Goal: Information Seeking & Learning: Learn about a topic

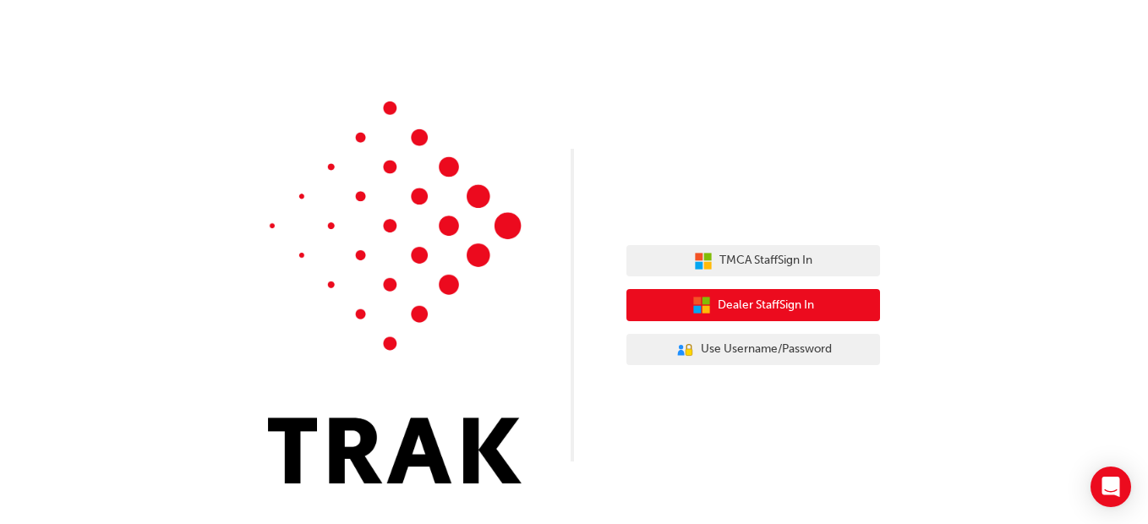
click at [838, 308] on button "Dealer Staff Sign In" at bounding box center [753, 305] width 254 height 32
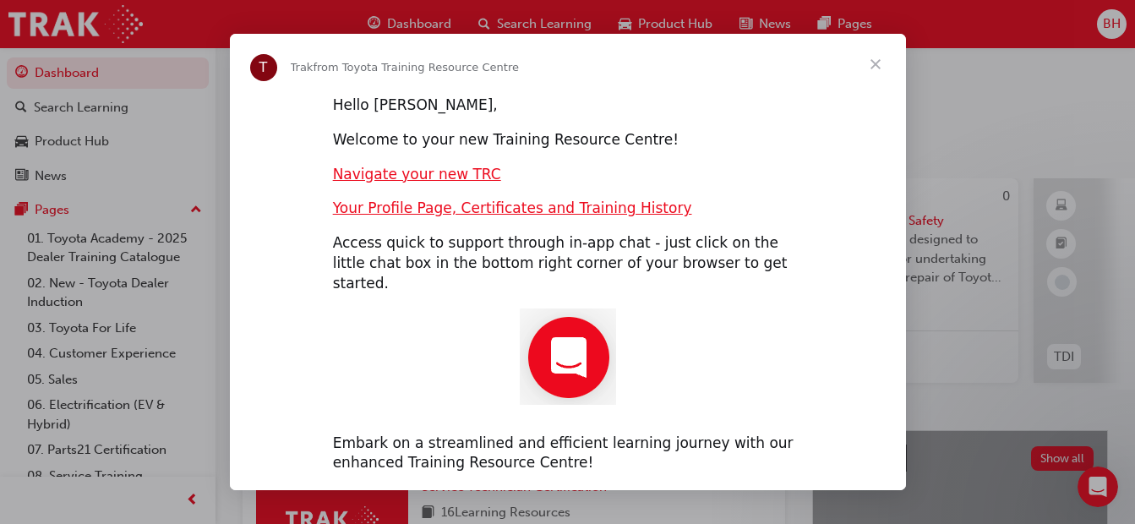
click at [870, 72] on span "Close" at bounding box center [875, 64] width 61 height 61
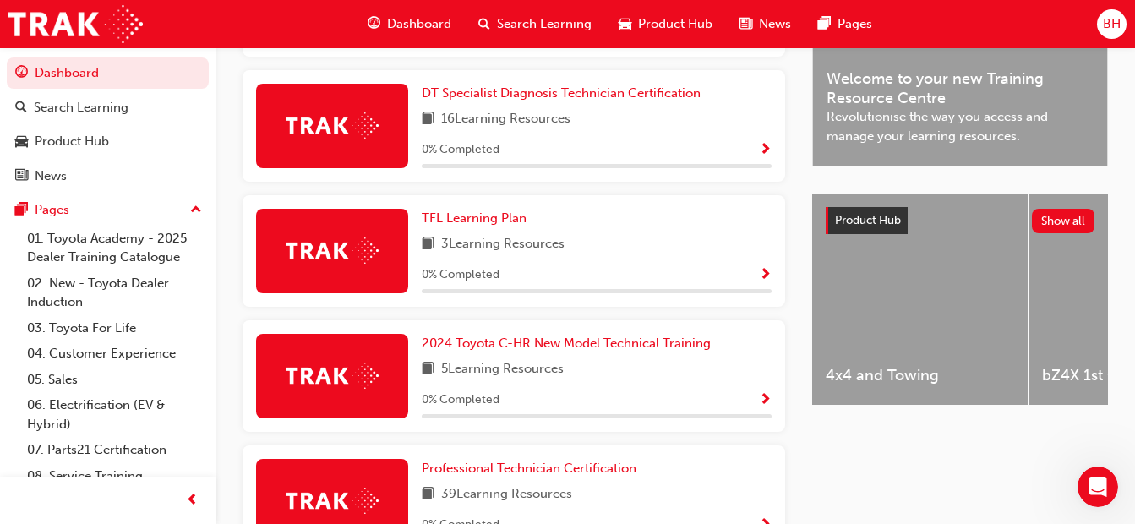
scroll to position [517, 0]
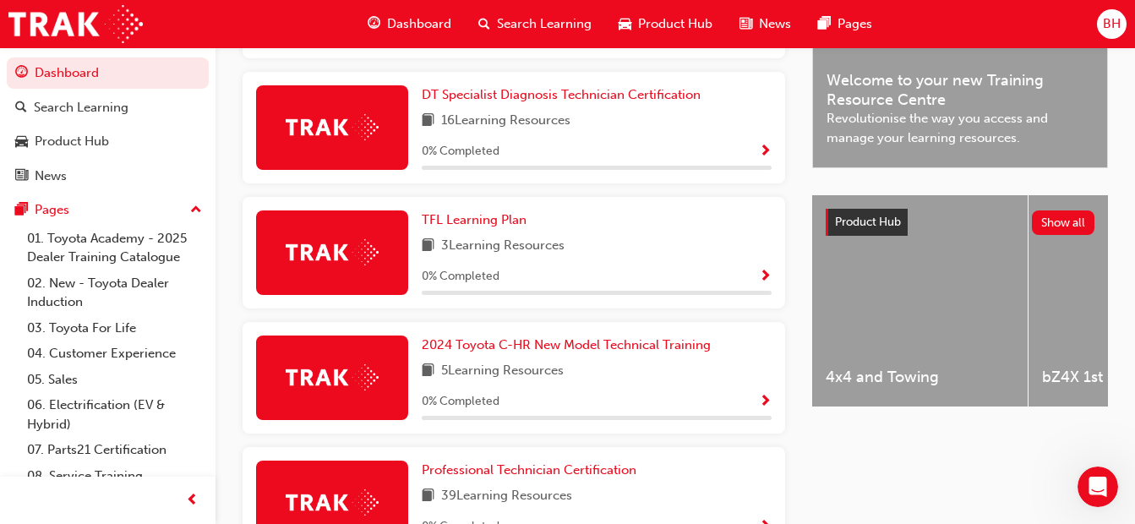
click at [726, 277] on div "0 % Completed" at bounding box center [597, 276] width 350 height 21
click at [759, 276] on span "Show Progress" at bounding box center [765, 277] width 13 height 15
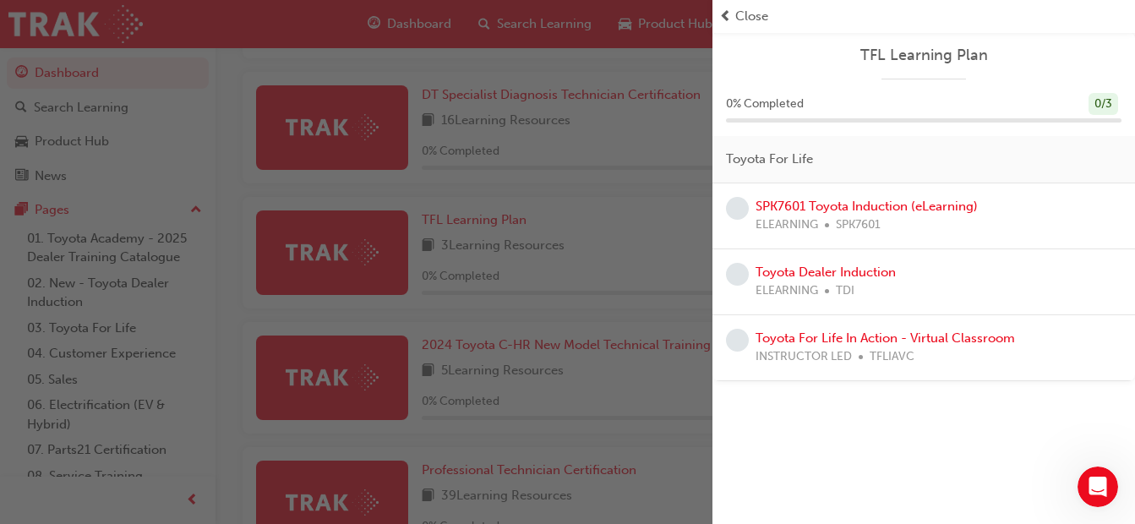
click at [863, 237] on div "SPK7601 Toyota Induction (eLearning) ELEARNING SPK7601" at bounding box center [923, 216] width 423 height 66
click at [600, 276] on div "button" at bounding box center [356, 262] width 712 height 524
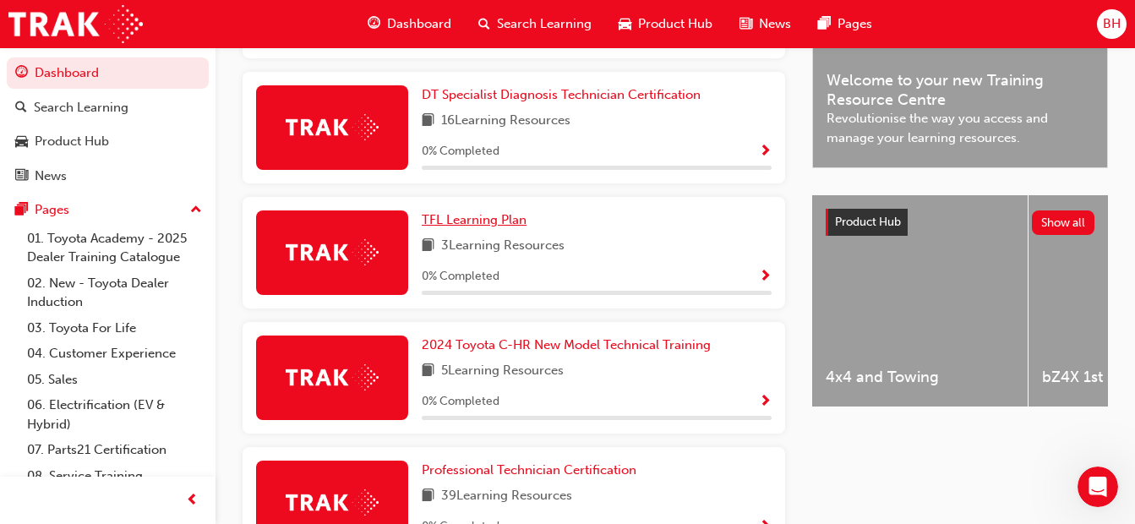
click at [460, 222] on span "TFL Learning Plan" at bounding box center [474, 219] width 105 height 15
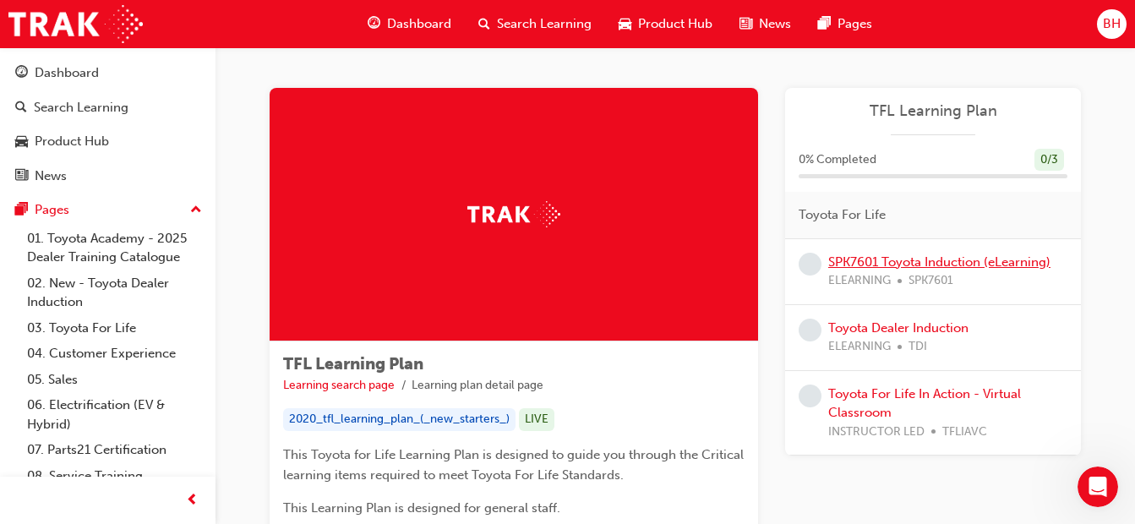
click at [849, 256] on link "SPK7601 Toyota Induction (eLearning)" at bounding box center [939, 261] width 222 height 15
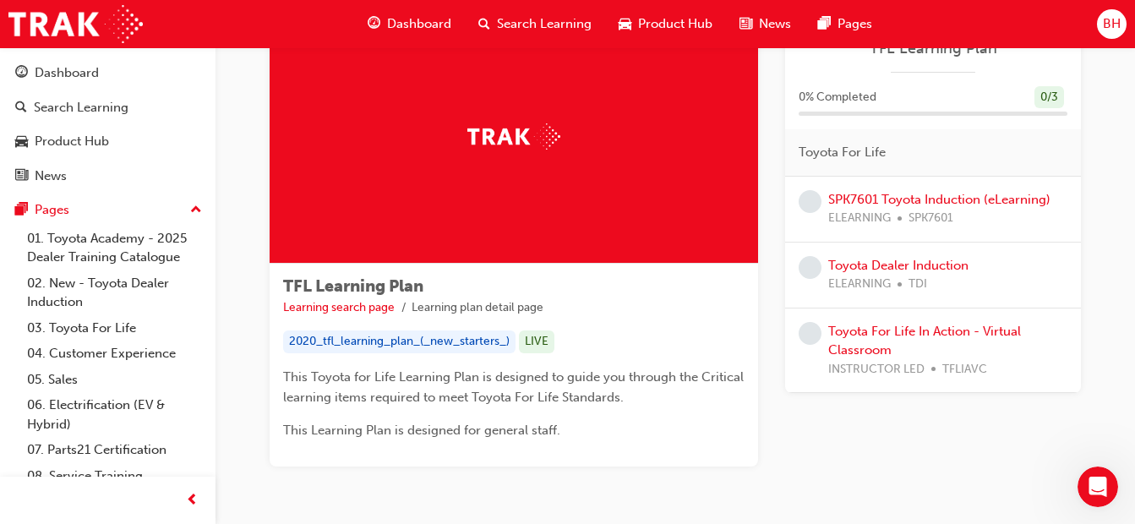
scroll to position [89, 0]
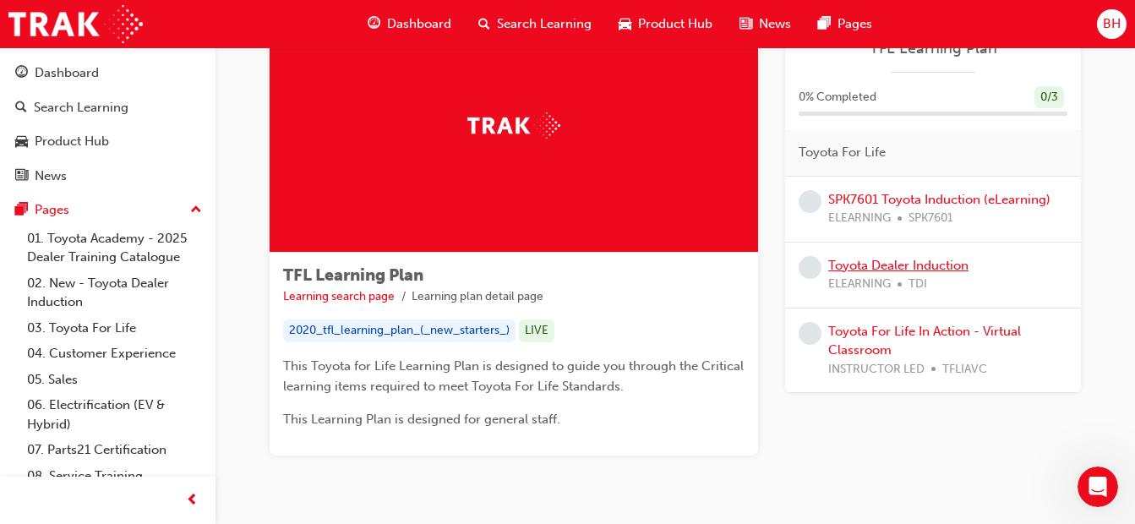
click at [888, 259] on link "Toyota Dealer Induction" at bounding box center [898, 265] width 140 height 15
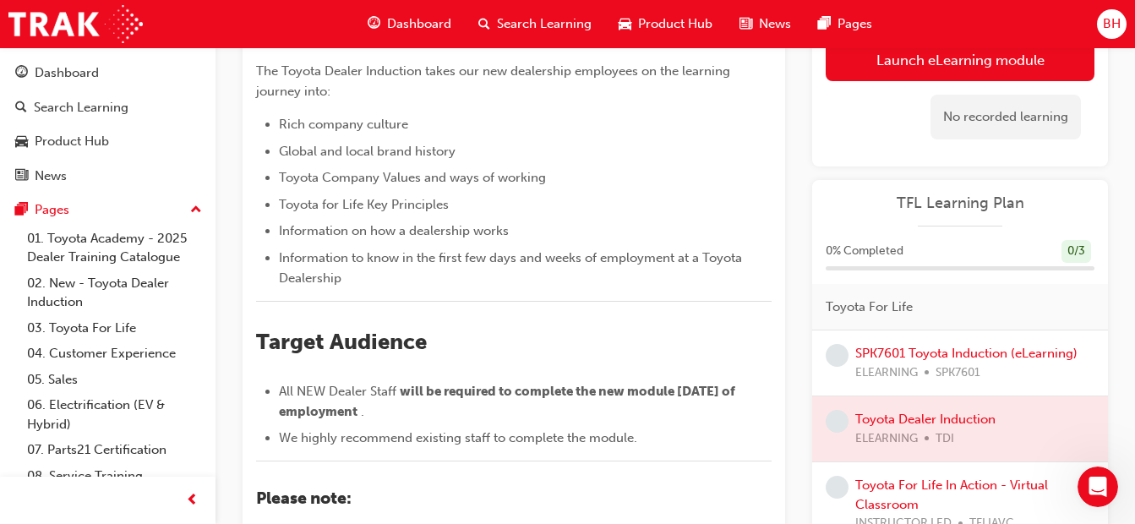
scroll to position [250, 0]
click at [922, 353] on link "SPK7601 Toyota Induction (eLearning)" at bounding box center [966, 353] width 222 height 15
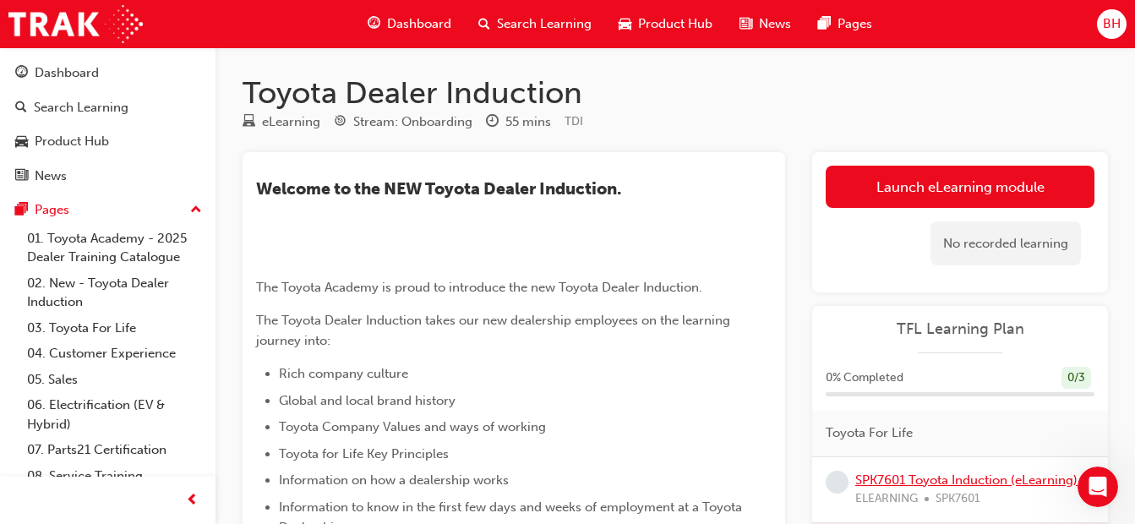
scroll to position [250, 0]
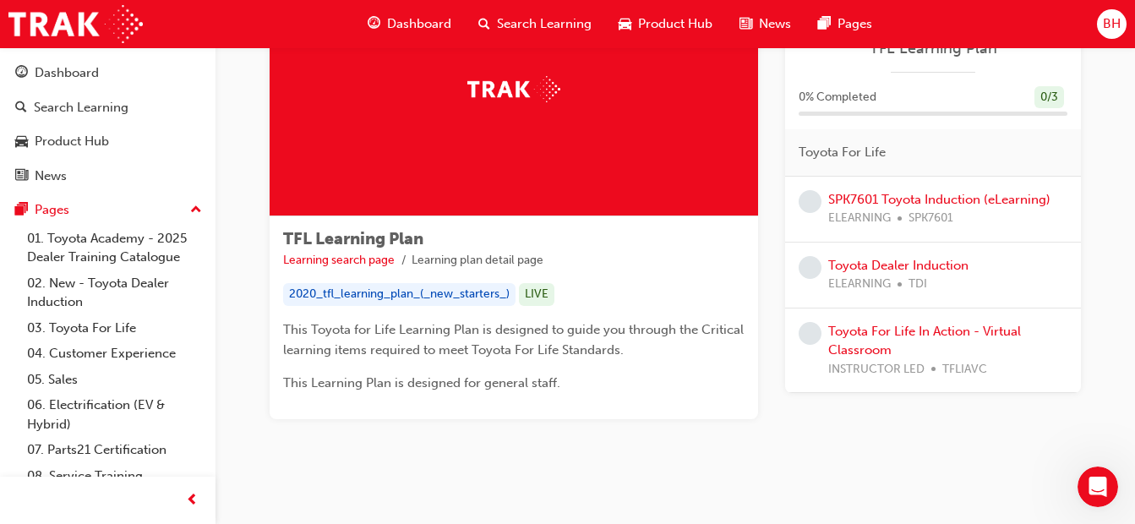
scroll to position [144, 0]
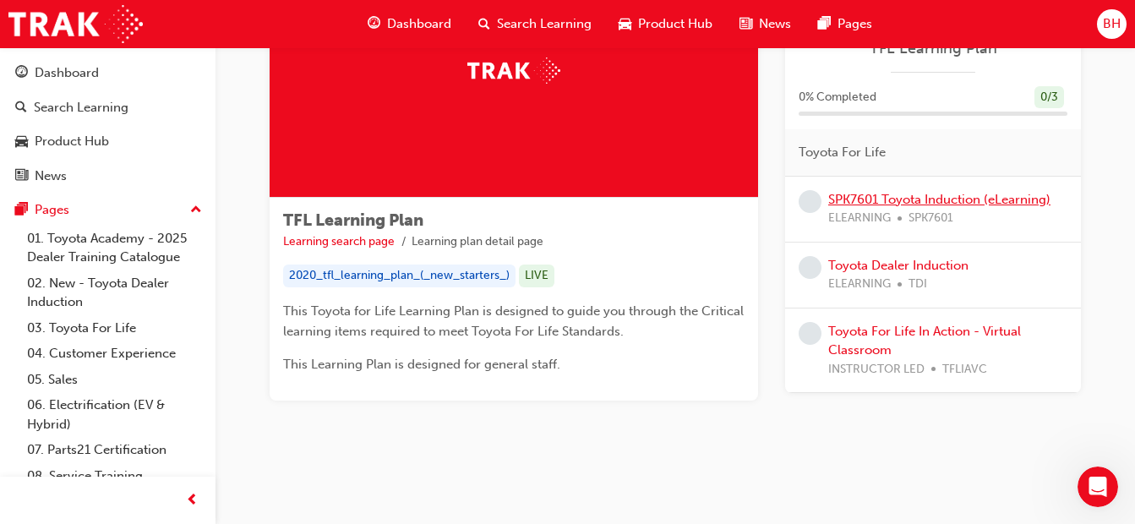
click at [892, 198] on link "SPK7601 Toyota Induction (eLearning)" at bounding box center [939, 199] width 222 height 15
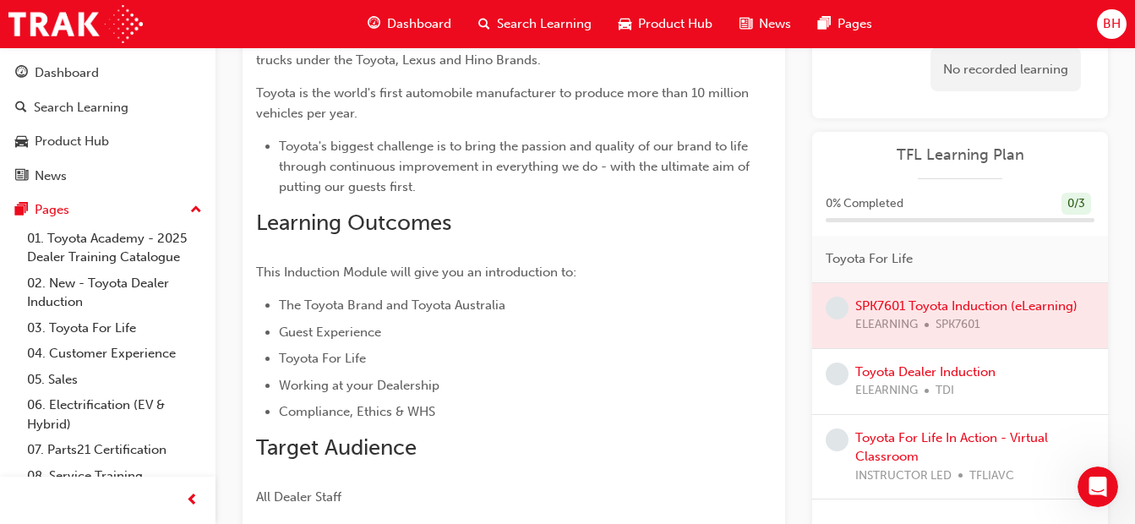
scroll to position [259, 0]
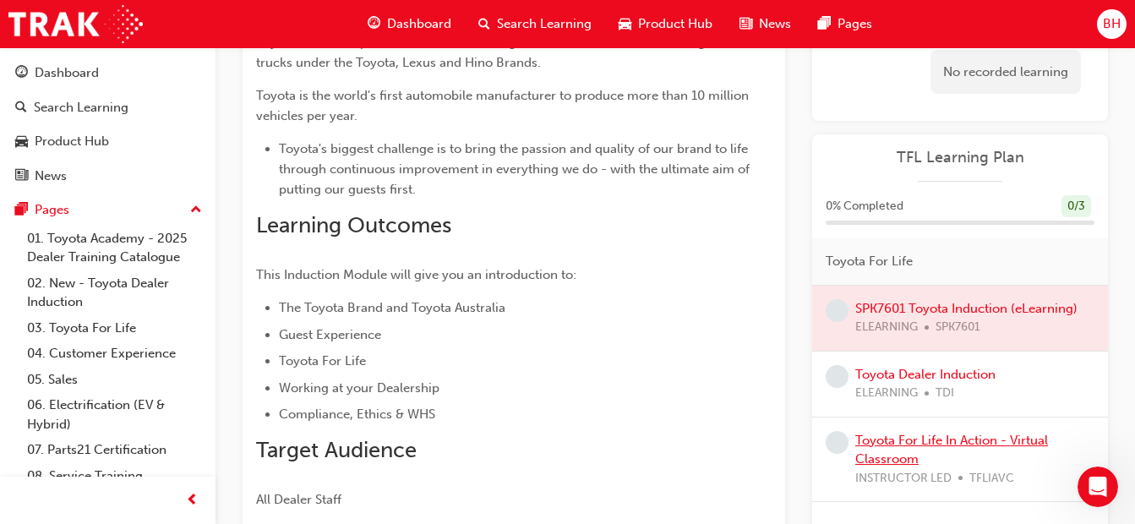
click at [909, 436] on link "Toyota For Life In Action - Virtual Classroom" at bounding box center [951, 450] width 193 height 35
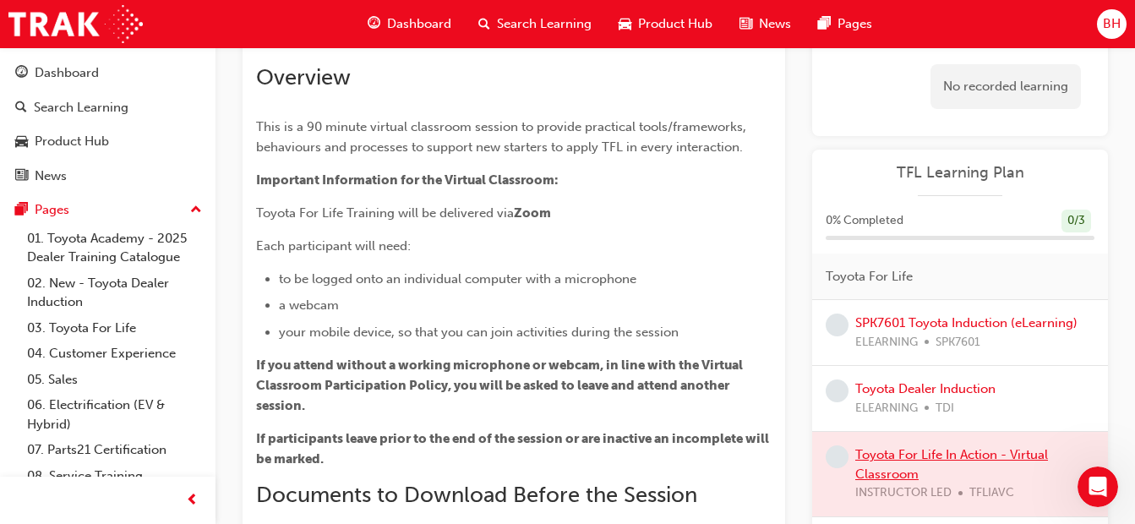
scroll to position [116, 0]
click at [898, 316] on link "SPK7601 Toyota Induction (eLearning)" at bounding box center [966, 321] width 222 height 15
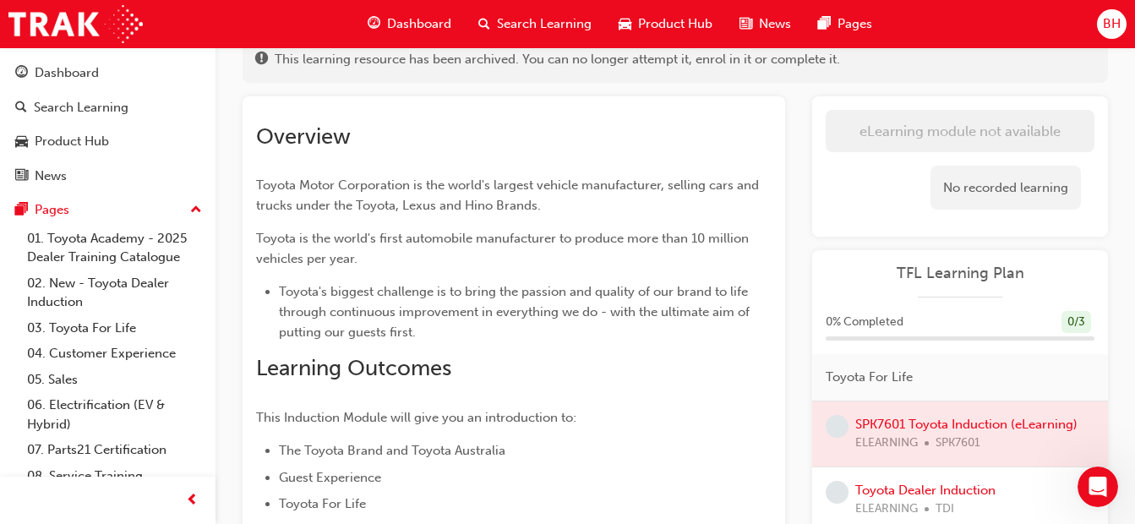
click at [95, 246] on link "01. Toyota Academy - 2025 Dealer Training Catalogue" at bounding box center [114, 248] width 188 height 45
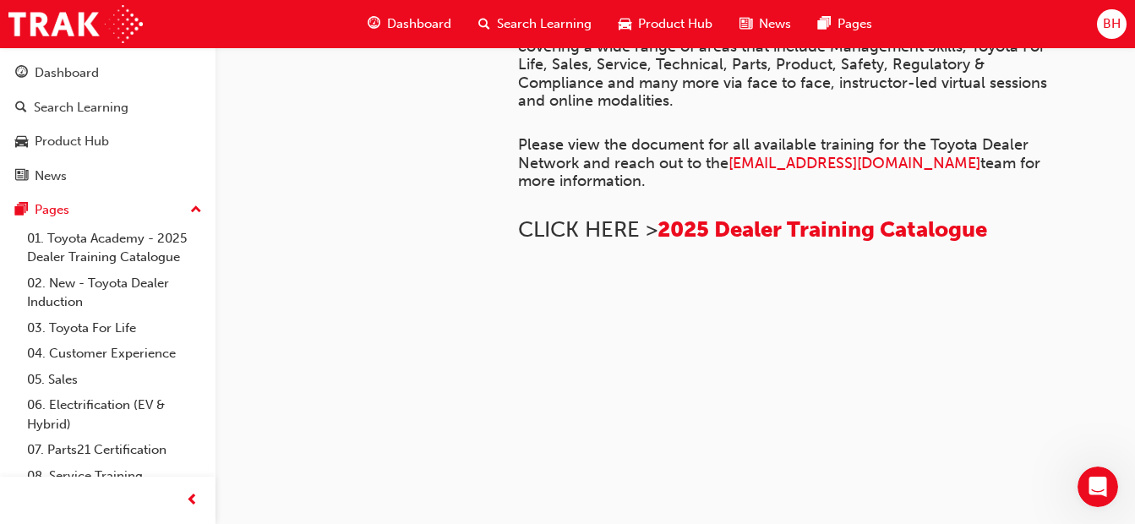
scroll to position [1402, 0]
click at [102, 284] on link "02. New - Toyota Dealer Induction" at bounding box center [114, 292] width 188 height 45
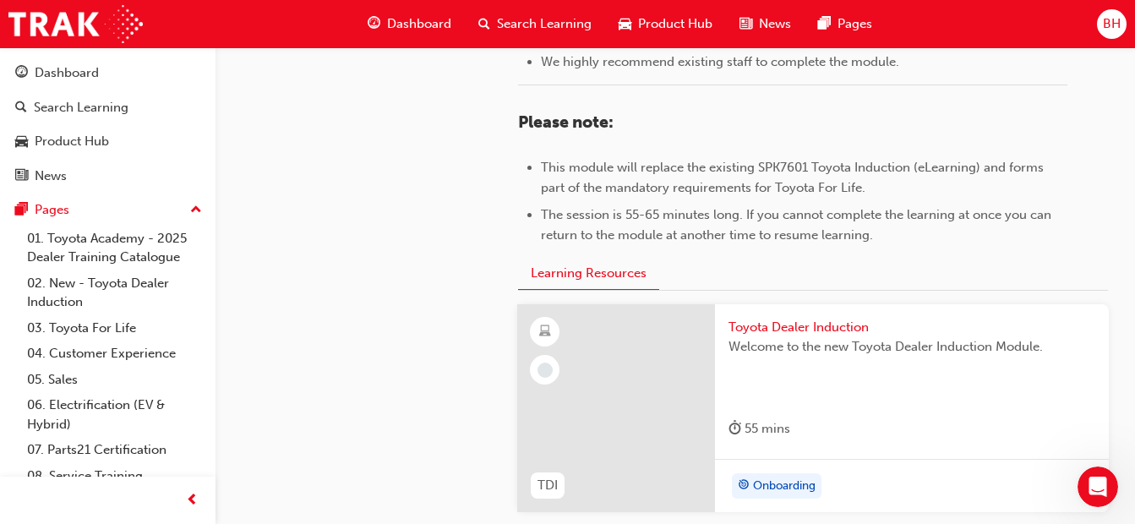
scroll to position [958, 0]
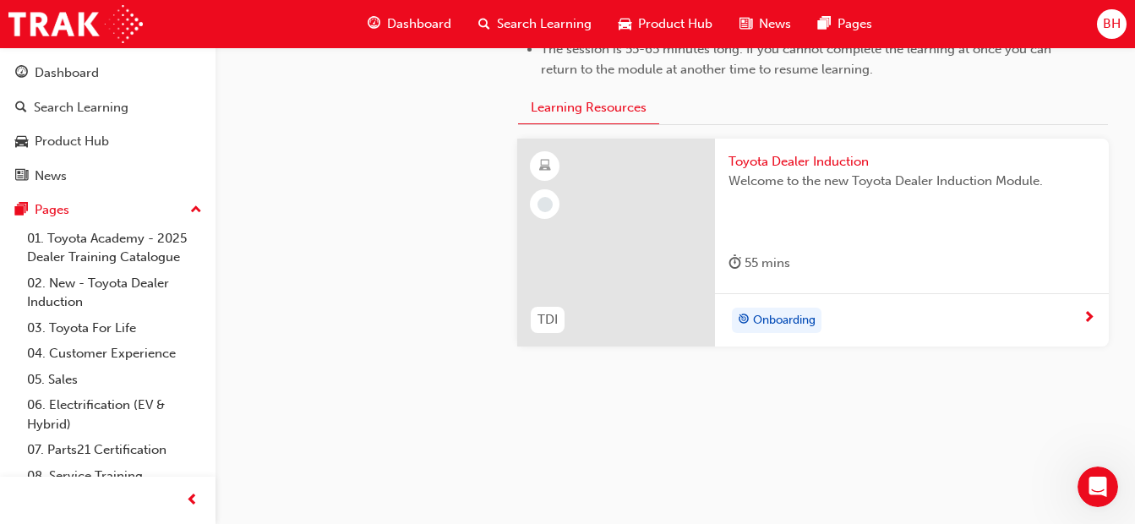
click at [120, 335] on link "03. Toyota For Life" at bounding box center [114, 328] width 188 height 26
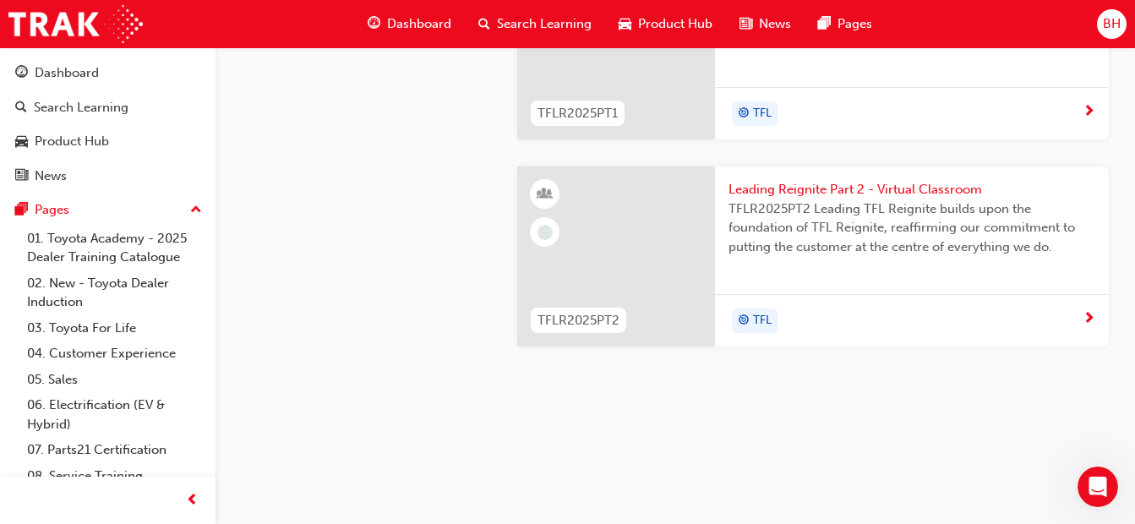
scroll to position [1827, 0]
click at [73, 211] on div "Pages" at bounding box center [107, 209] width 185 height 21
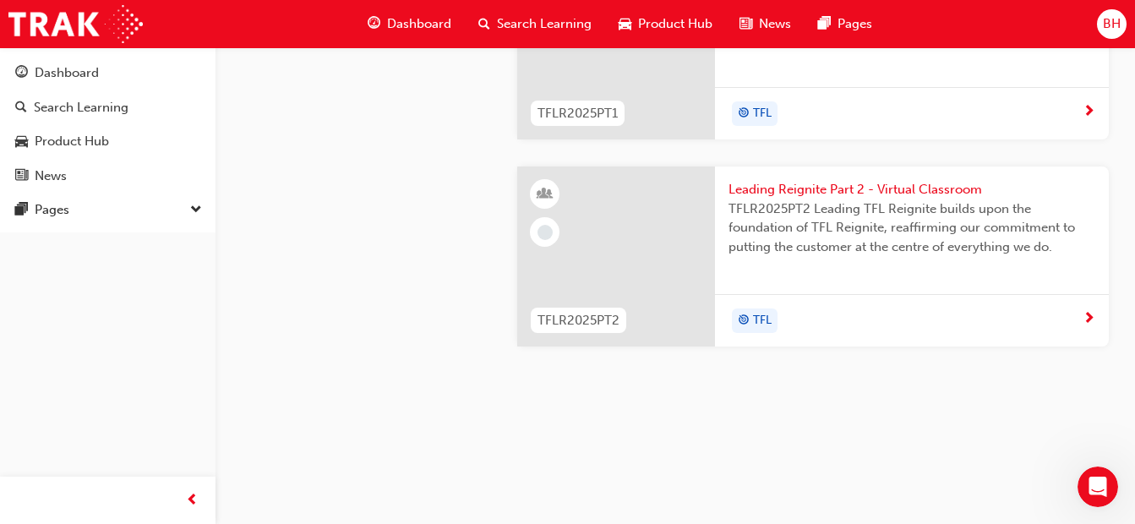
click at [73, 211] on div "Pages" at bounding box center [107, 209] width 185 height 21
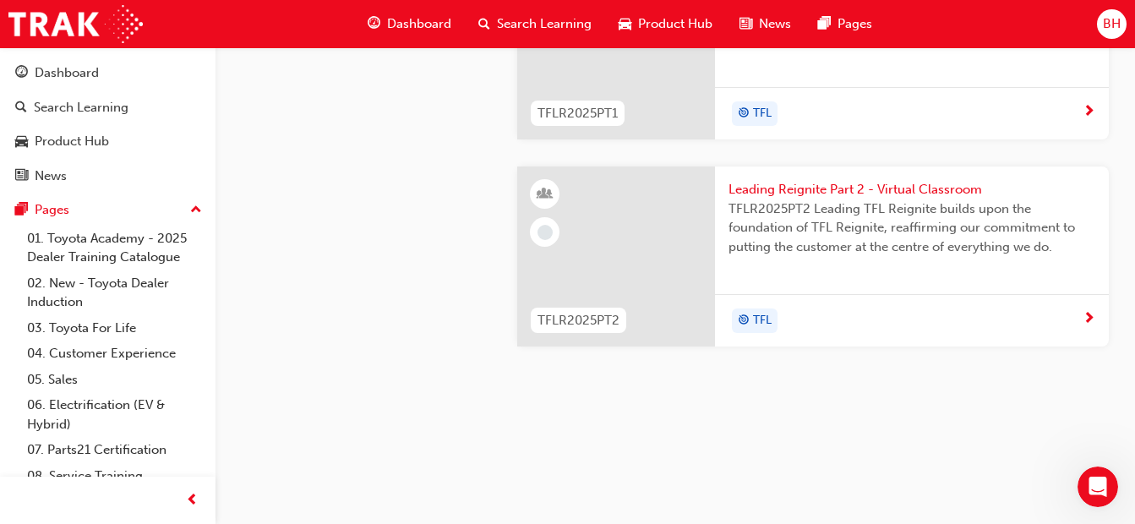
scroll to position [1621, 0]
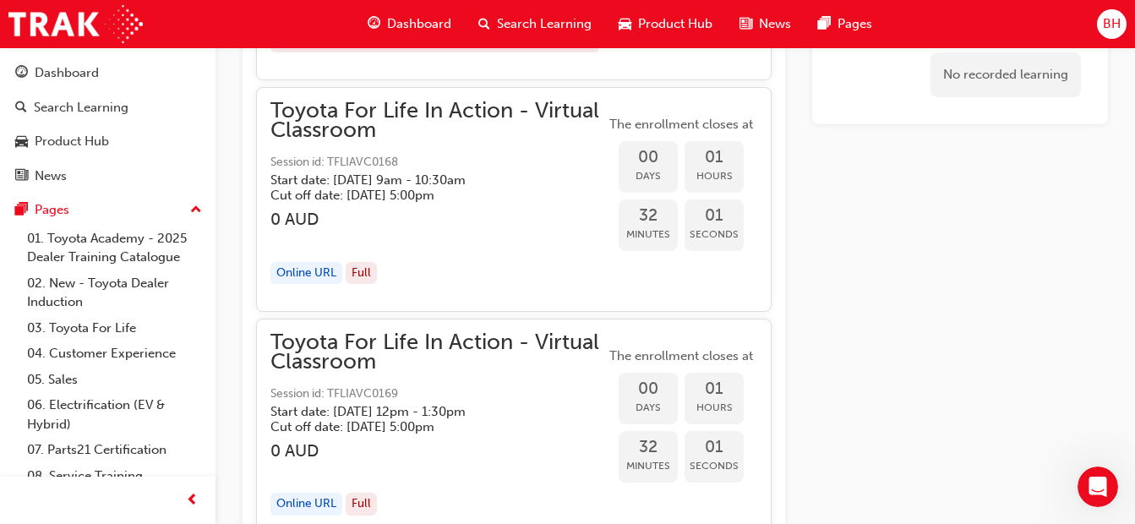
scroll to position [2006, 0]
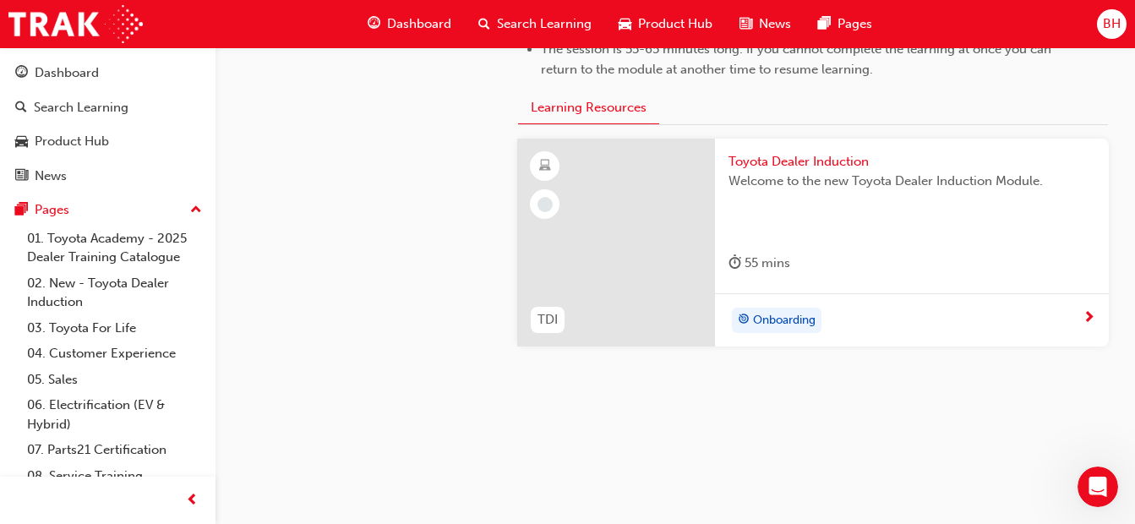
scroll to position [958, 0]
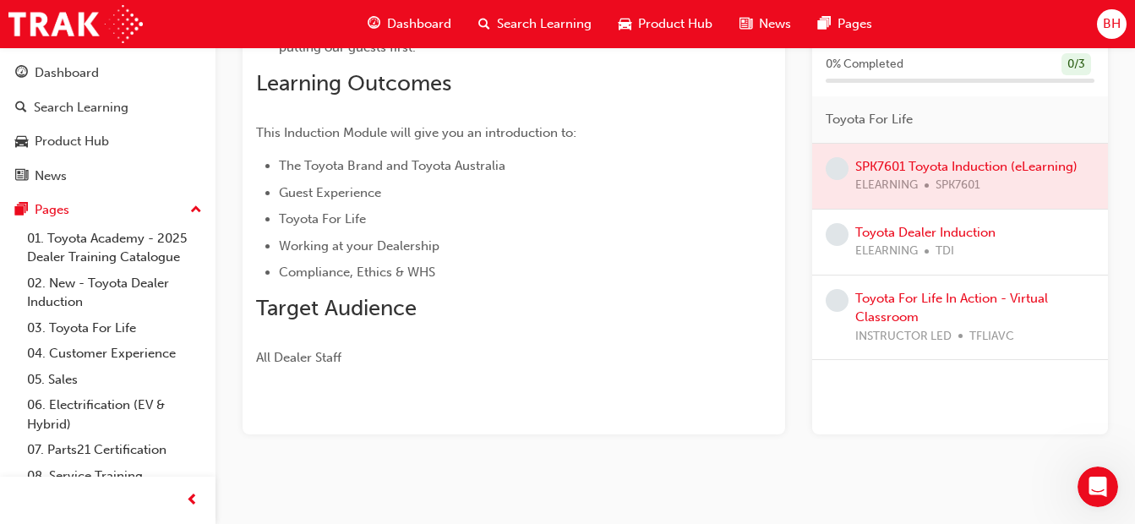
scroll to position [407, 0]
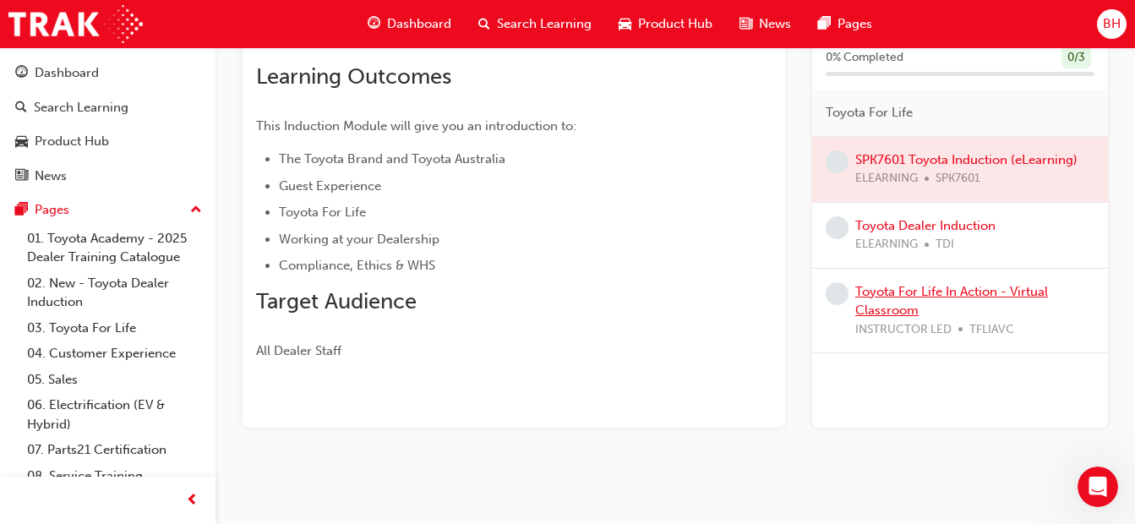
click at [917, 290] on link "Toyota For Life In Action - Virtual Classroom" at bounding box center [951, 301] width 193 height 35
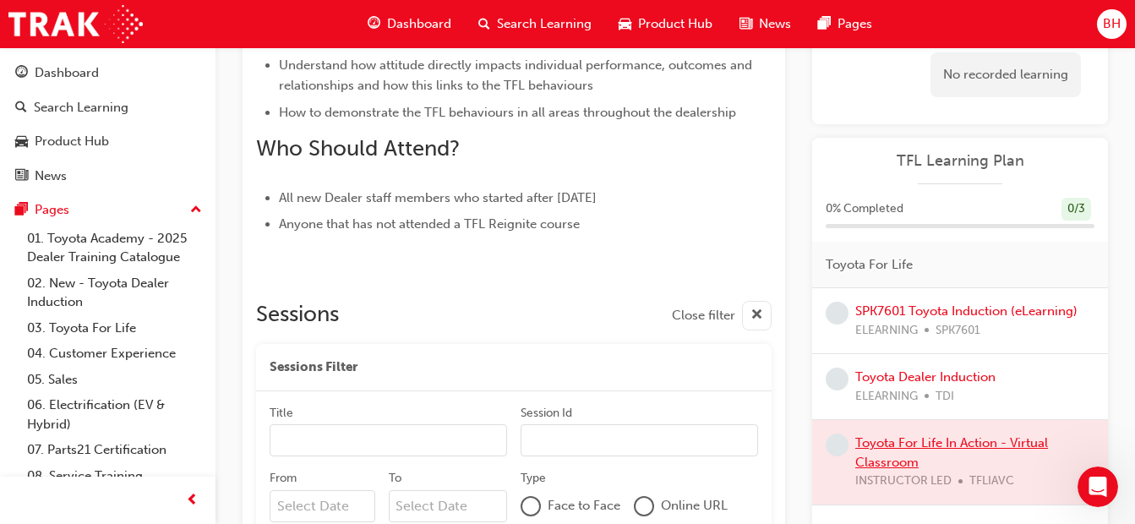
scroll to position [804, 0]
click at [714, 314] on span "Close filter" at bounding box center [703, 315] width 63 height 19
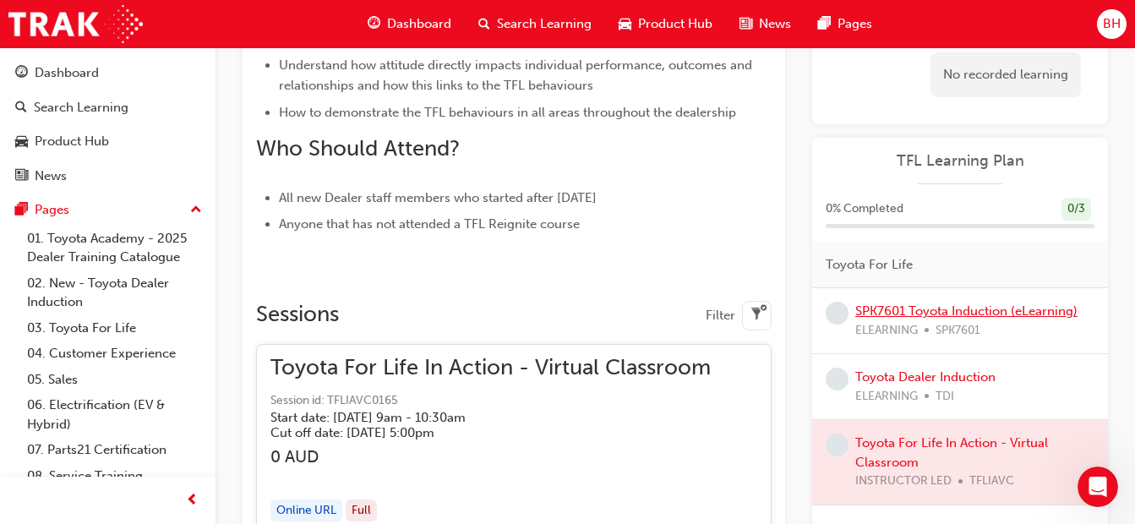
click at [926, 312] on link "SPK7601 Toyota Induction (eLearning)" at bounding box center [966, 310] width 222 height 15
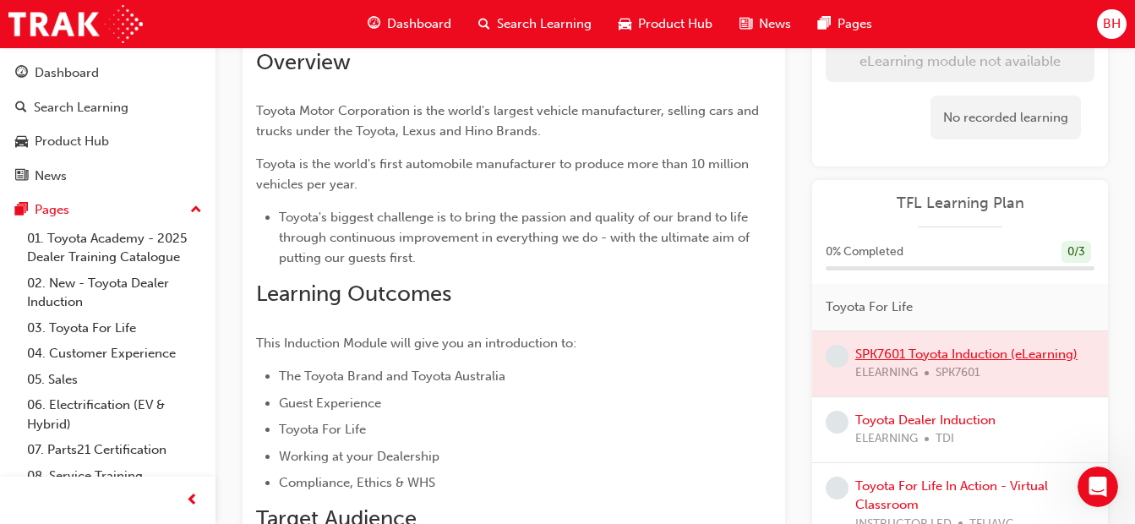
scroll to position [24, 0]
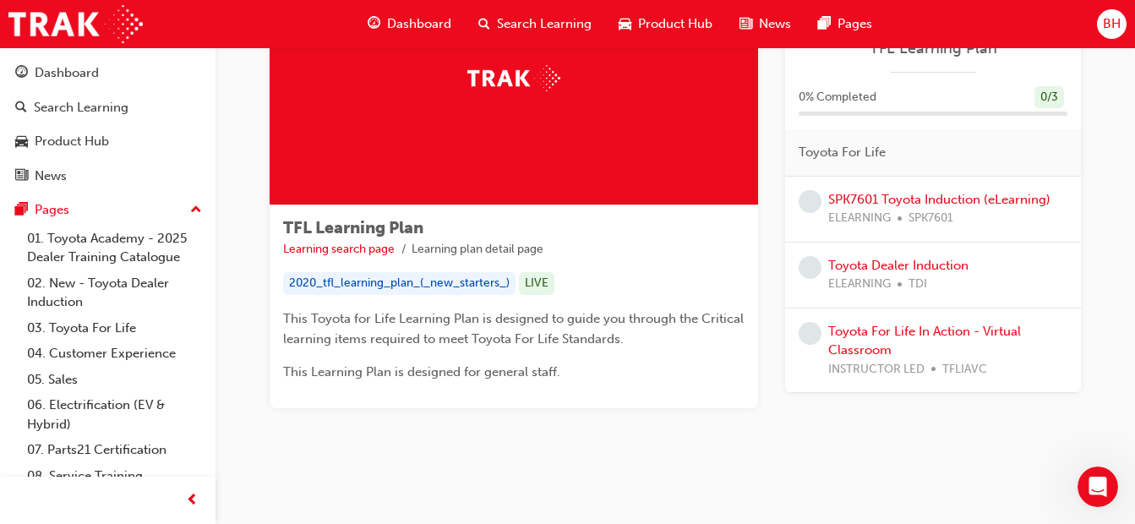
scroll to position [144, 0]
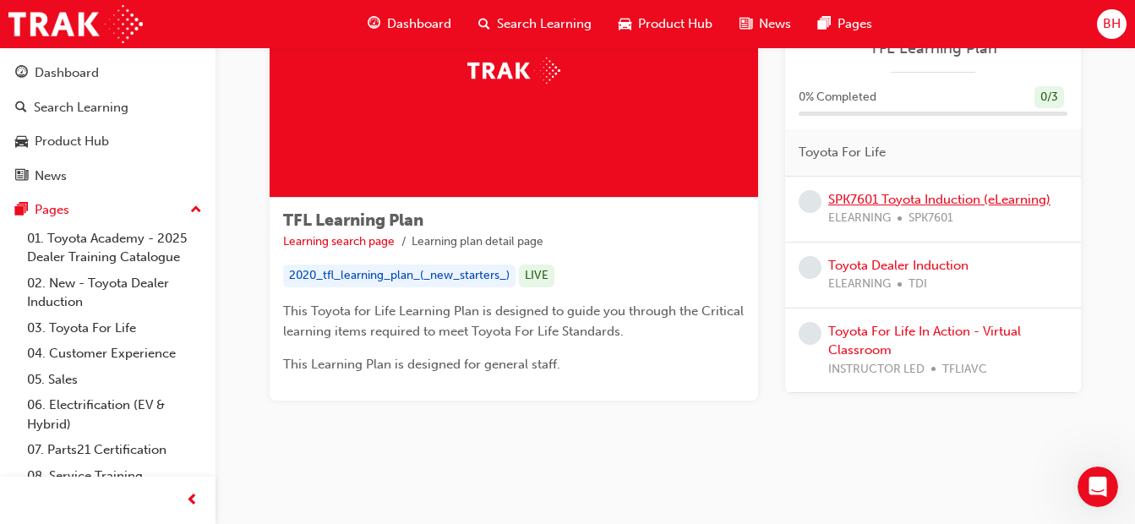
click at [935, 205] on link "SPK7601 Toyota Induction (eLearning)" at bounding box center [939, 199] width 222 height 15
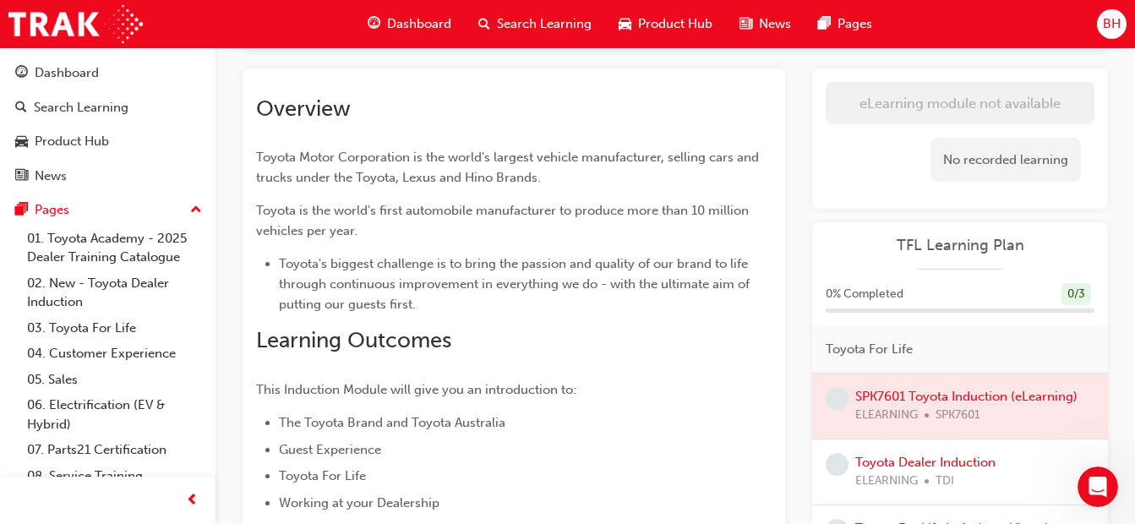
click at [930, 243] on span "TFL Learning Plan" at bounding box center [960, 245] width 269 height 19
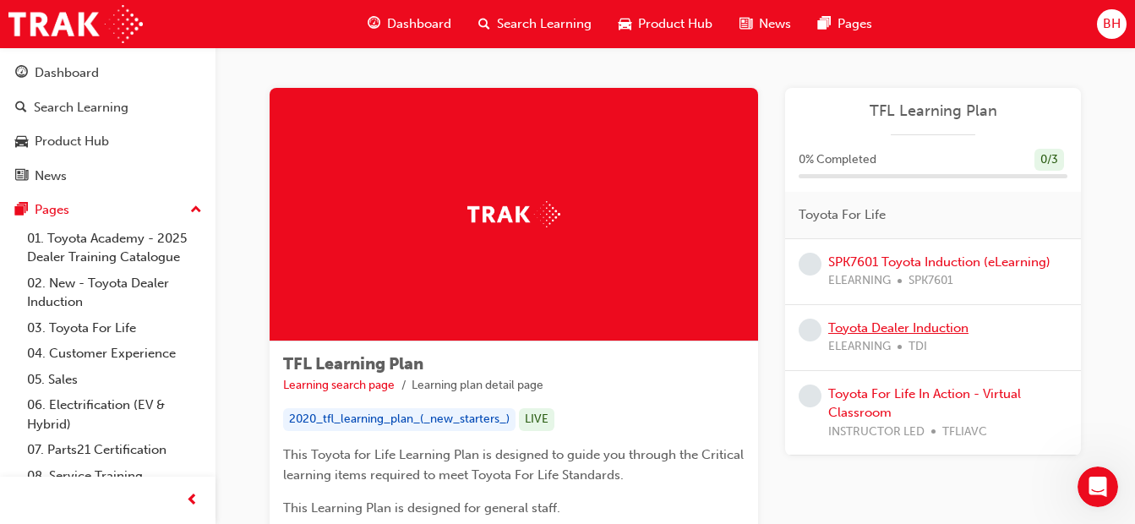
click at [867, 332] on link "Toyota Dealer Induction" at bounding box center [898, 327] width 140 height 15
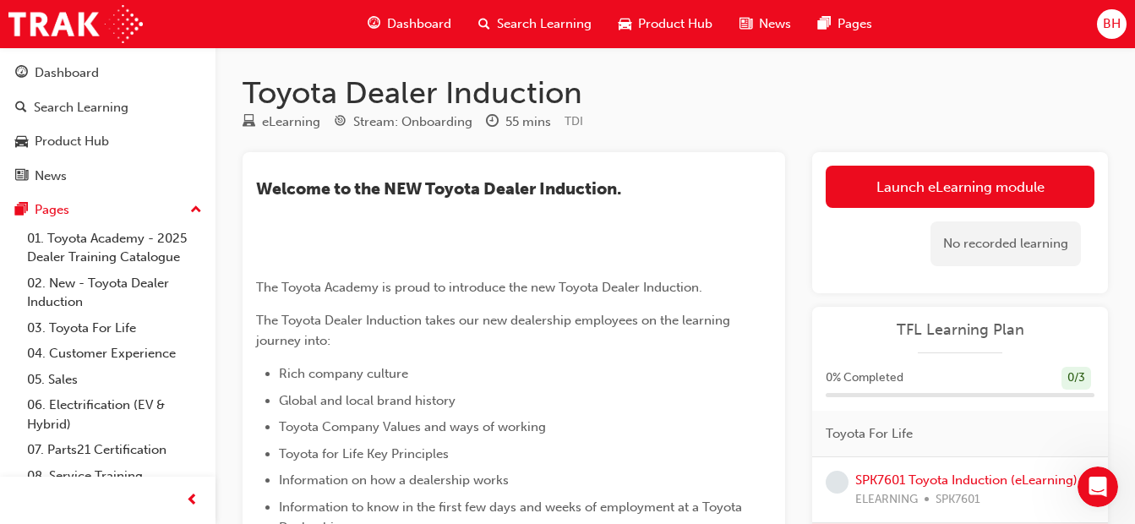
click at [972, 205] on link "Launch eLearning module" at bounding box center [960, 187] width 269 height 42
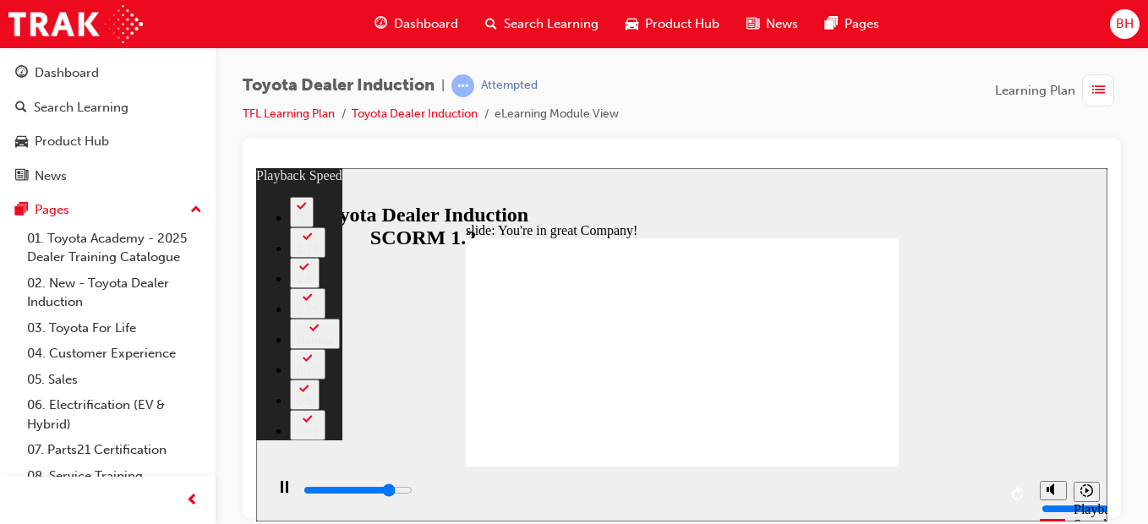
type input "6200"
type input "0"
type input "6500"
type input "1"
type input "6800"
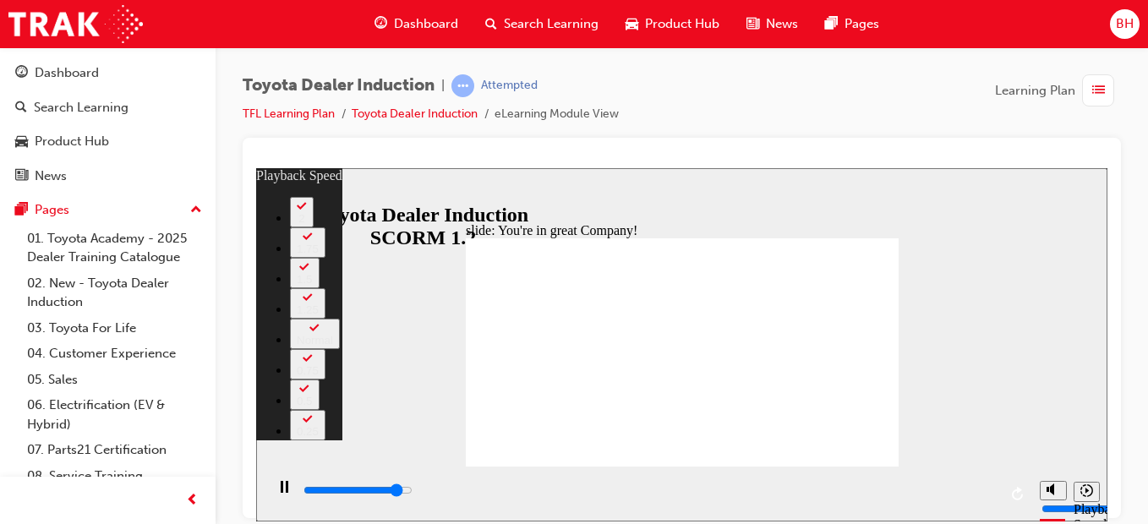
type input "1"
type input "7000"
type input "1"
type input "7300"
type input "1"
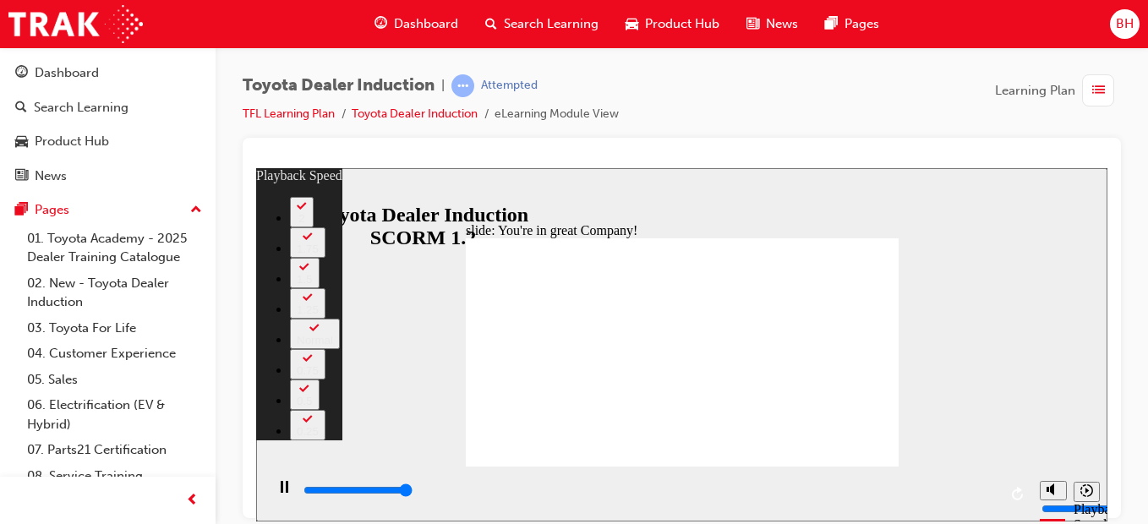
type input "7500"
type input "11"
type input "4"
type input "11"
type input "4"
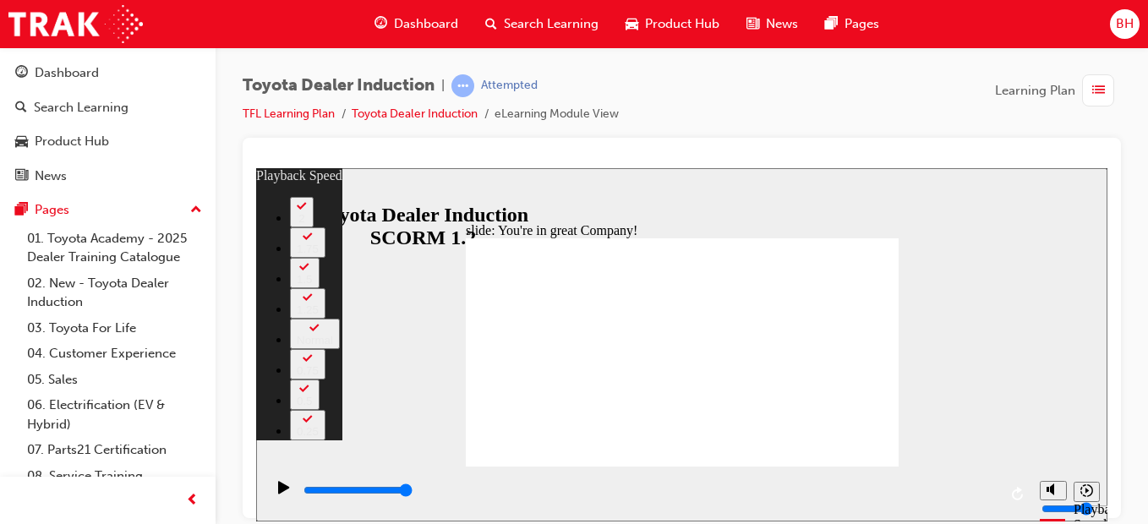
type input "18"
type input "2"
type input "18"
type input "2"
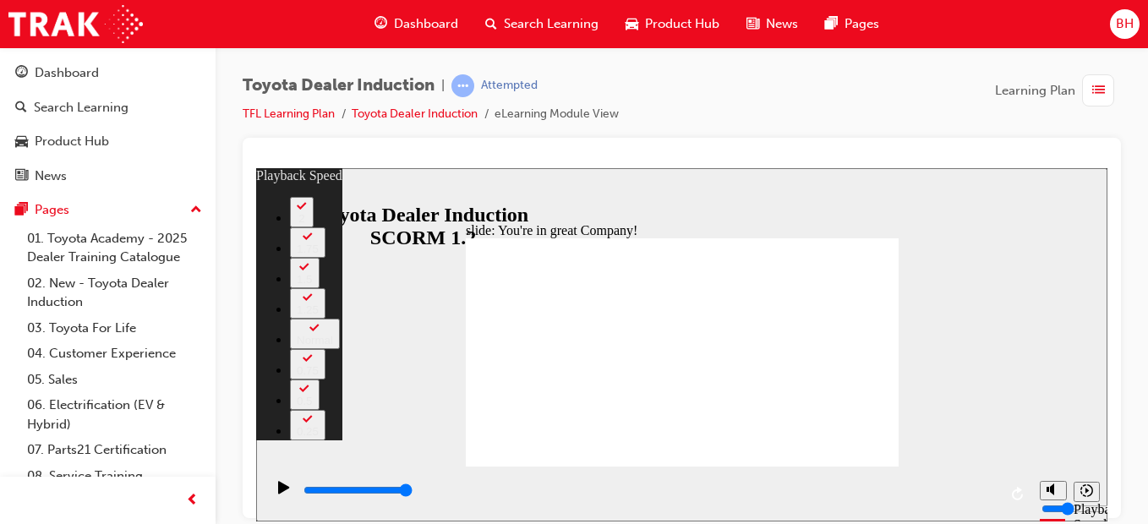
type input "20"
type input "4"
type input "20"
type input "4"
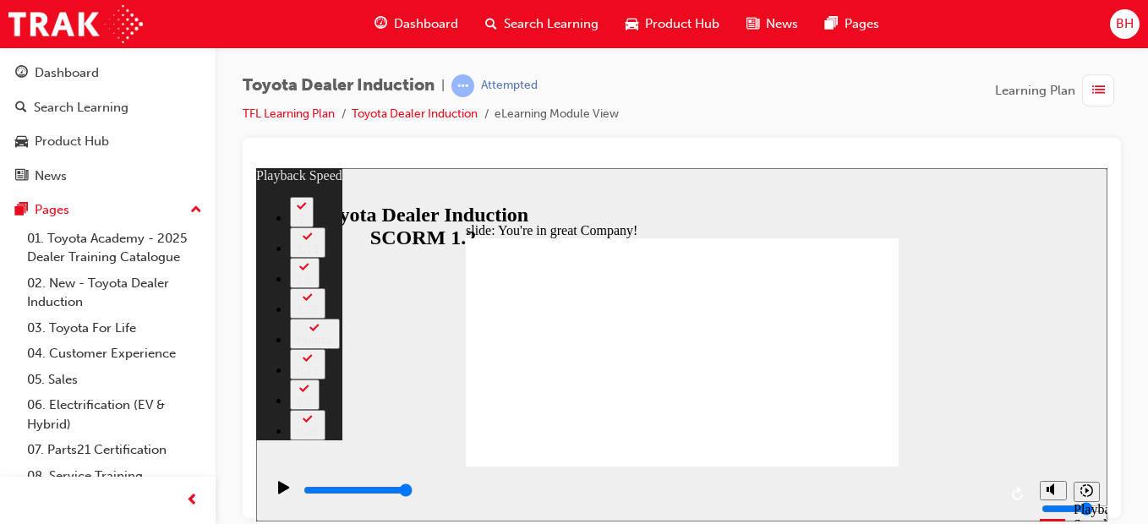
type input "138"
type input "6"
type input "138"
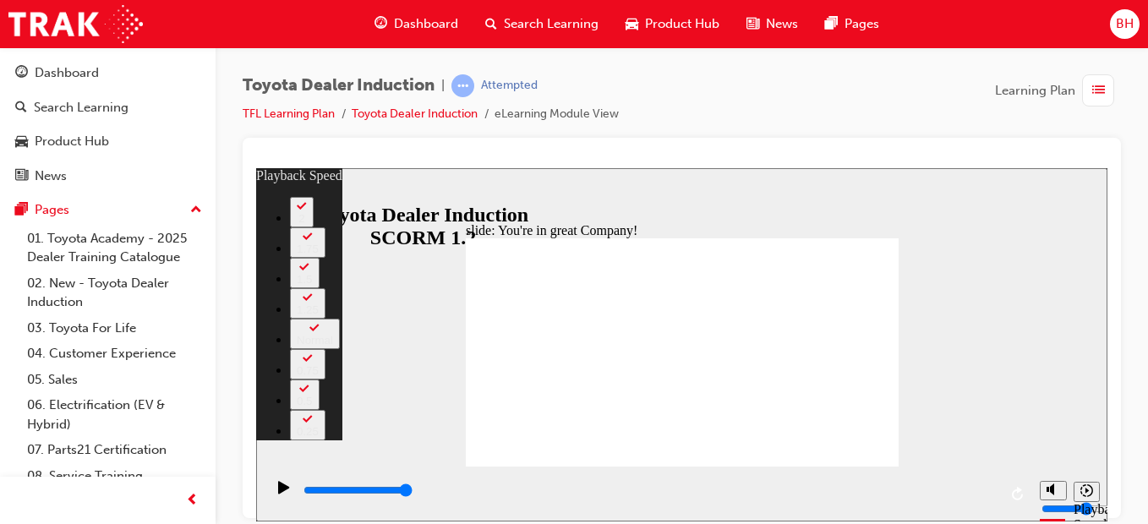
type input "6"
type input "140"
type input "5"
type input "140"
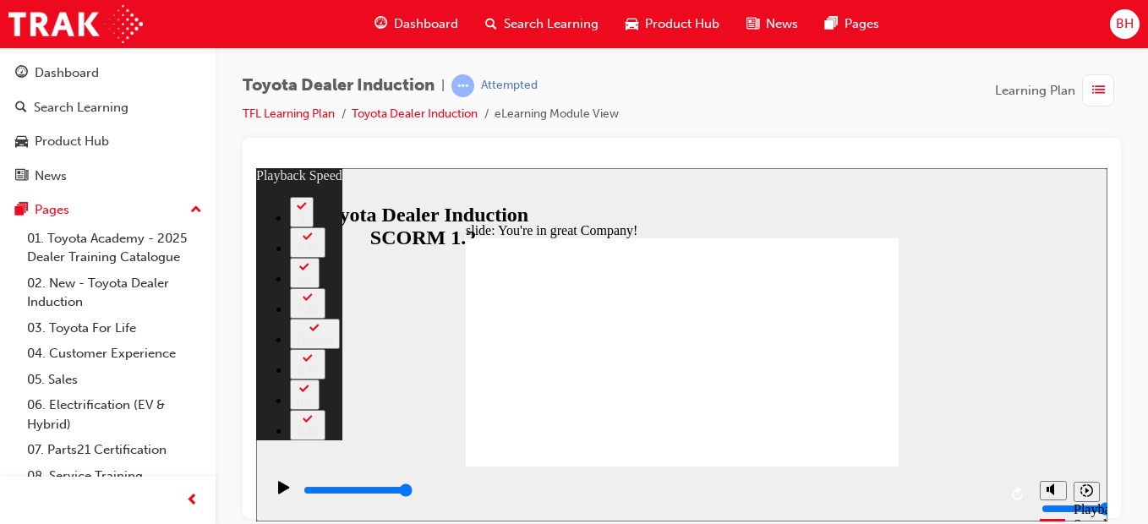
type input "5"
type input "143"
type input "5"
type input "143"
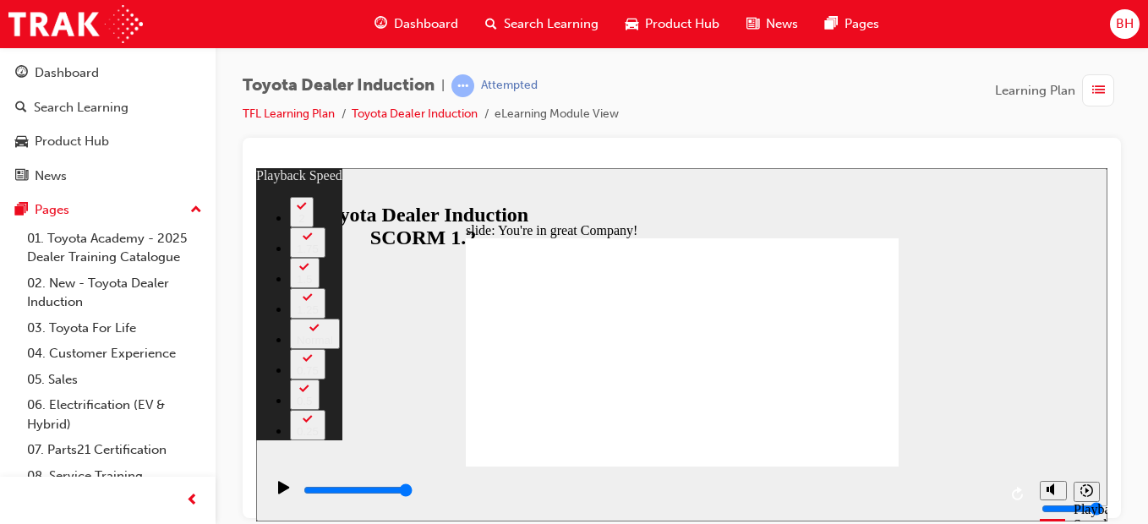
type input "5"
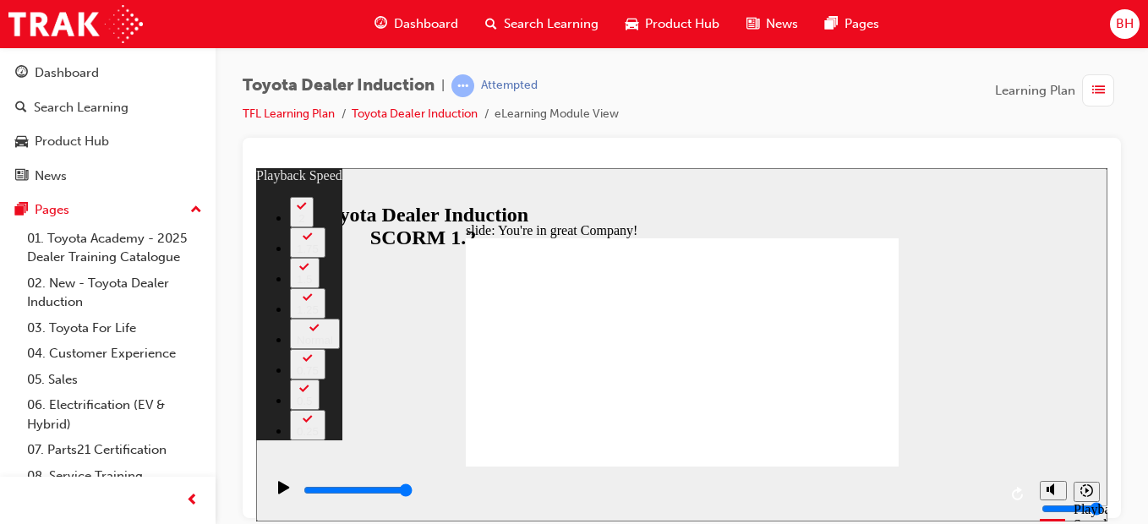
type input "156"
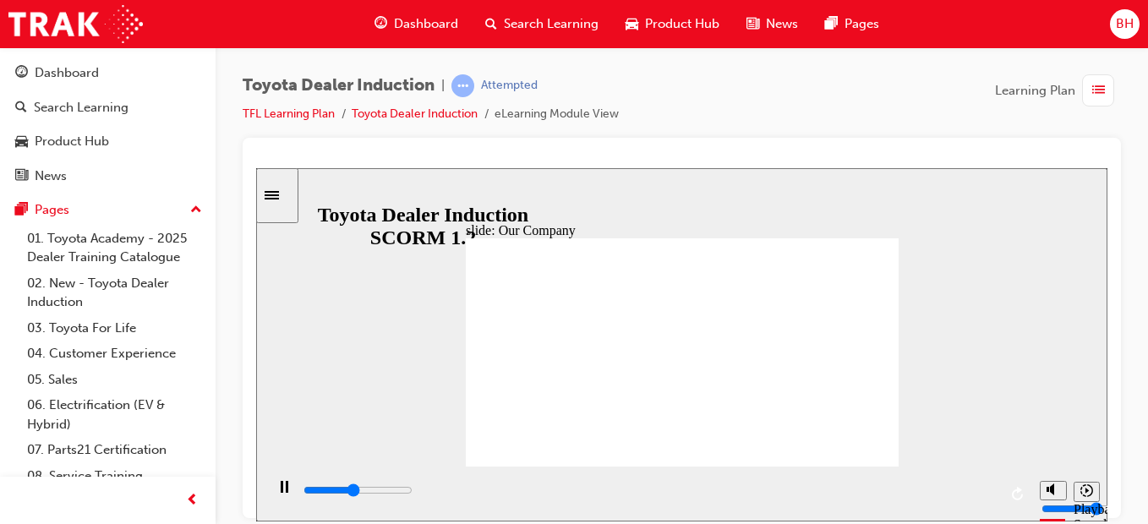
drag, startPoint x: 803, startPoint y: 415, endPoint x: 794, endPoint y: 419, distance: 10.2
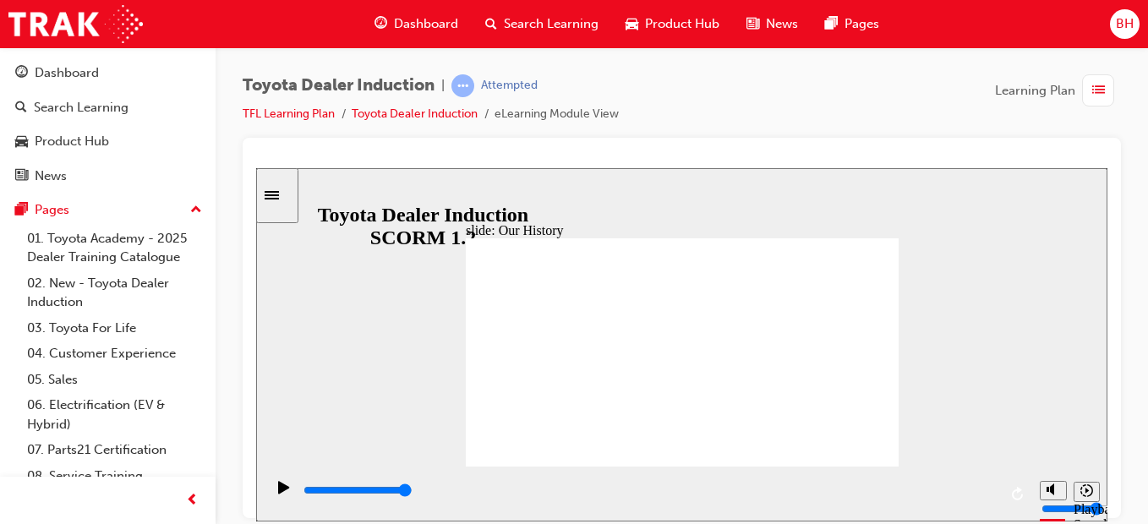
drag, startPoint x: 756, startPoint y: 414, endPoint x: 582, endPoint y: 528, distance: 207.4
click at [582, 521] on html "slide: Our History Group 1 Freeform 3 Freeform 1 Freeform 2 Freeform 4 Rectangl…" at bounding box center [681, 343] width 851 height 353
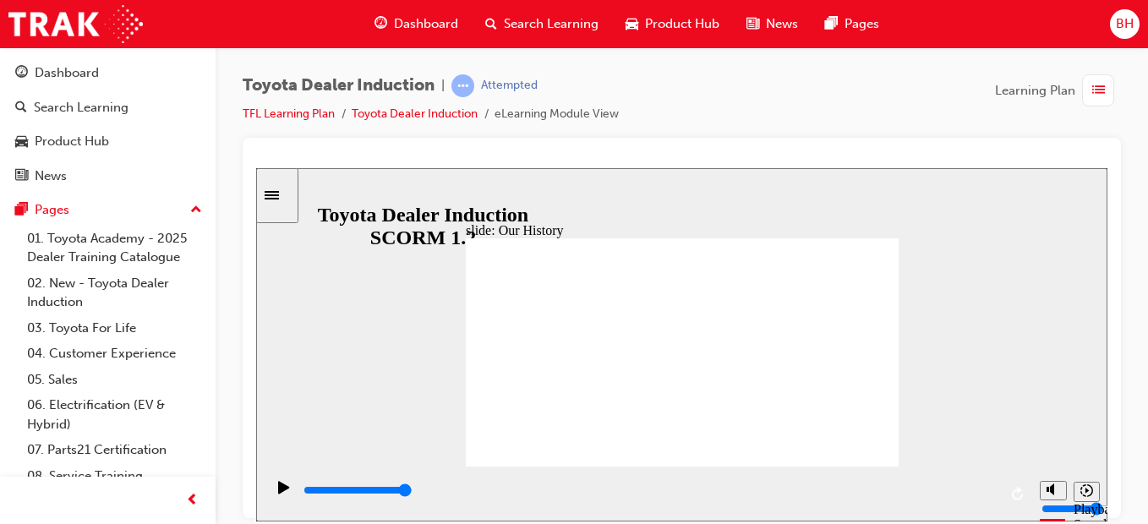
drag, startPoint x: 561, startPoint y: 417, endPoint x: 704, endPoint y: 410, distance: 143.0
drag, startPoint x: 676, startPoint y: 419, endPoint x: 789, endPoint y: 422, distance: 113.3
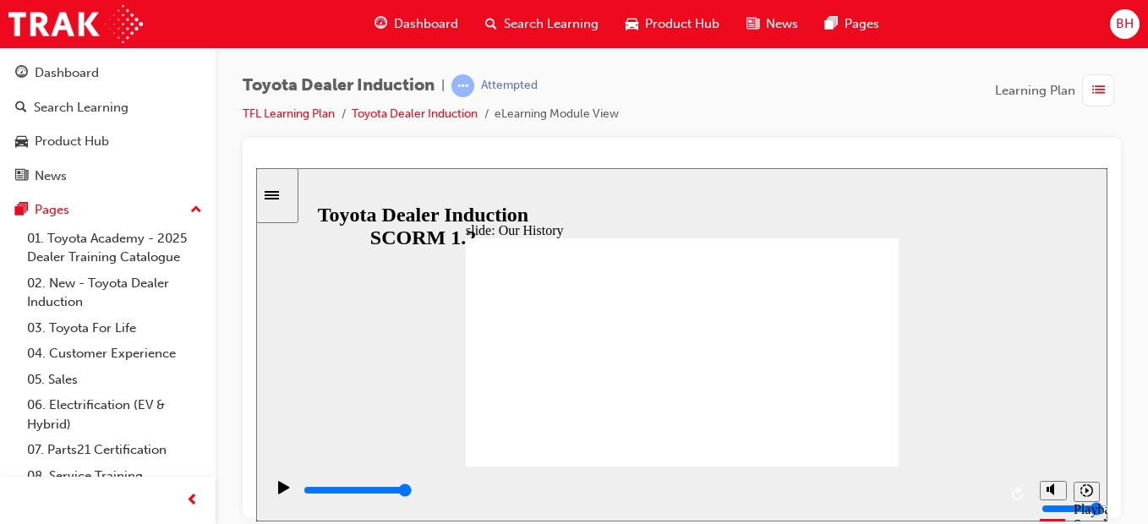
drag, startPoint x: 817, startPoint y: 302, endPoint x: 822, endPoint y: 309, distance: 9.1
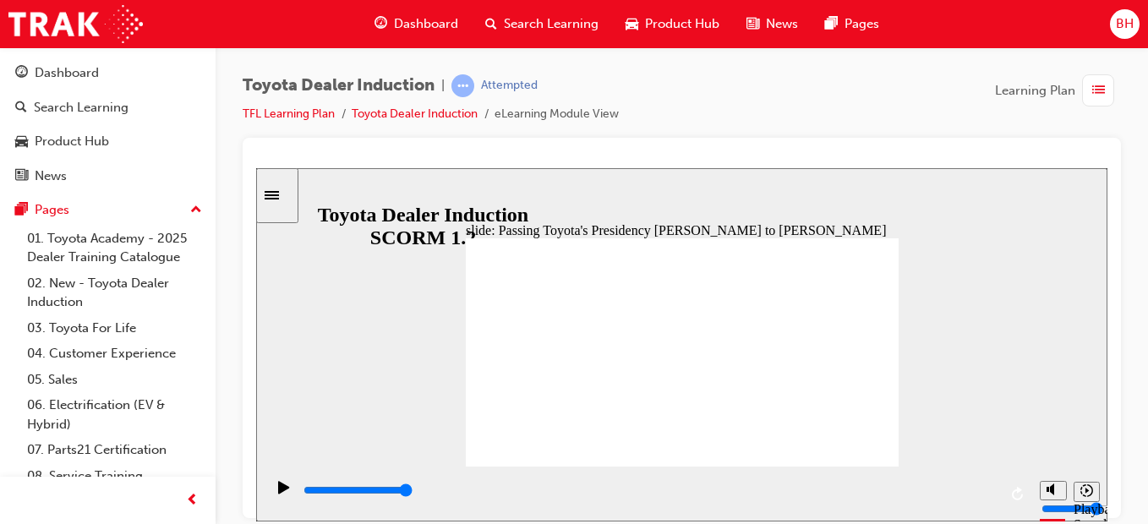
type input "5000"
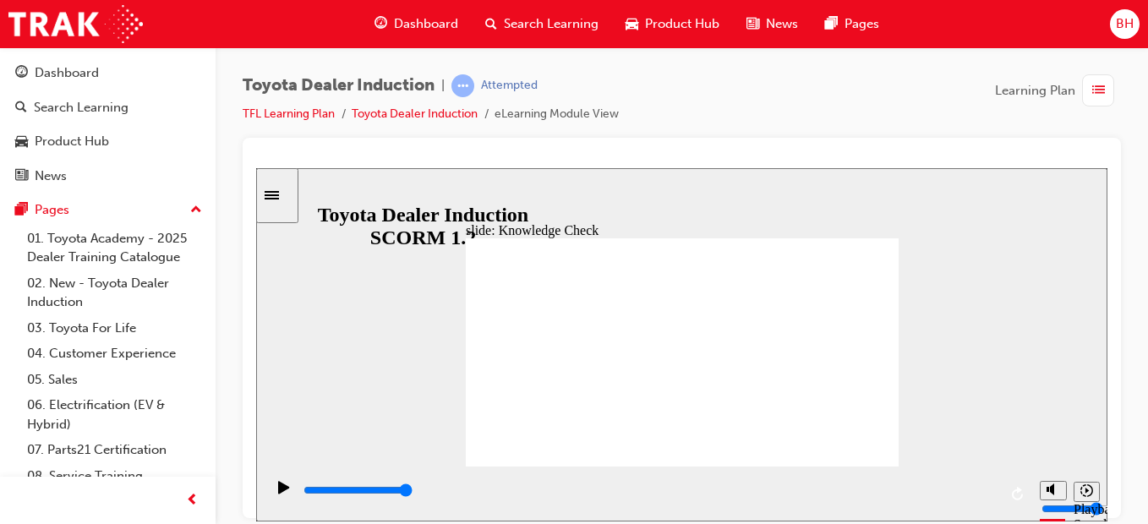
radio input "true"
type input "4300"
radio input "true"
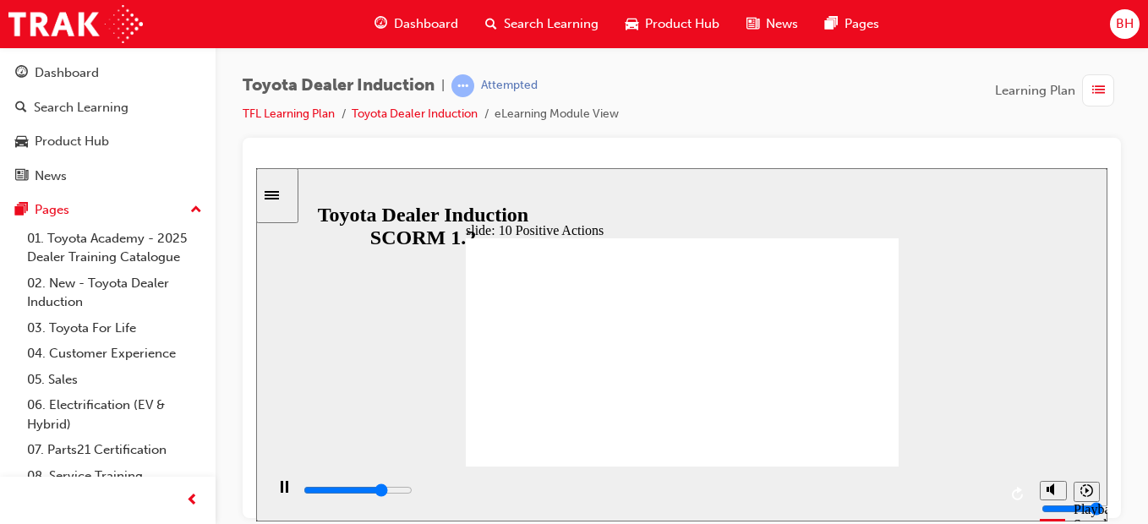
drag, startPoint x: 891, startPoint y: 233, endPoint x: 887, endPoint y: 222, distance: 11.5
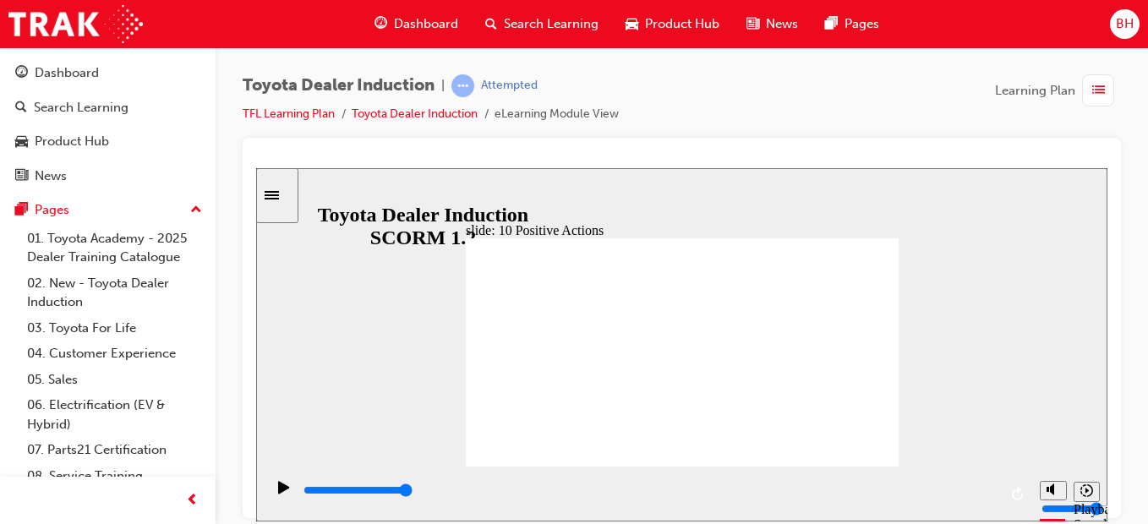
drag, startPoint x: 710, startPoint y: 345, endPoint x: 690, endPoint y: 354, distance: 22.3
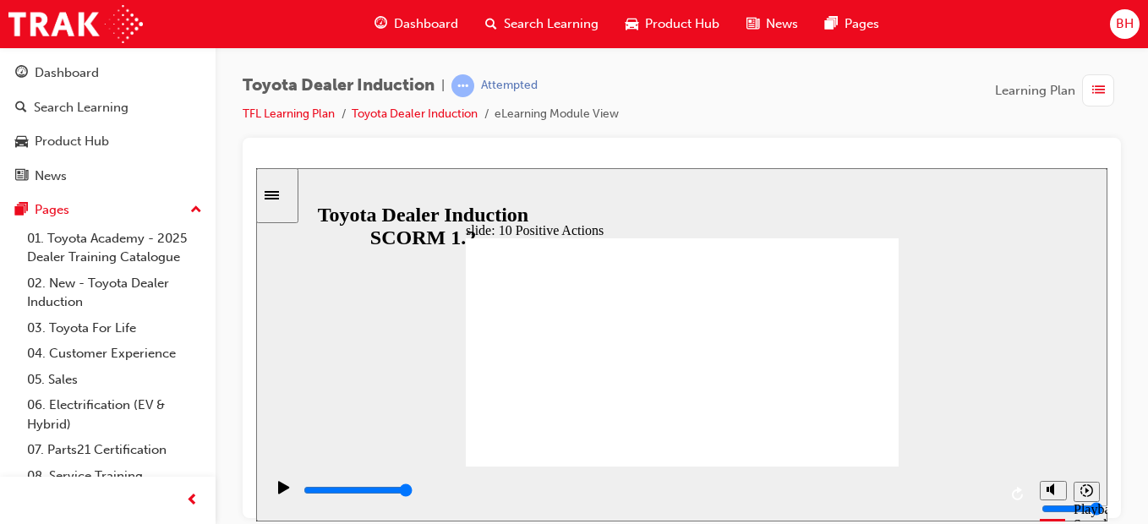
drag, startPoint x: 491, startPoint y: 317, endPoint x: 831, endPoint y: 278, distance: 342.0
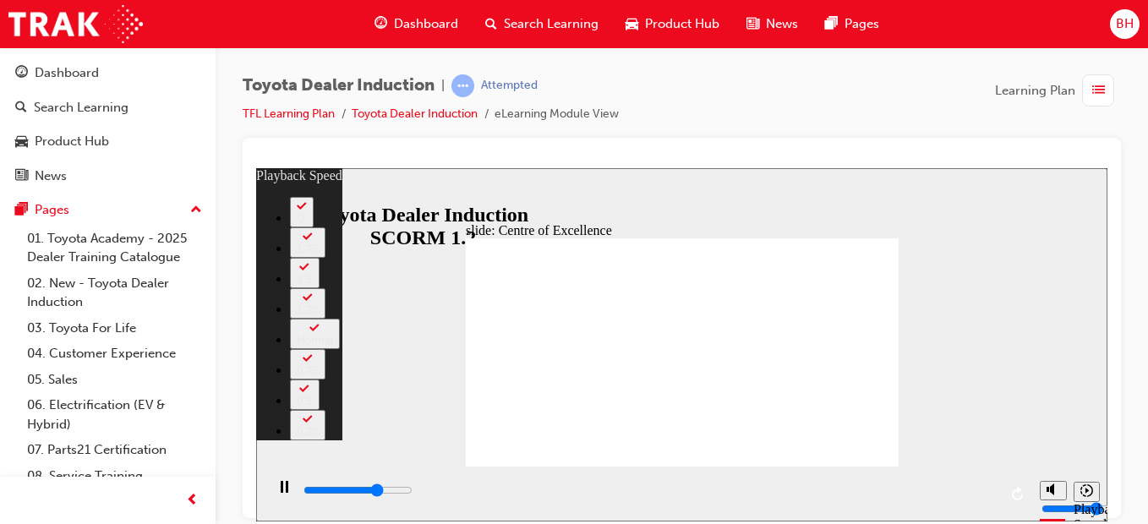
type input "10700"
type input "0"
type input "11000"
type input "0"
type input "11200"
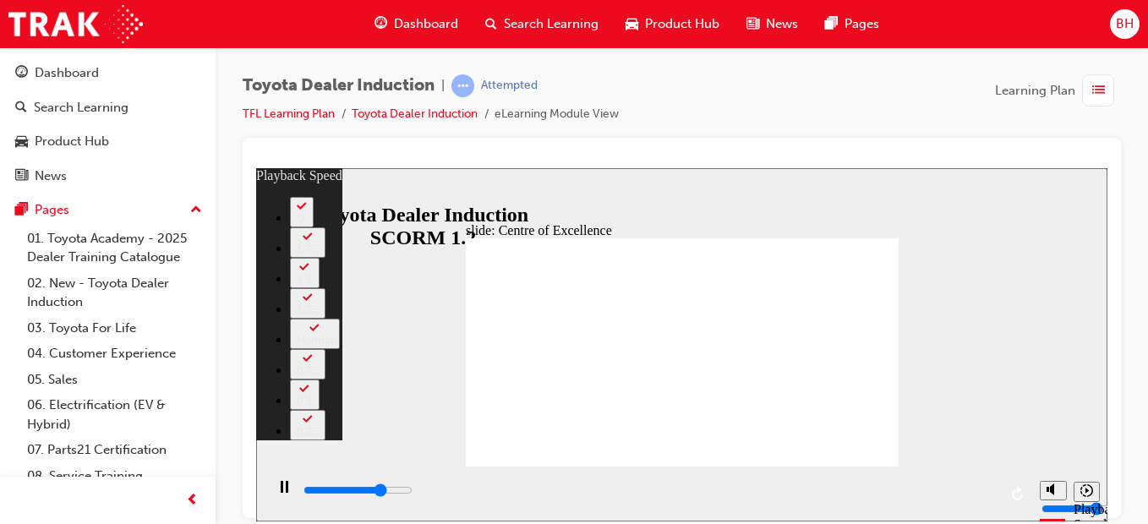
type input "1"
type input "11500"
type input "1"
type input "11800"
type input "1"
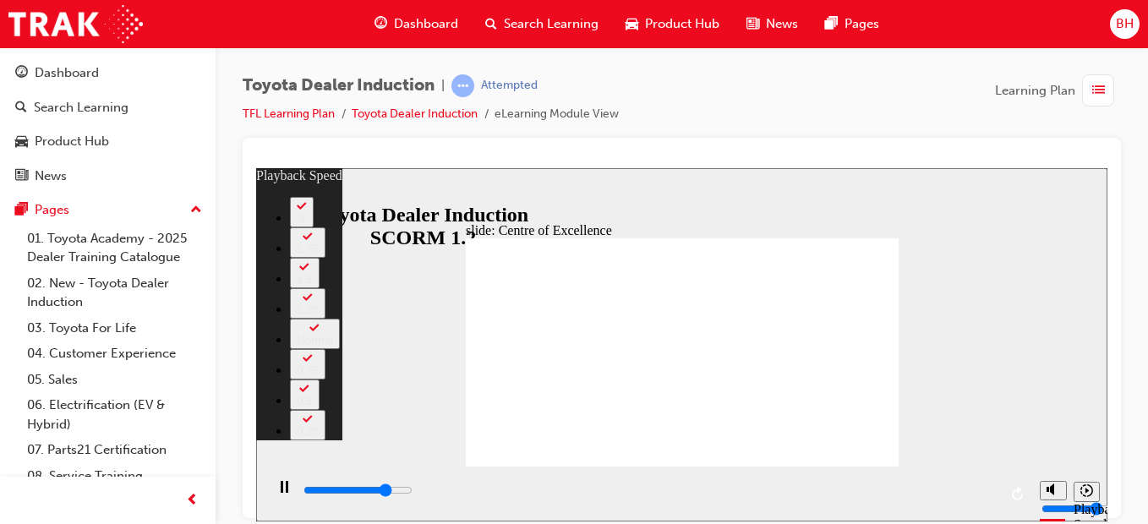
type input "12000"
type input "1"
type input "12300"
type input "2"
type input "12600"
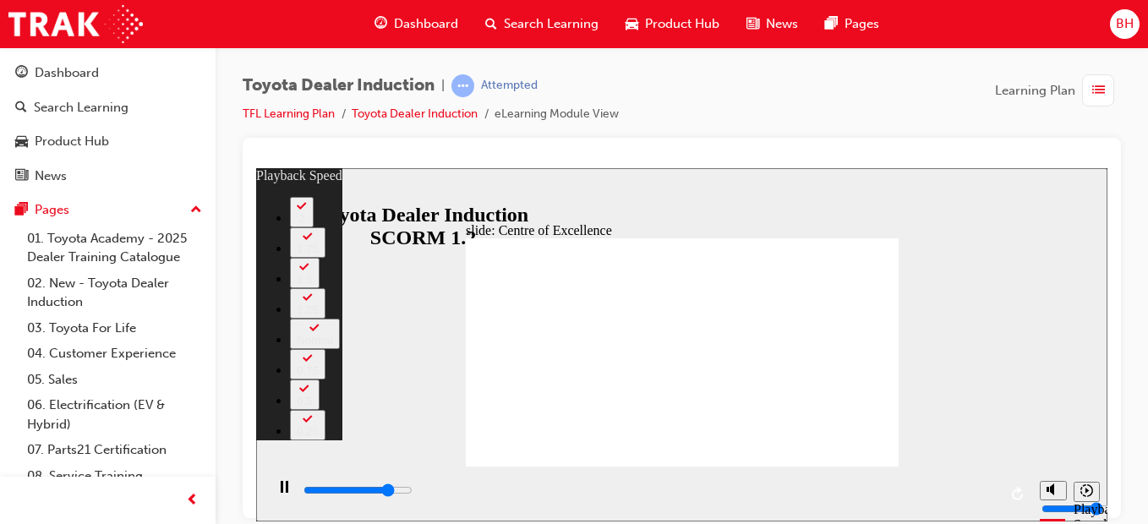
type input "2"
type input "12800"
type input "2"
type input "13100"
type input "2"
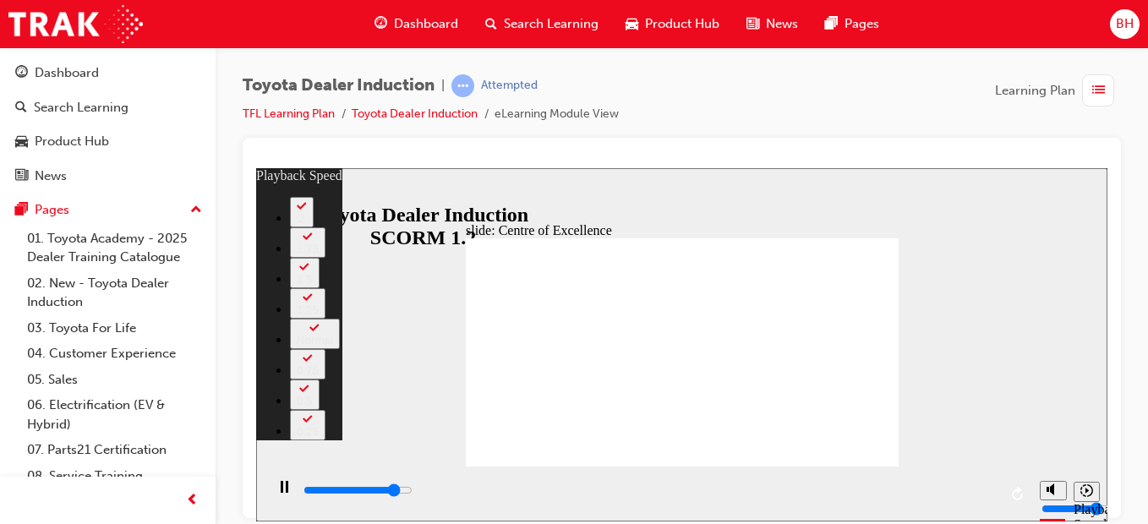
type input "13400"
type input "3"
type input "13600"
type input "3"
type input "13900"
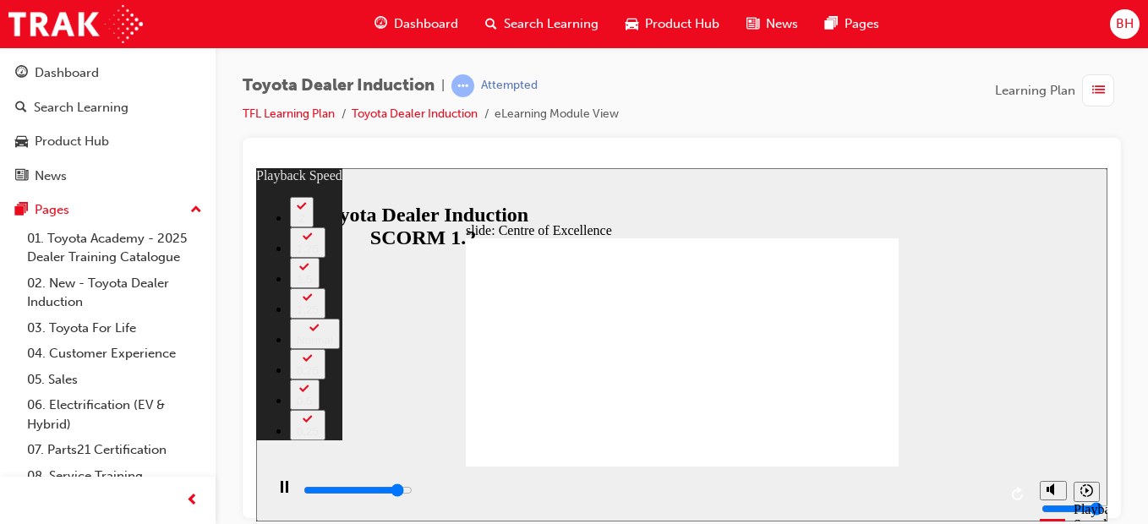
type input "3"
type input "14100"
type input "3"
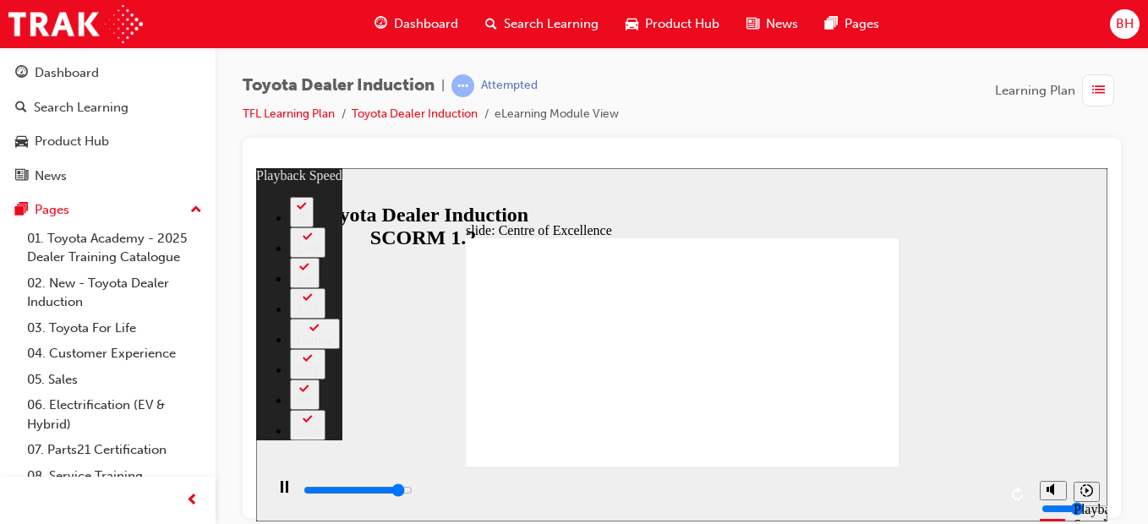
type input "14100"
type input "3"
type input "14200"
type input "3"
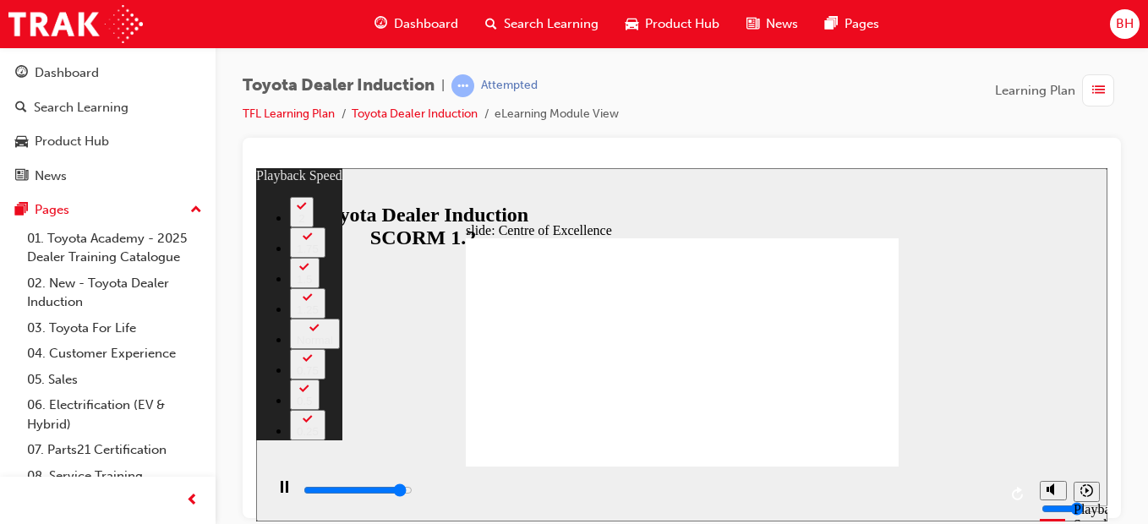
type input "14400"
type input "4"
type input "14700"
type input "4"
type input "15000"
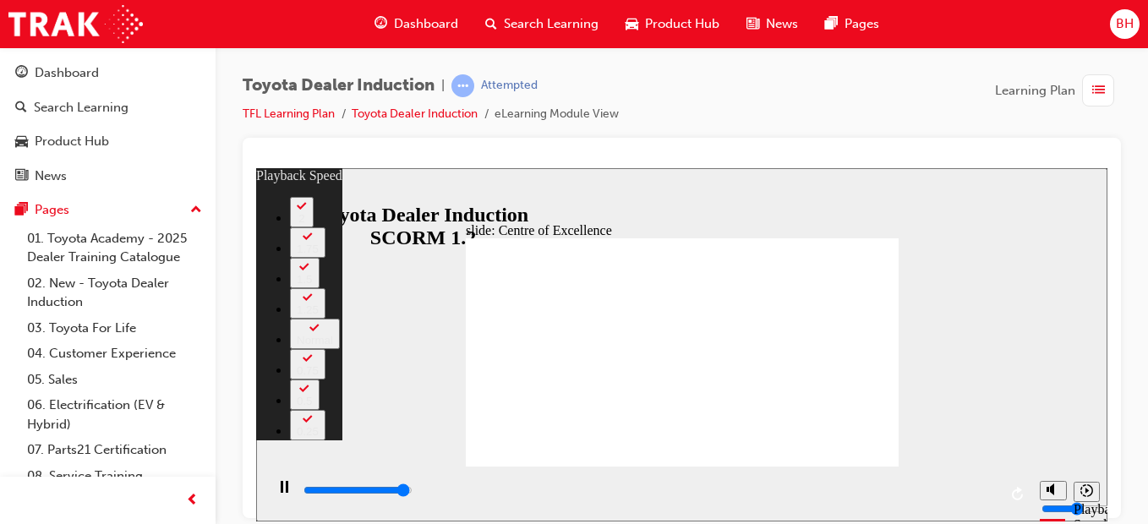
type input "4"
type input "15200"
type input "5"
type input "15300"
type input "27"
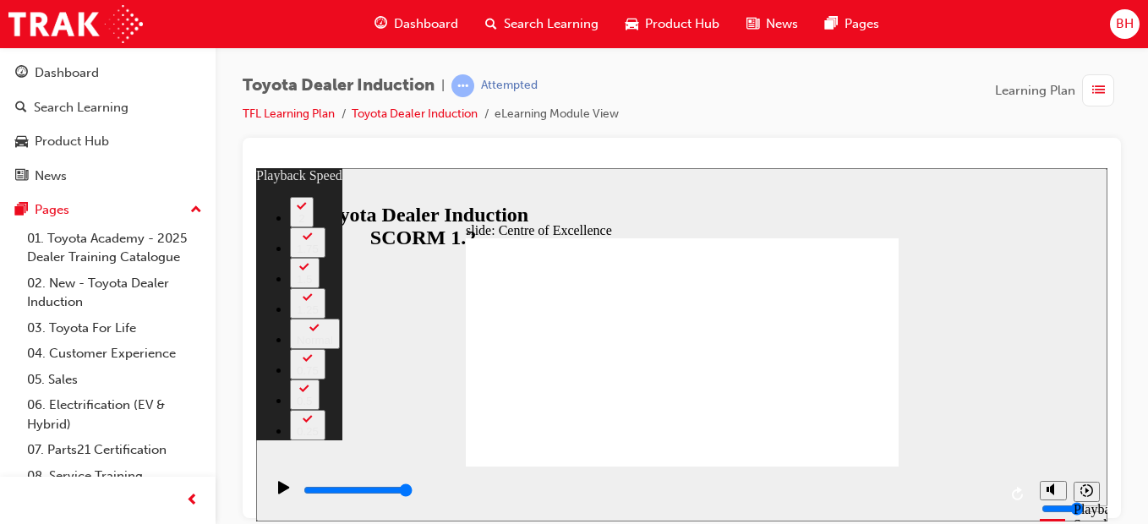
type input "7"
type input "27"
type input "7"
type input "35"
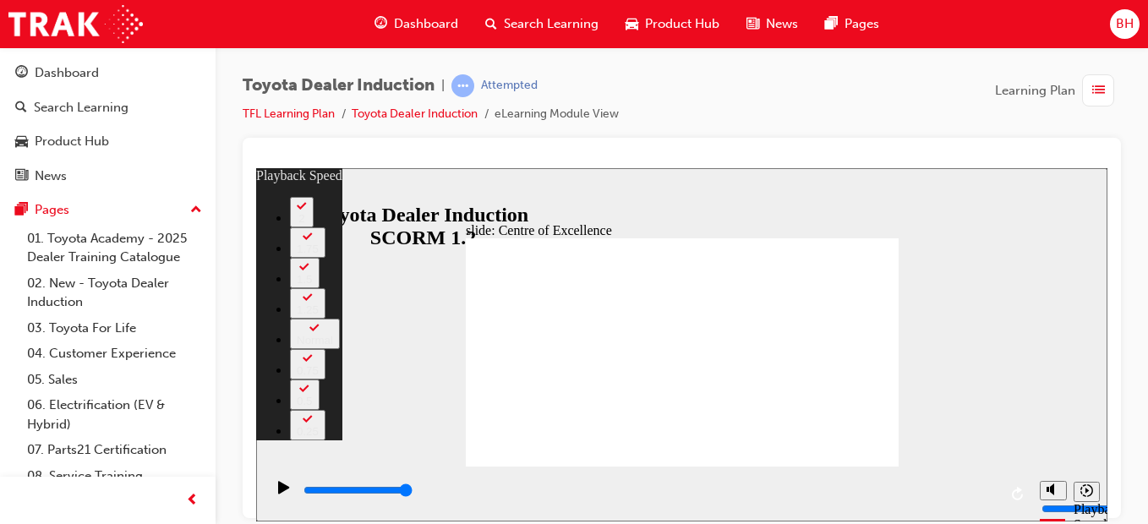
type input "9"
type input "35"
type input "9"
type input "36"
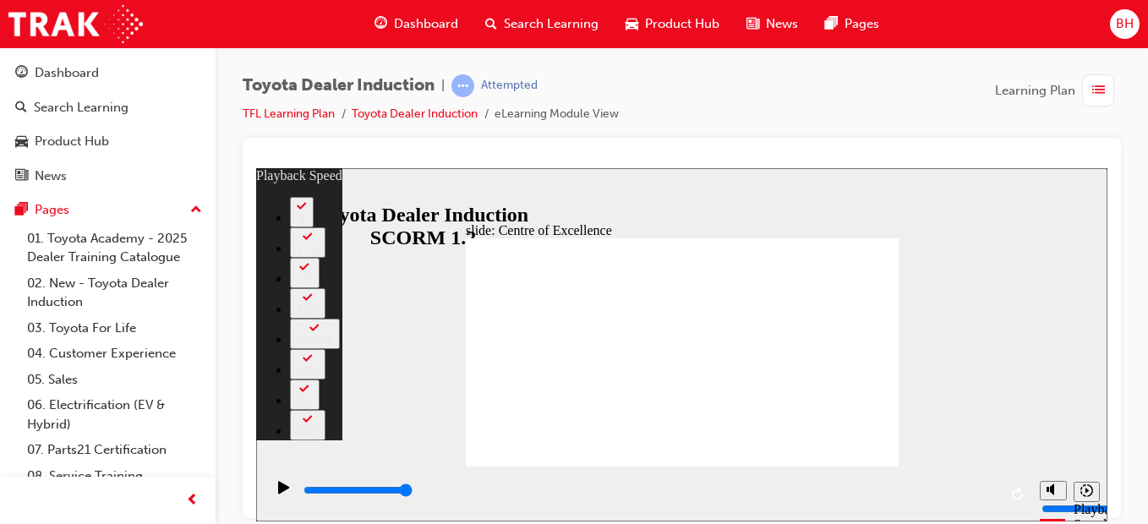
type input "8"
type input "36"
type input "8"
type input "70"
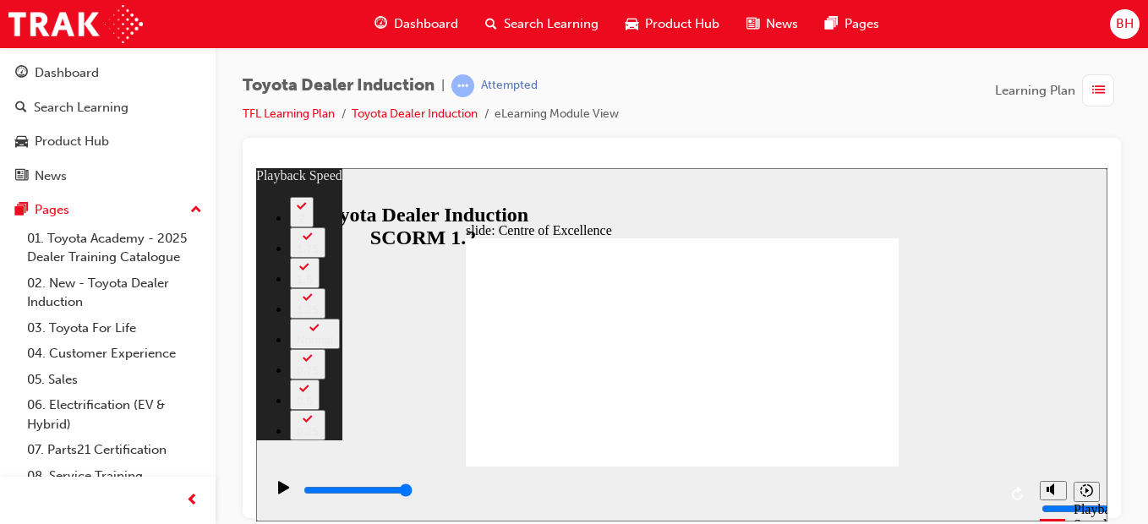
type input "9"
type input "70"
type input "9"
type input "73"
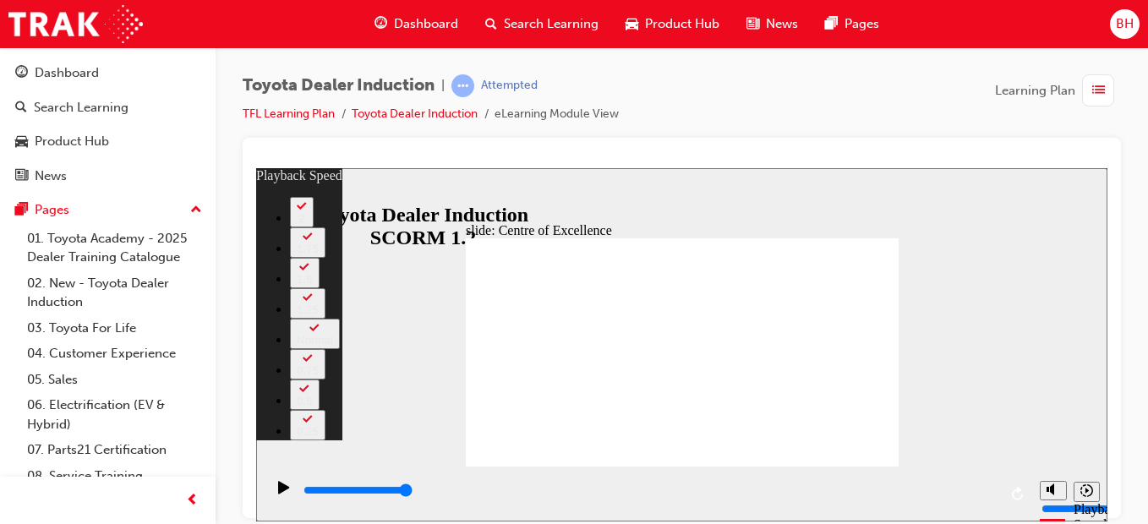
type input "10"
type input "73"
type input "10"
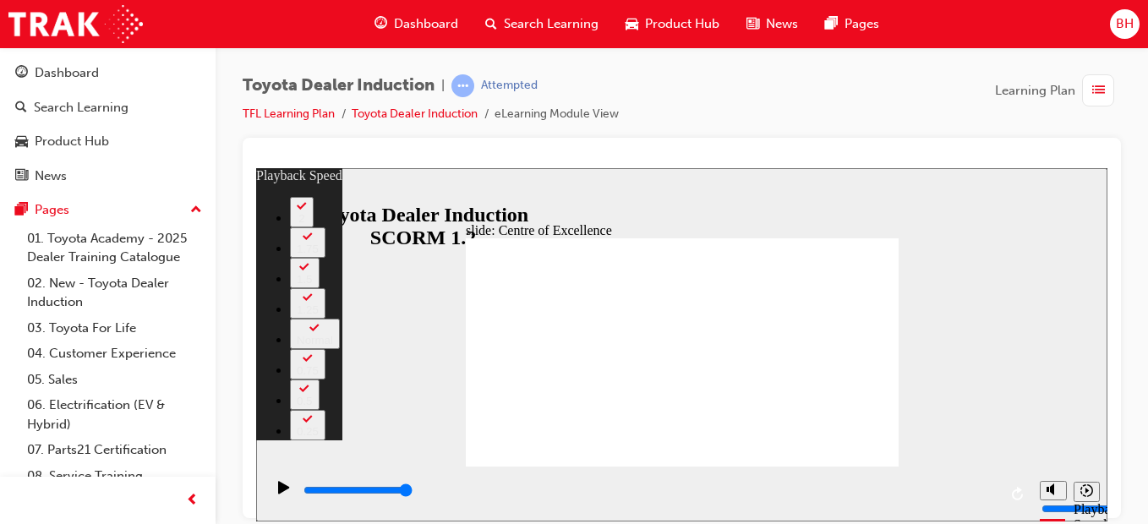
type input "157"
type input "10"
type input "157"
type input "10"
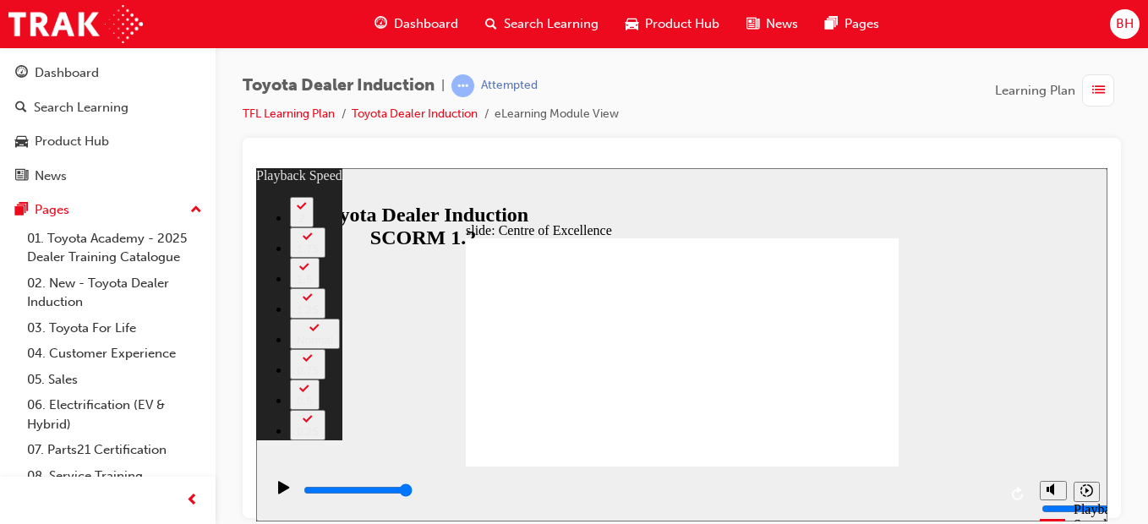
type input "248"
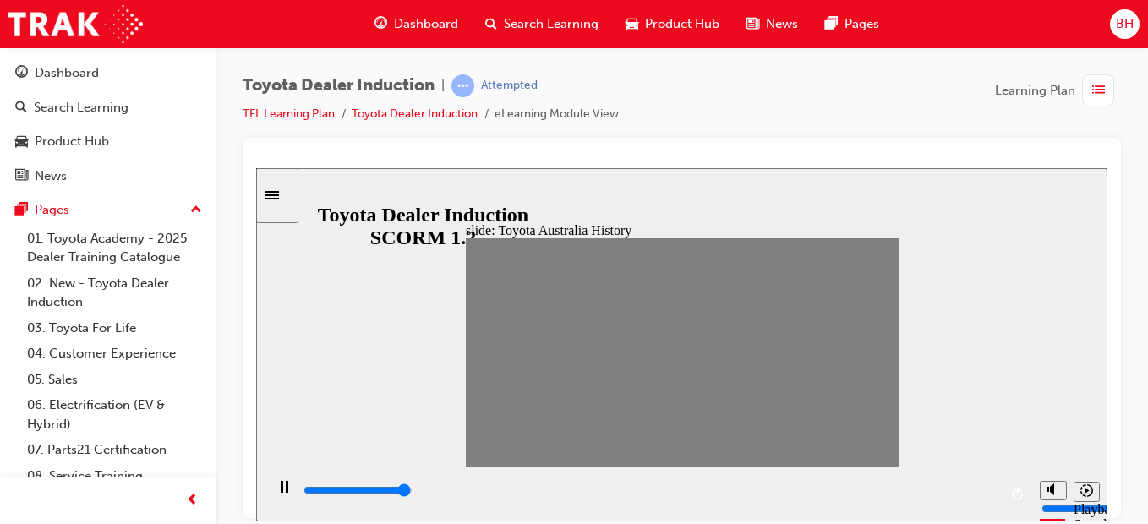
drag, startPoint x: 485, startPoint y: 352, endPoint x: 501, endPoint y: 355, distance: 16.4
drag, startPoint x: 498, startPoint y: 355, endPoint x: 519, endPoint y: 355, distance: 21.1
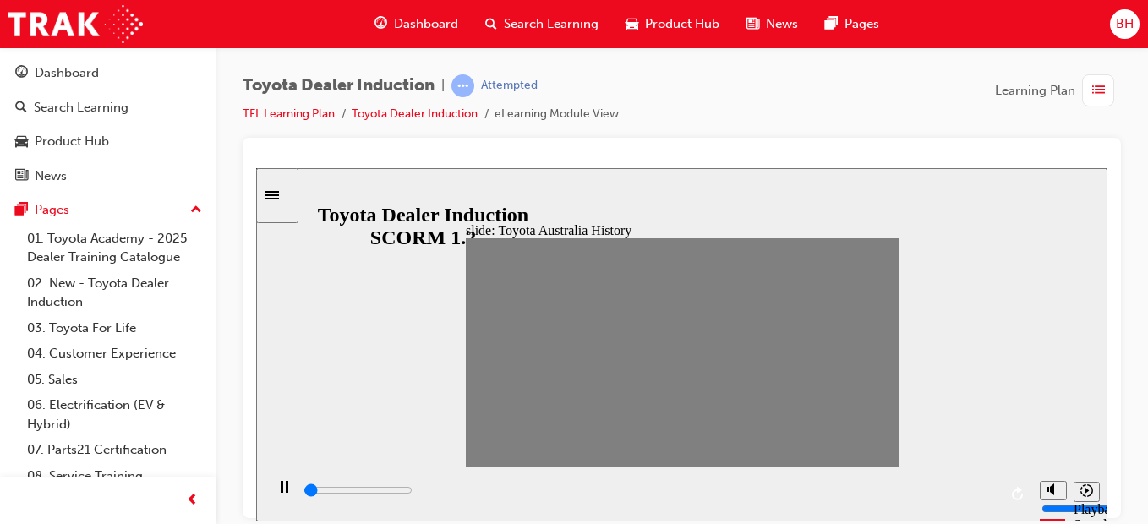
drag, startPoint x: 521, startPoint y: 351, endPoint x: 542, endPoint y: 352, distance: 21.1
drag, startPoint x: 542, startPoint y: 352, endPoint x: 564, endPoint y: 353, distance: 22.0
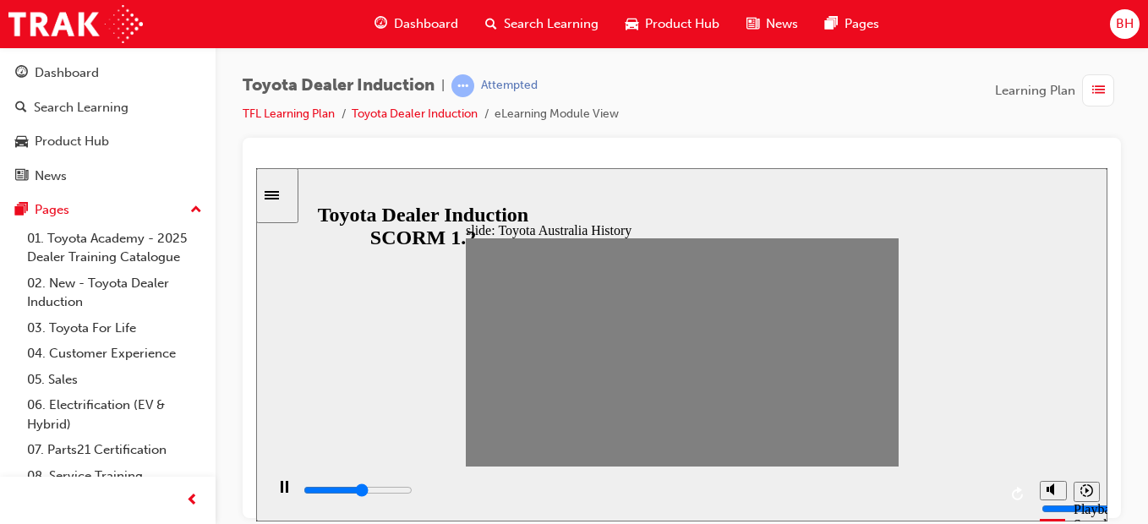
drag, startPoint x: 564, startPoint y: 353, endPoint x: 586, endPoint y: 352, distance: 22.0
drag, startPoint x: 576, startPoint y: 356, endPoint x: 603, endPoint y: 353, distance: 26.3
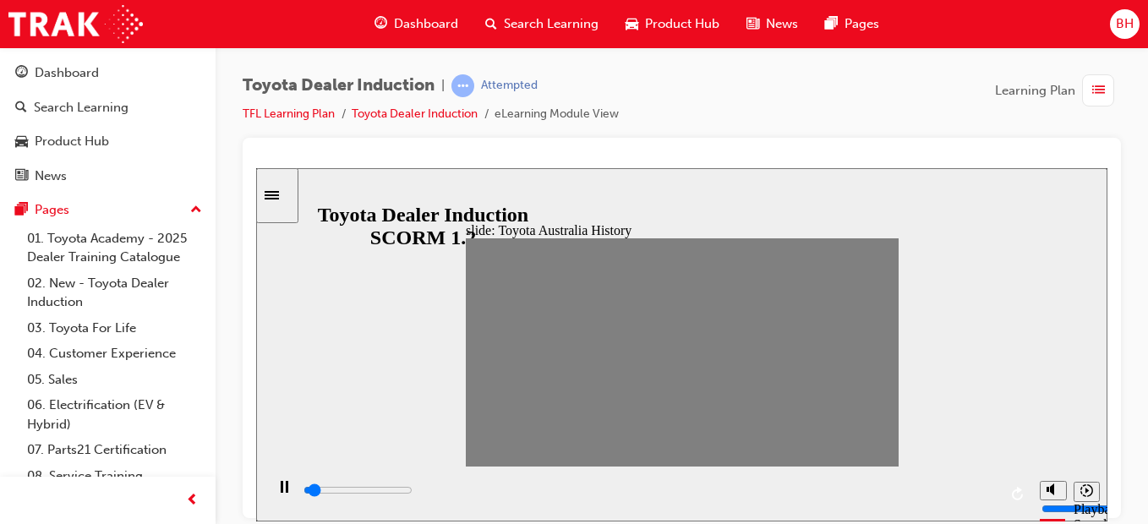
drag, startPoint x: 603, startPoint y: 353, endPoint x: 616, endPoint y: 353, distance: 13.5
drag, startPoint x: 616, startPoint y: 353, endPoint x: 637, endPoint y: 357, distance: 21.5
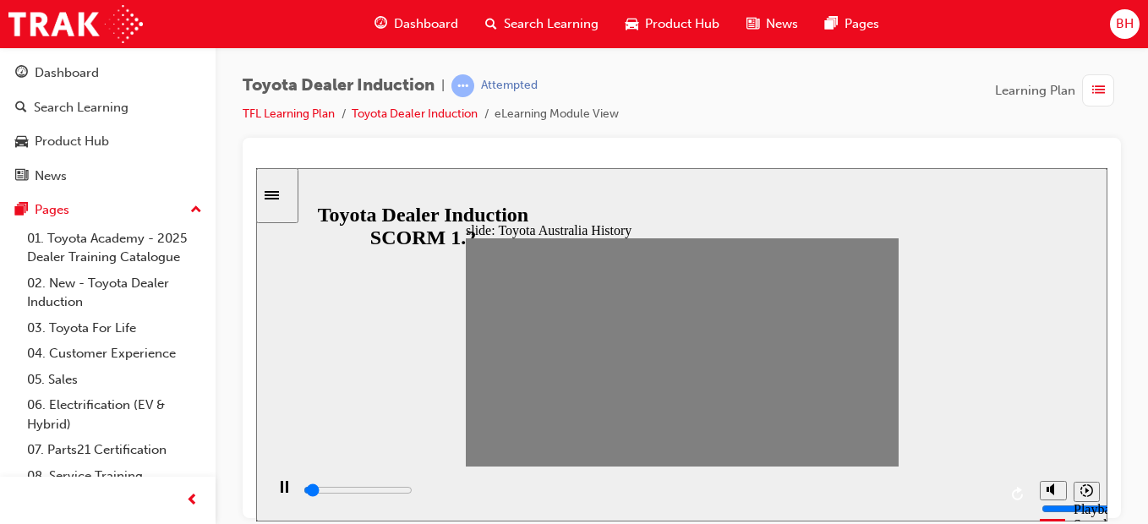
drag, startPoint x: 637, startPoint y: 357, endPoint x: 664, endPoint y: 353, distance: 27.4
drag, startPoint x: 664, startPoint y: 353, endPoint x: 684, endPoint y: 352, distance: 19.5
drag, startPoint x: 684, startPoint y: 352, endPoint x: 702, endPoint y: 352, distance: 18.6
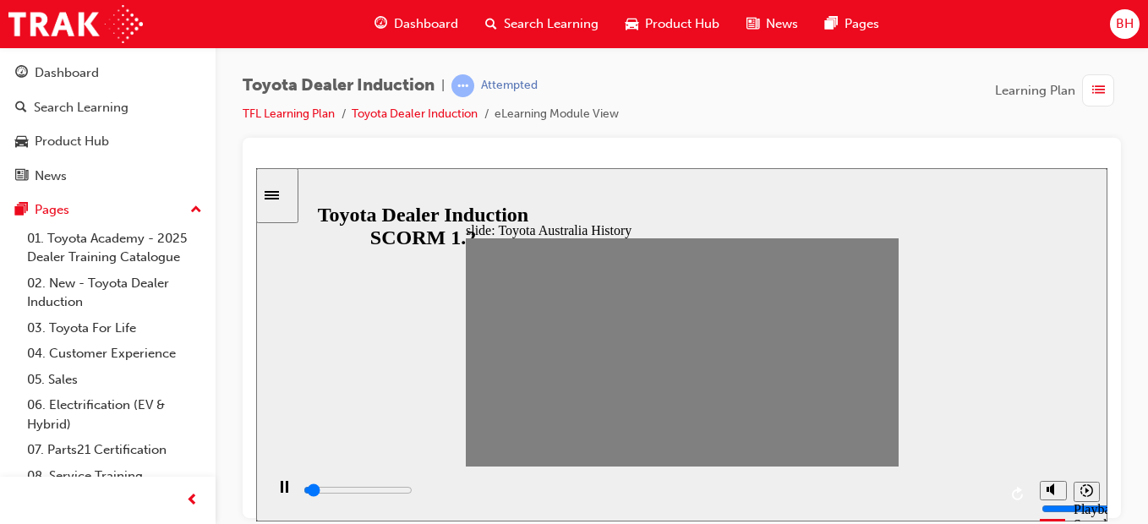
drag, startPoint x: 702, startPoint y: 352, endPoint x: 722, endPoint y: 365, distance: 23.7
drag, startPoint x: 712, startPoint y: 357, endPoint x: 737, endPoint y: 354, distance: 24.6
drag, startPoint x: 737, startPoint y: 354, endPoint x: 745, endPoint y: 352, distance: 8.6
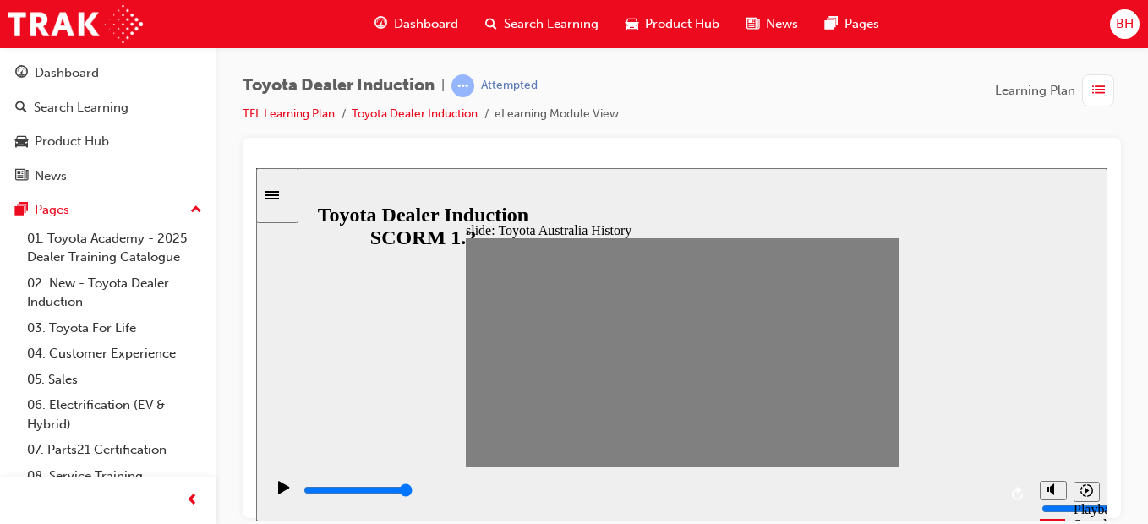
drag, startPoint x: 745, startPoint y: 352, endPoint x: 761, endPoint y: 352, distance: 16.1
drag, startPoint x: 757, startPoint y: 352, endPoint x: 777, endPoint y: 352, distance: 19.4
drag, startPoint x: 779, startPoint y: 352, endPoint x: 800, endPoint y: 353, distance: 21.1
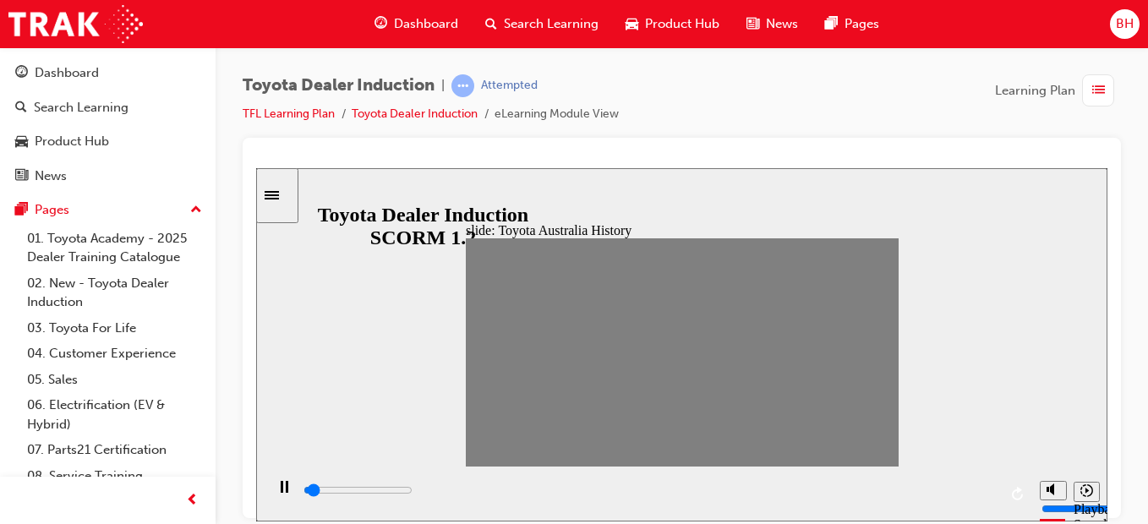
drag, startPoint x: 800, startPoint y: 353, endPoint x: 821, endPoint y: 354, distance: 21.1
drag, startPoint x: 821, startPoint y: 354, endPoint x: 843, endPoint y: 353, distance: 21.1
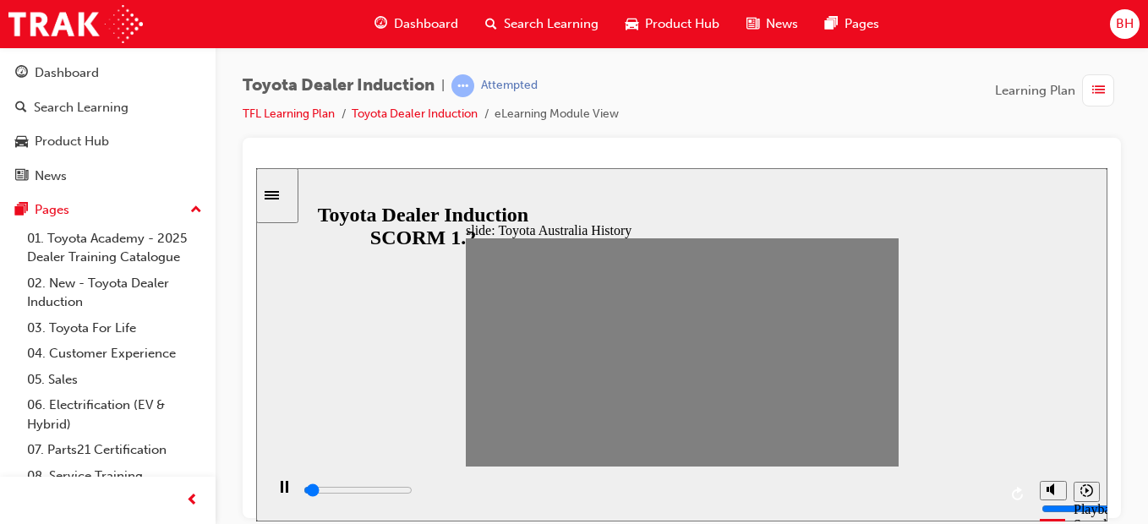
drag, startPoint x: 843, startPoint y: 353, endPoint x: 865, endPoint y: 352, distance: 22.0
drag, startPoint x: 865, startPoint y: 352, endPoint x: 883, endPoint y: 352, distance: 18.6
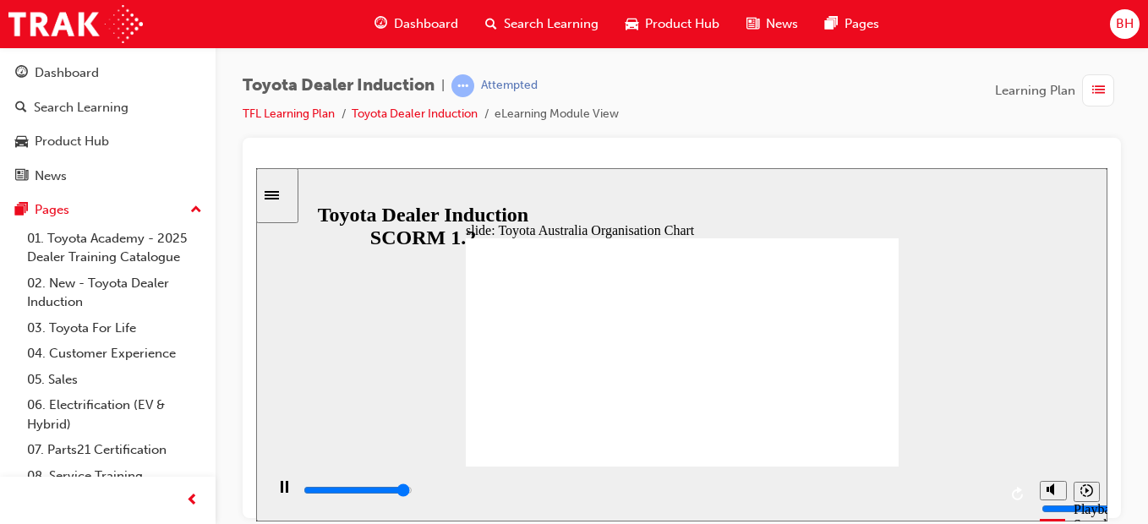
drag, startPoint x: 690, startPoint y: 419, endPoint x: 840, endPoint y: 439, distance: 151.0
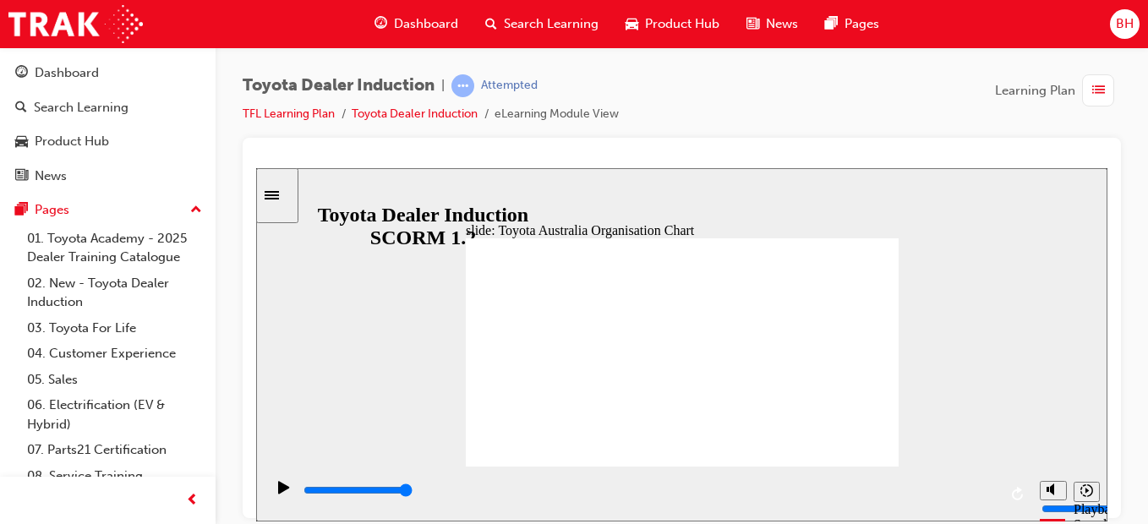
type input "5000"
radio input "true"
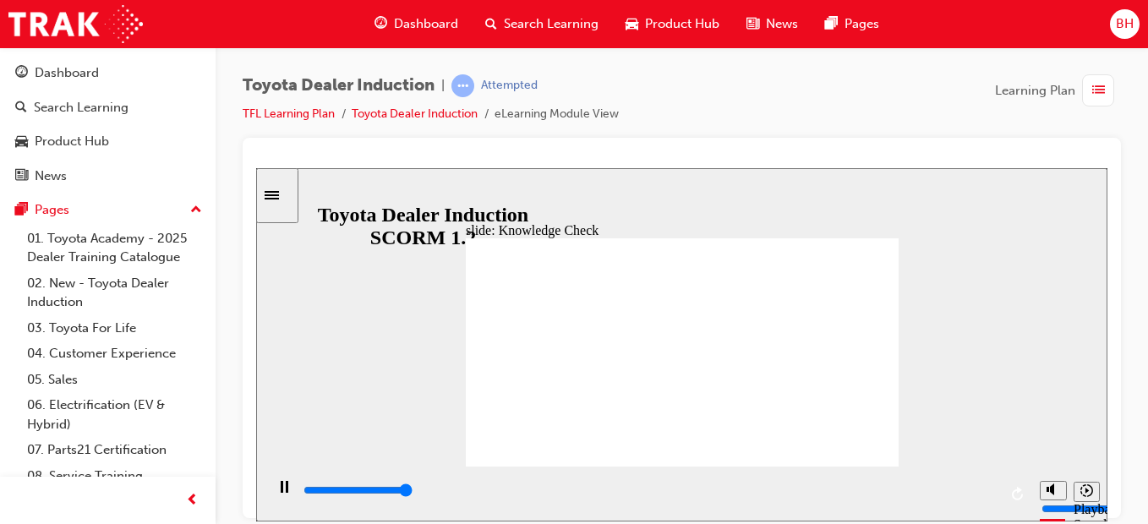
type input "5000"
radio input "true"
type input "4700"
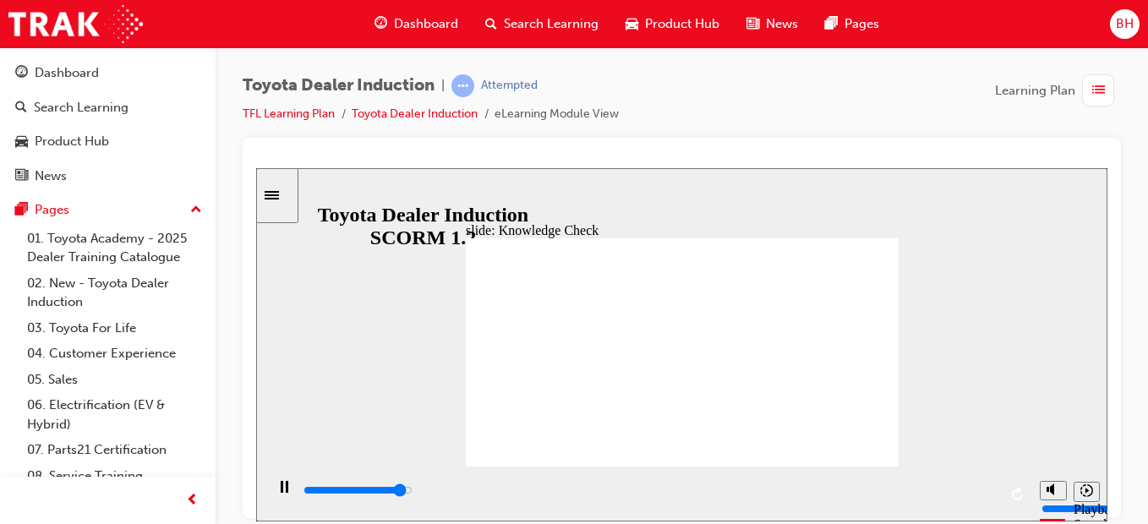
radio input "true"
type input "9200"
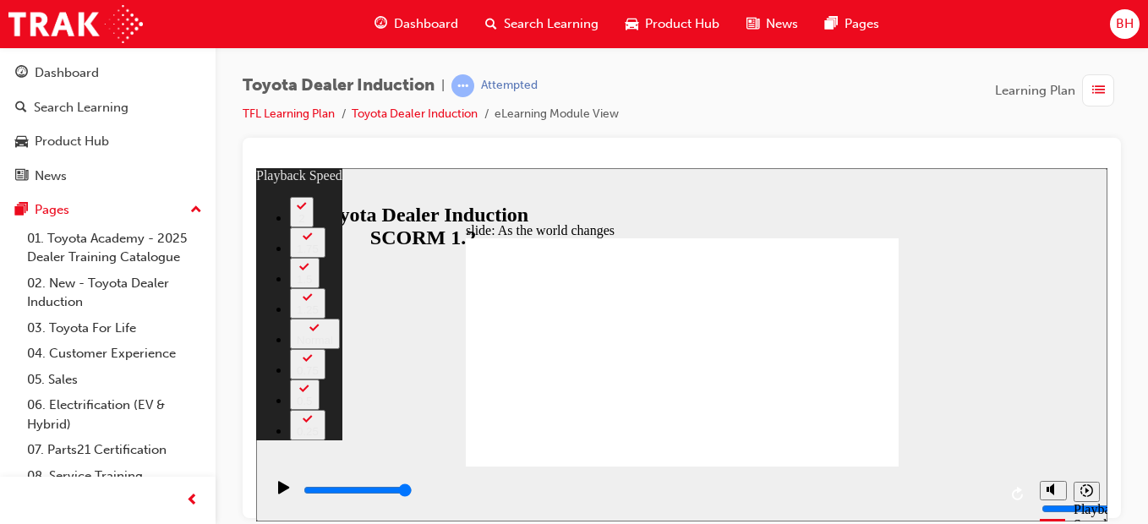
type input "128"
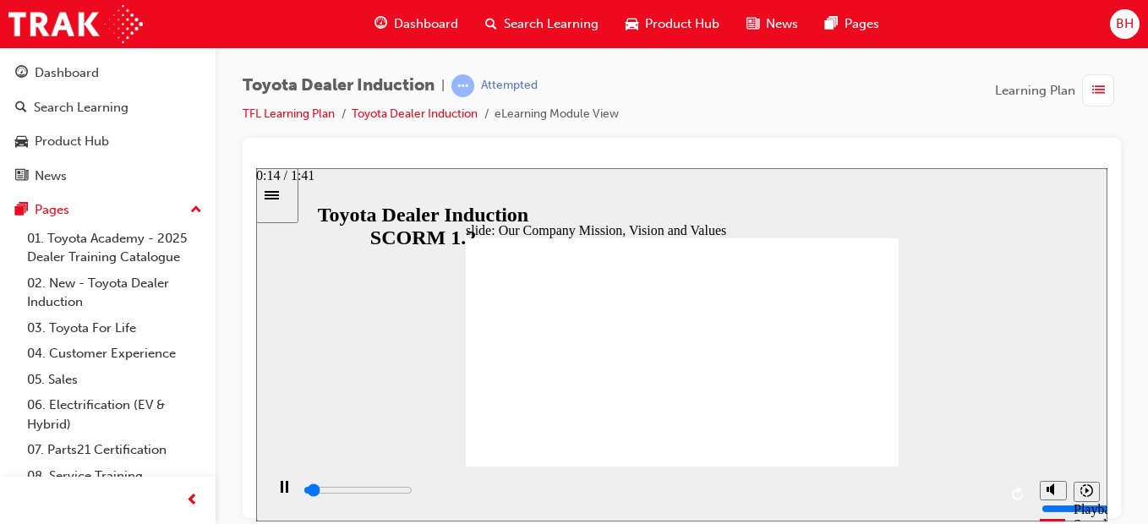
type input "3400"
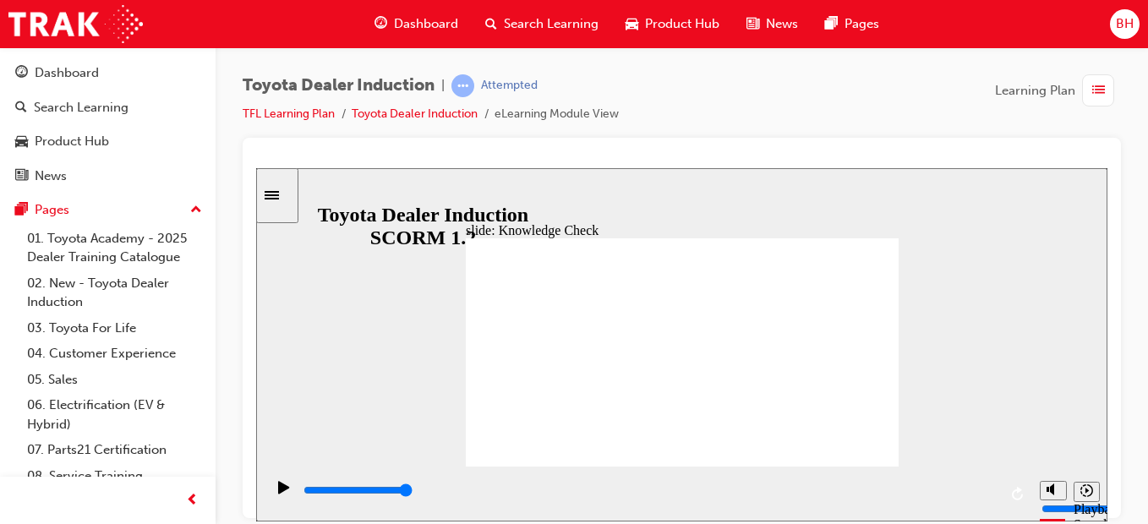
drag, startPoint x: 677, startPoint y: 385, endPoint x: 518, endPoint y: 383, distance: 158.9
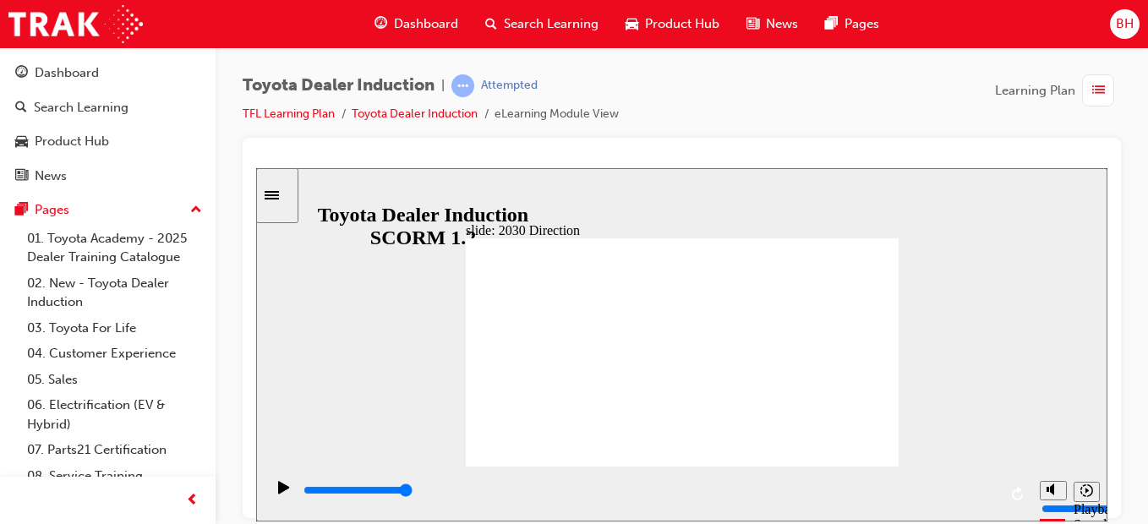
drag, startPoint x: 518, startPoint y: 383, endPoint x: 639, endPoint y: 378, distance: 121.0
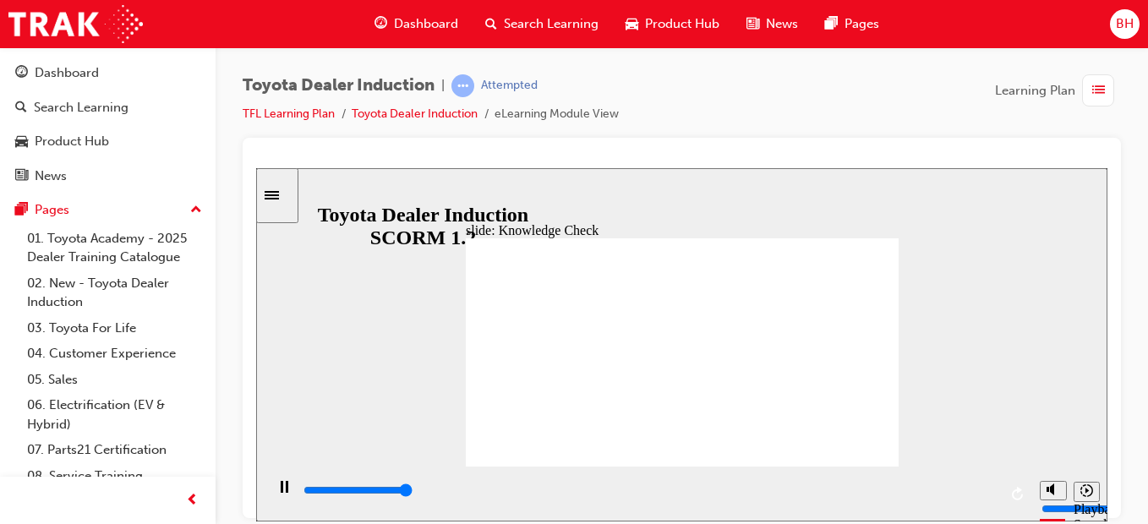
type input "5000"
type input "V"
type input "Ve"
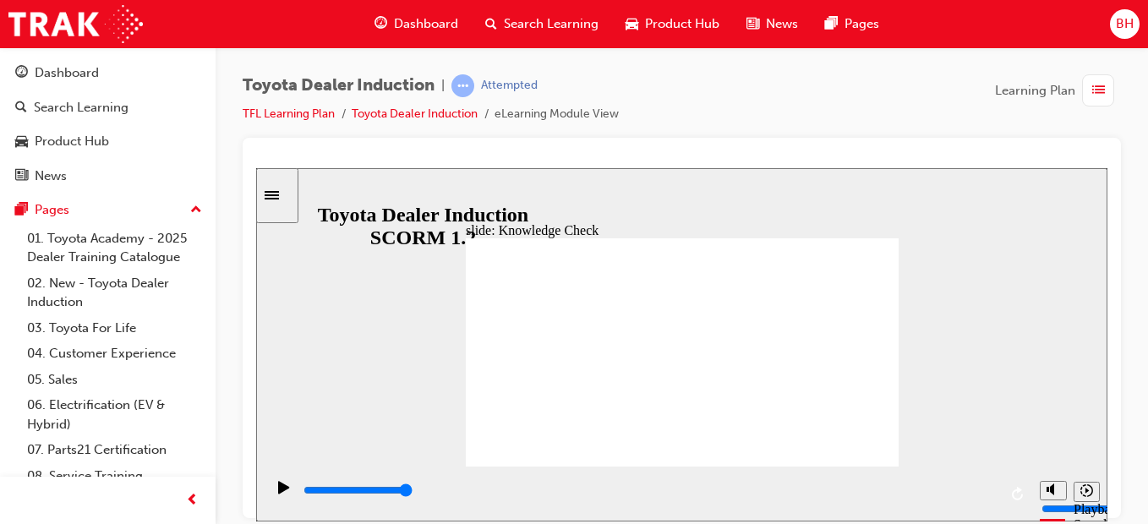
type input "Veh"
type input "Vehi"
type input "Vehic"
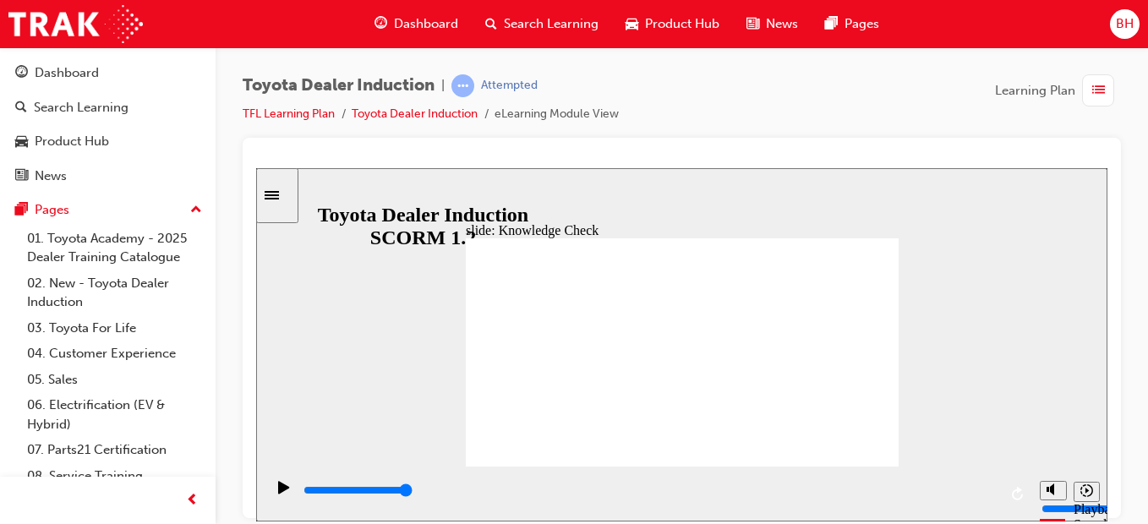
type input "Vehic"
type input "Vehicl"
type input "Vehicle"
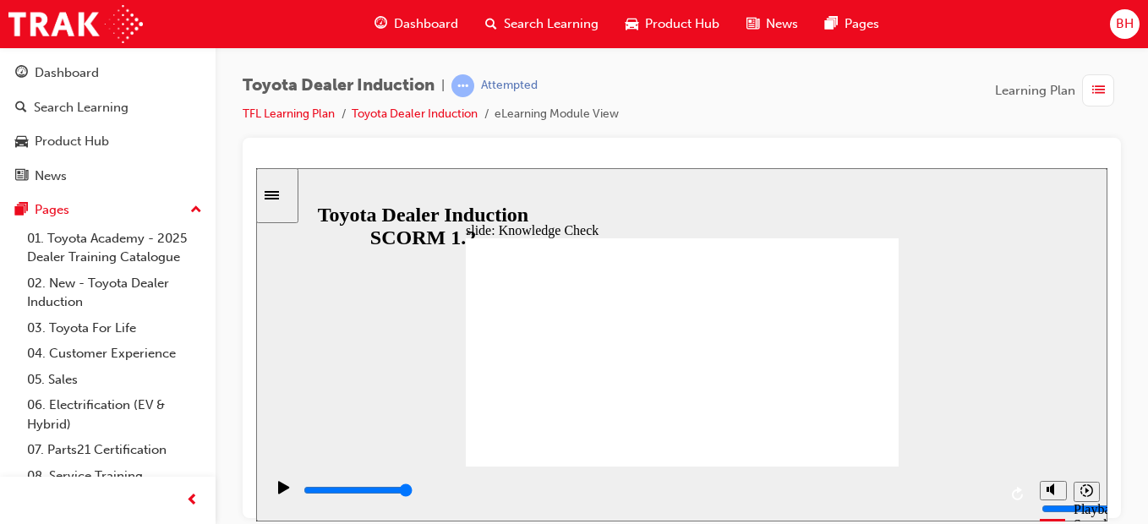
type input "Vehicles"
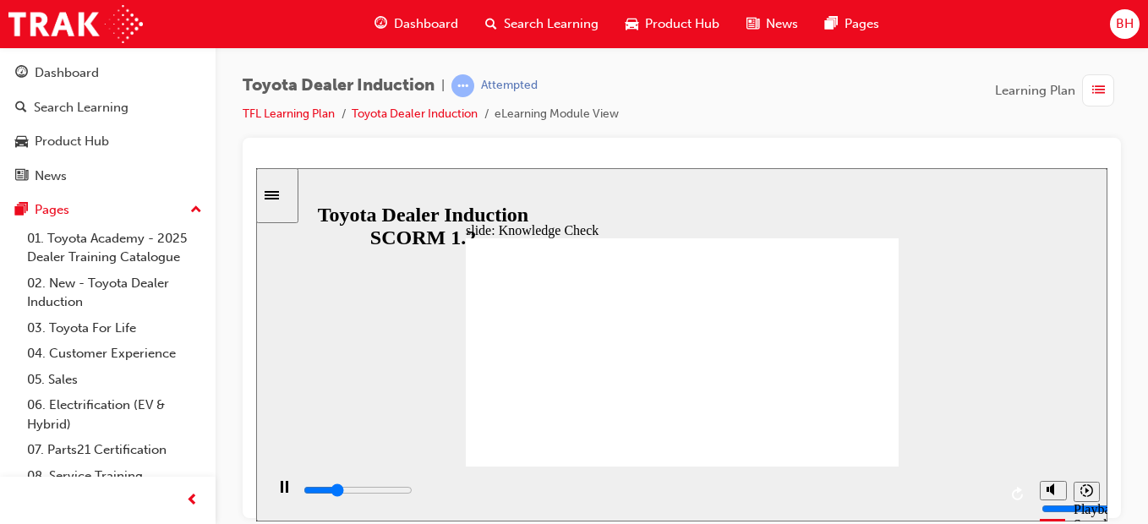
type input "1800"
type input "h"
type input "2000"
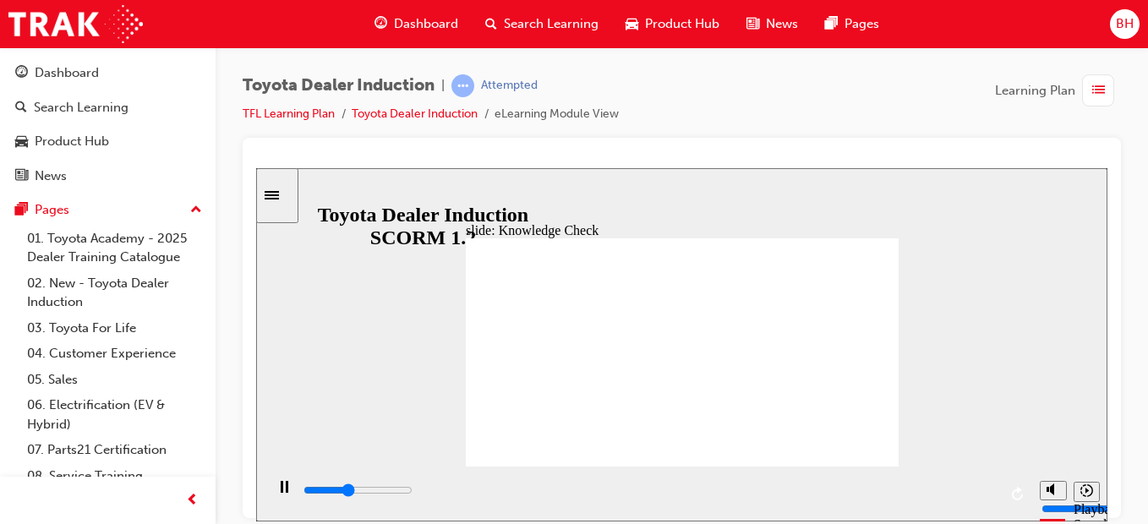
type input "ha"
type input "2500"
type input "hap"
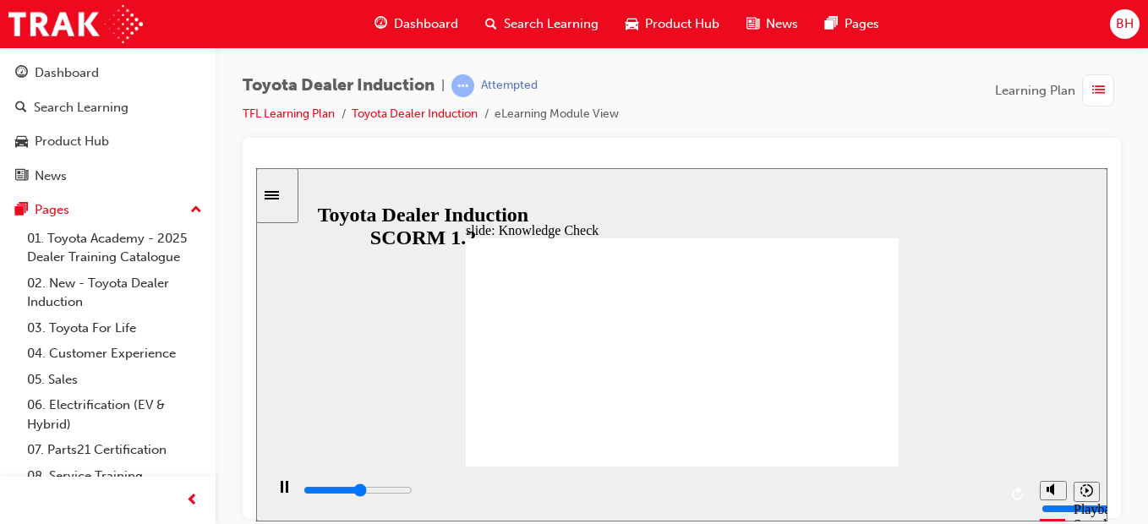
type input "2600"
type input "happ"
type input "2900"
type input "happi"
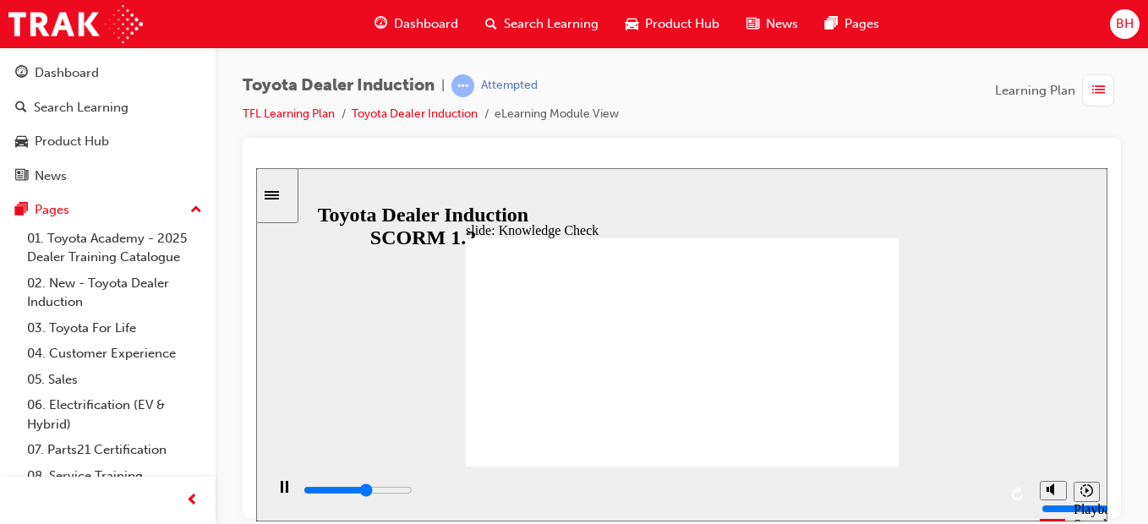
type input "happi"
type input "3200"
type input "happin"
type input "3300"
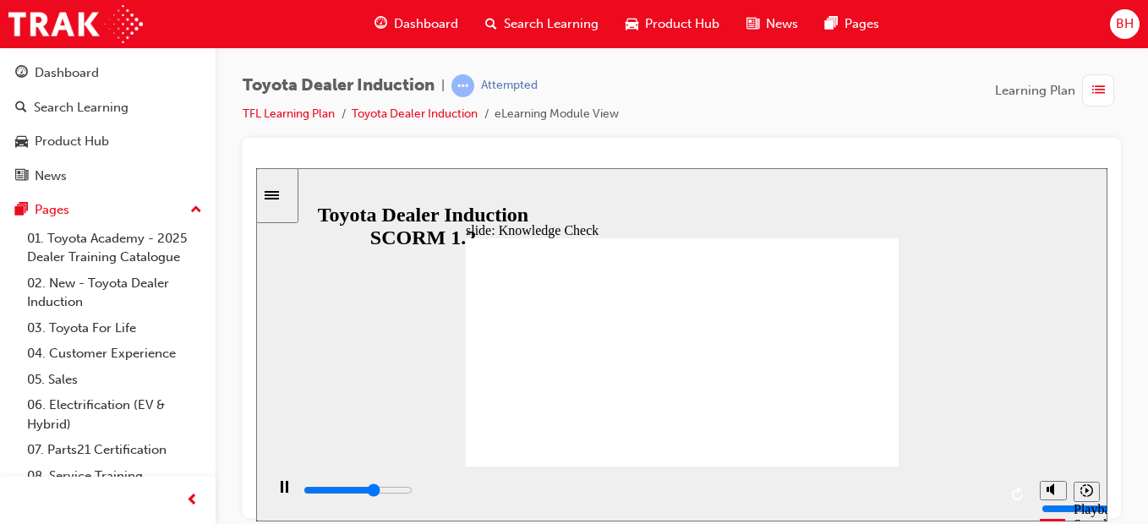
type input "happine"
type input "3600"
type input "happines"
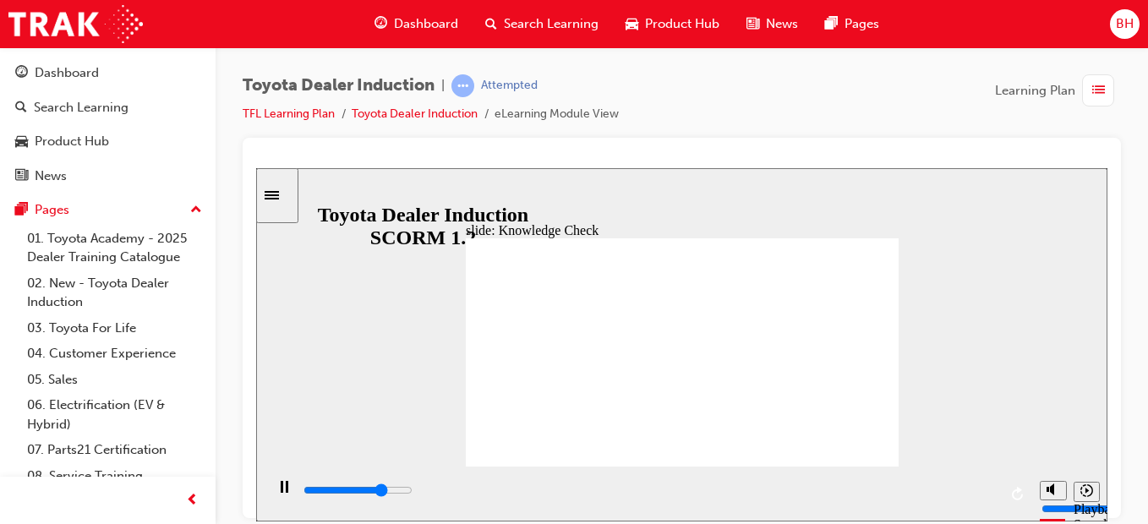
type input "3700"
type input "happiness"
type input "5000"
type input "happiness"
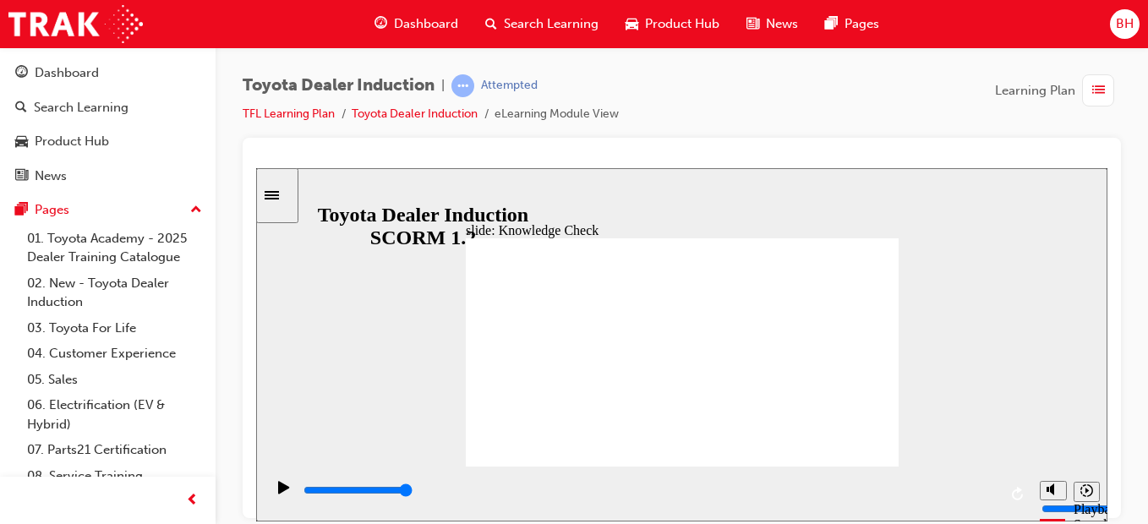
type input "happiness"
type input "6500"
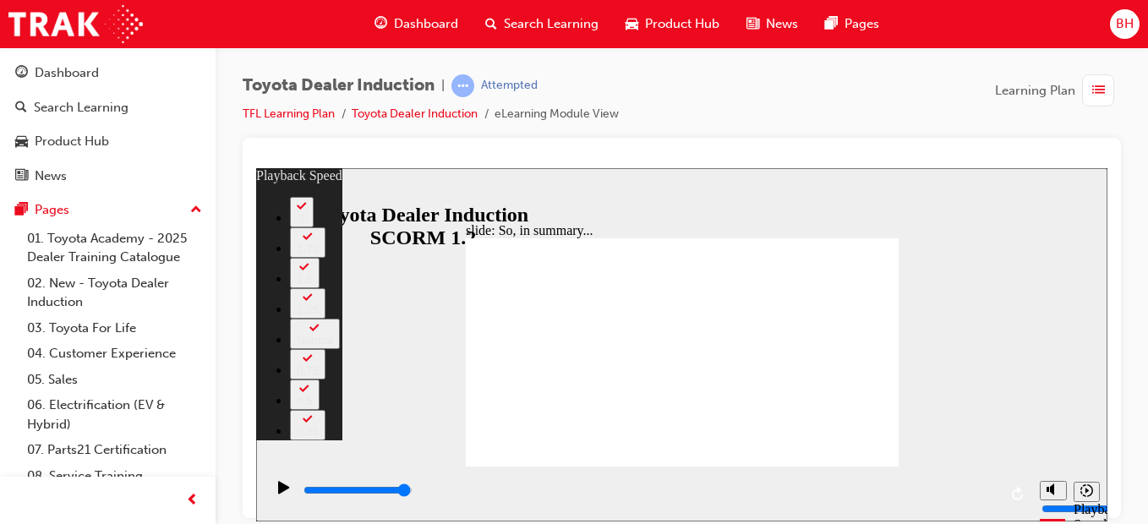
type input "128"
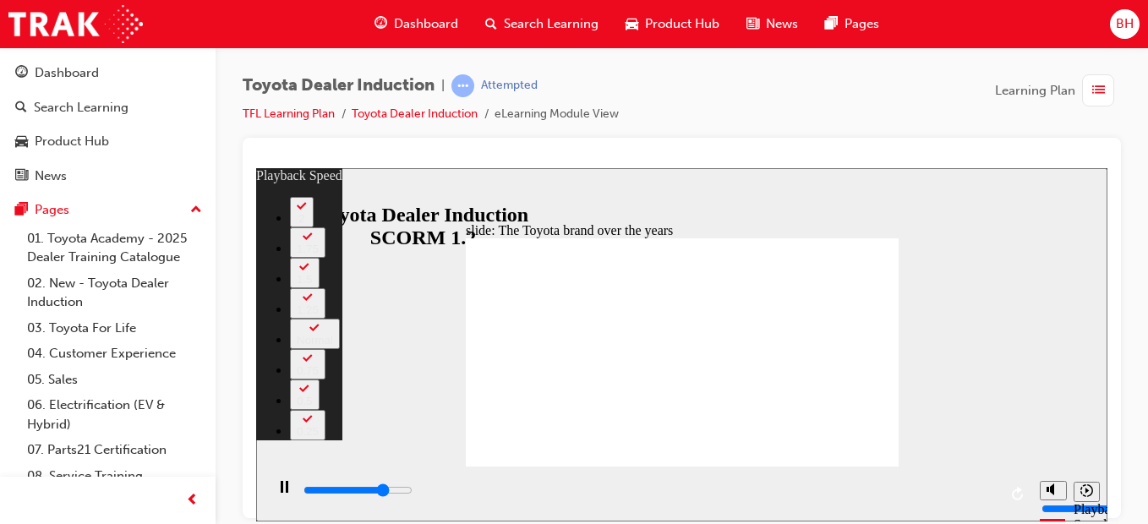
type input "6400"
type input "0"
type input "6700"
type input "0"
type input "6900"
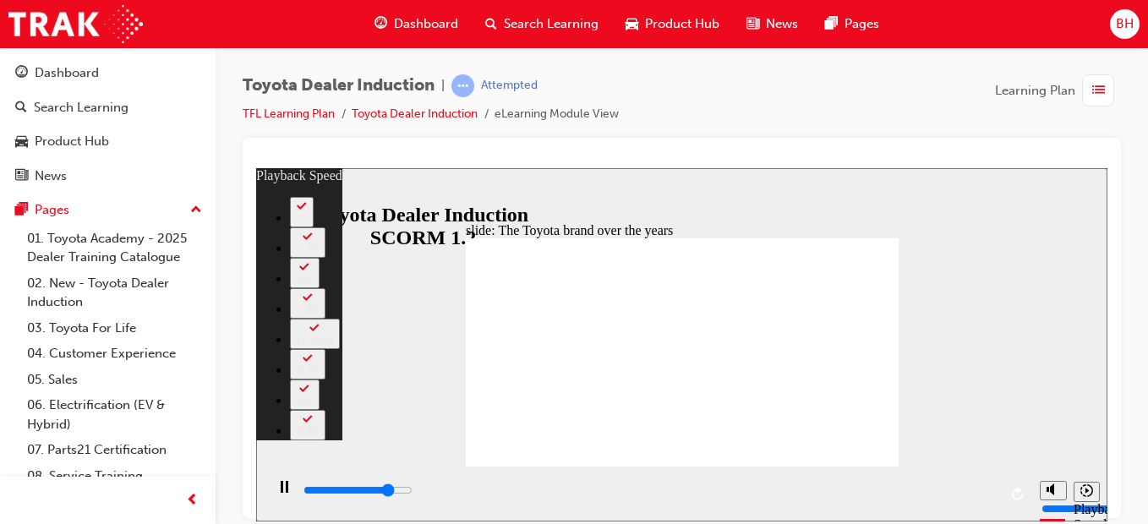
type input "1"
type input "7200"
type input "1"
type input "7400"
type input "1"
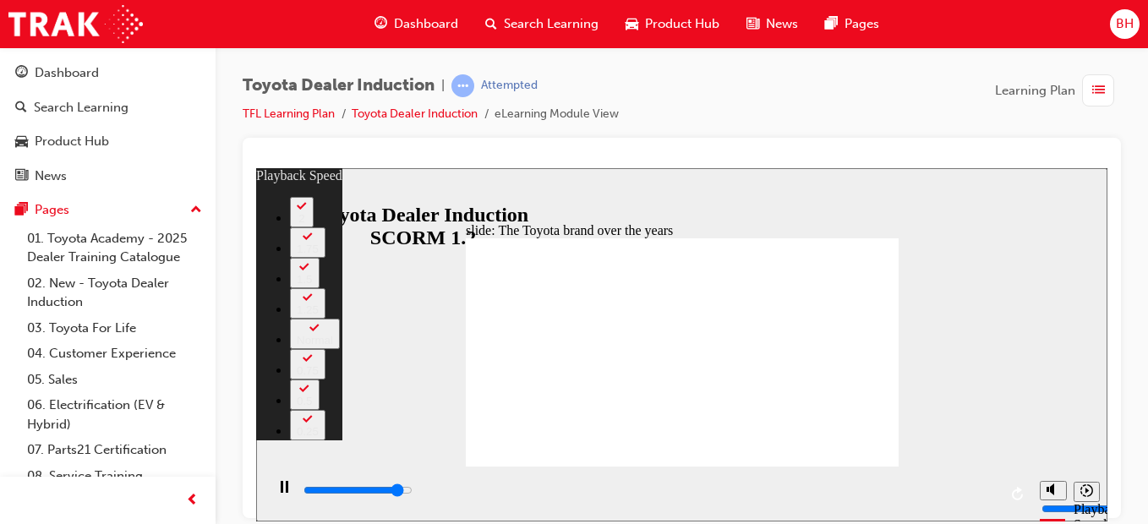
type input "7700"
type input "1"
type input "8000"
type input "2"
type input "8300"
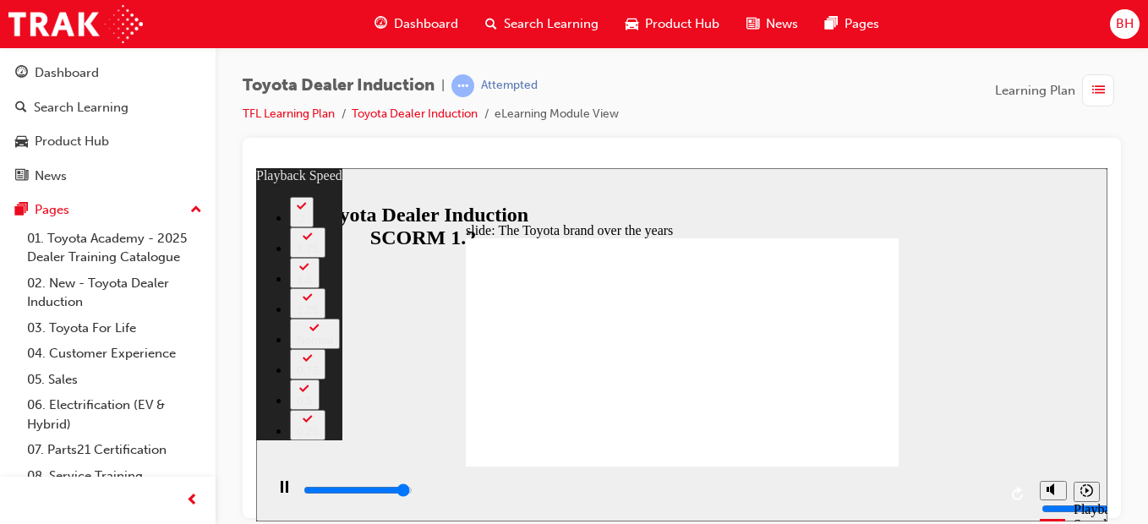
type input "2"
type input "8400"
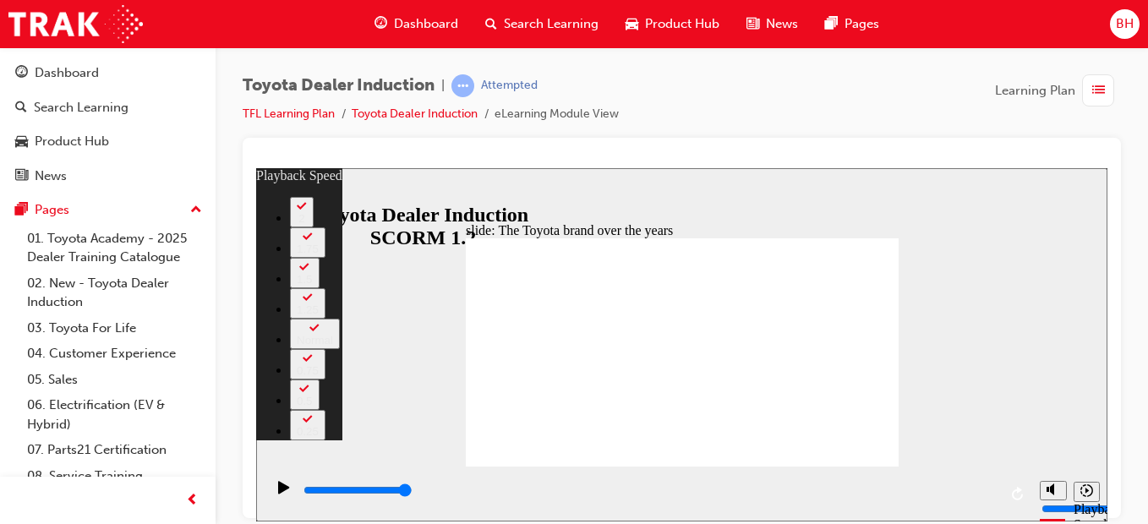
type input "165"
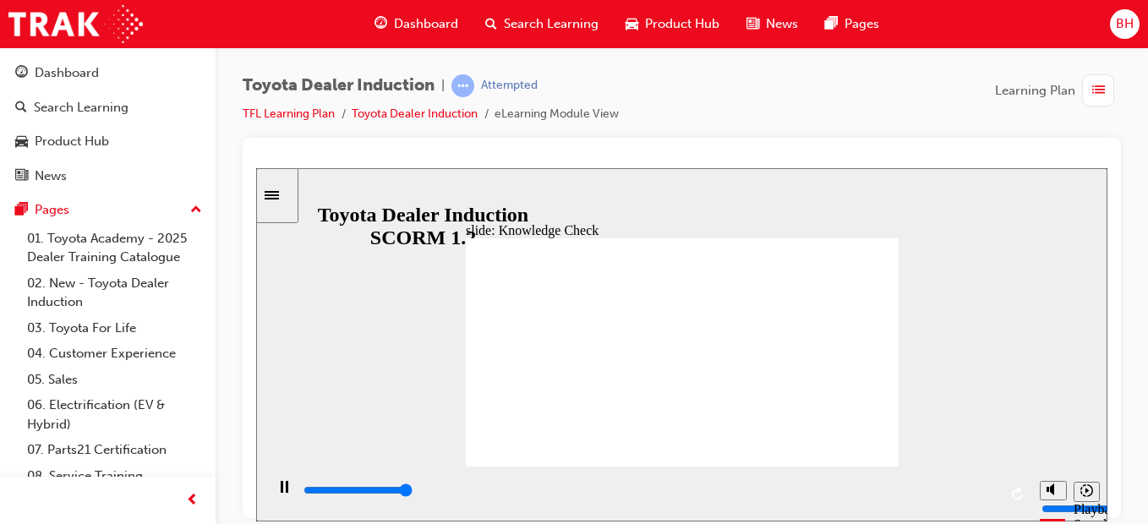
type input "5000"
radio input "true"
drag, startPoint x: 864, startPoint y: 226, endPoint x: 867, endPoint y: 241, distance: 15.6
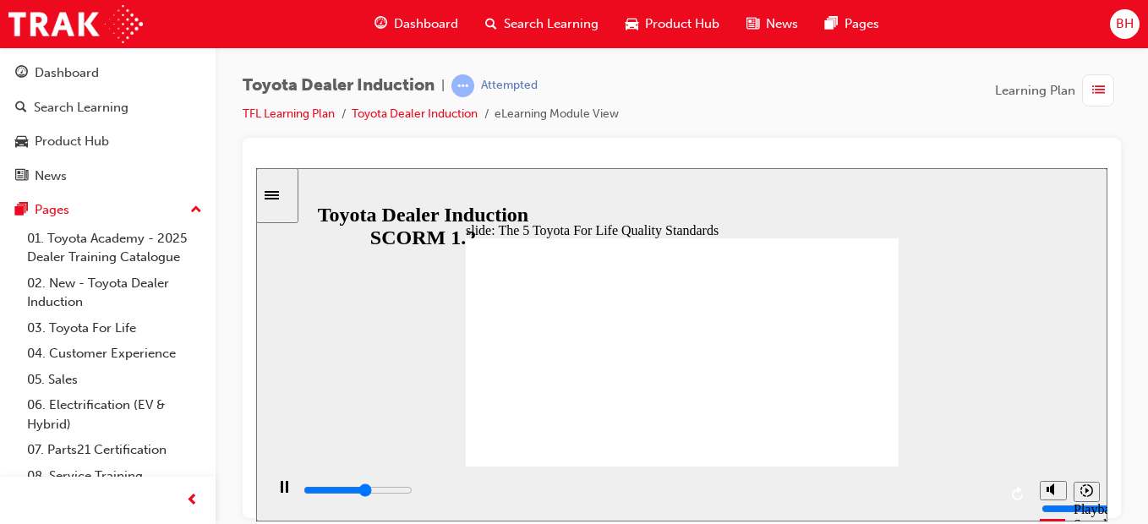
drag, startPoint x: 652, startPoint y: 436, endPoint x: 678, endPoint y: 441, distance: 26.7
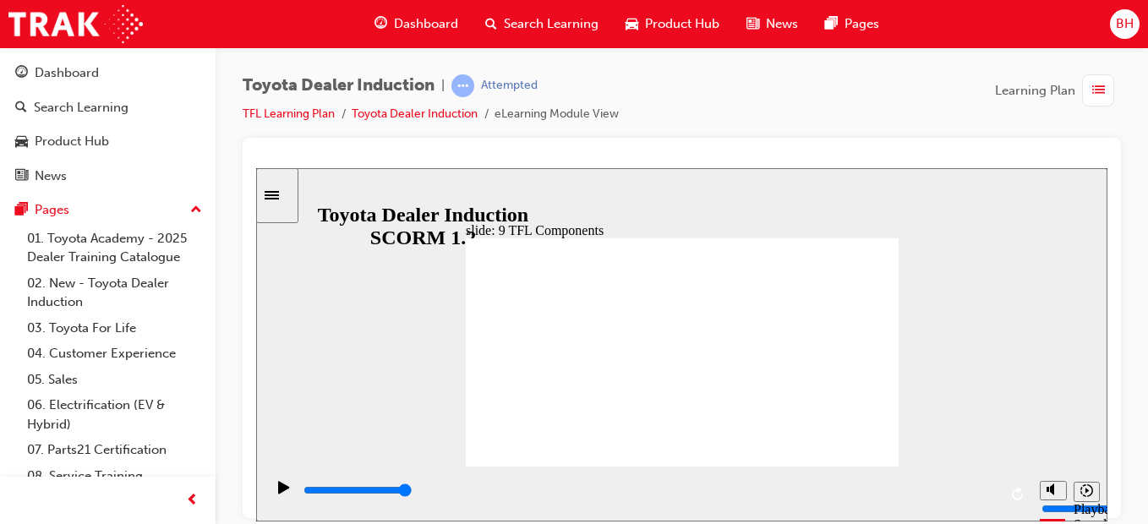
drag, startPoint x: 798, startPoint y: 255, endPoint x: 700, endPoint y: 309, distance: 112.0
drag, startPoint x: 888, startPoint y: 336, endPoint x: 872, endPoint y: 332, distance: 16.4
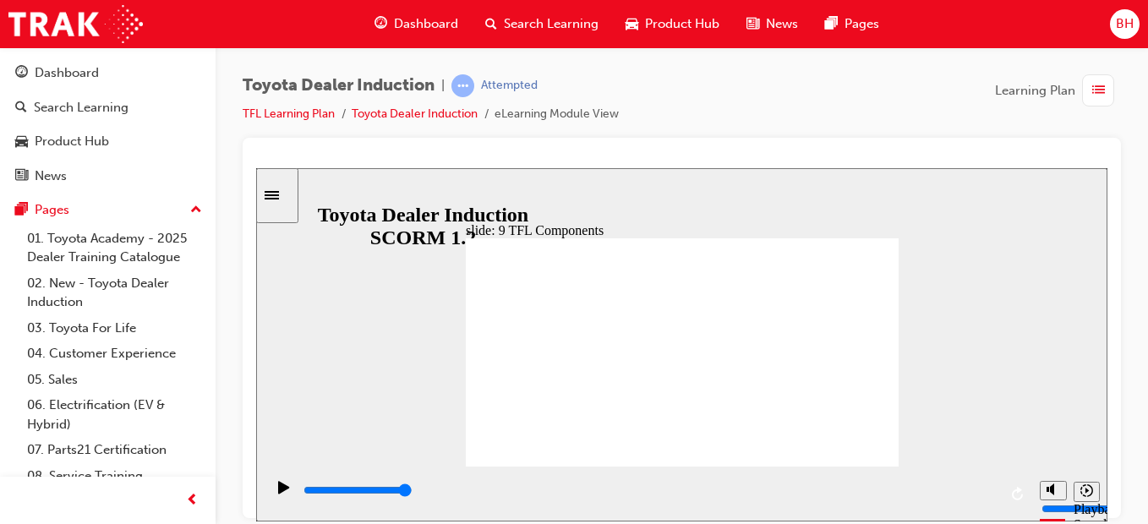
drag, startPoint x: 605, startPoint y: 404, endPoint x: 738, endPoint y: 413, distance: 133.0
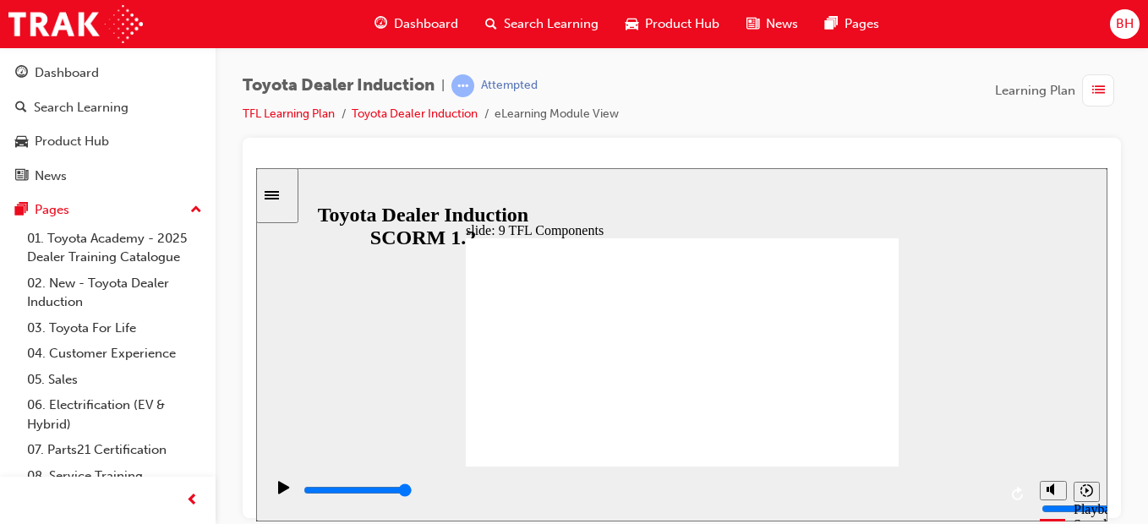
drag, startPoint x: 738, startPoint y: 413, endPoint x: 617, endPoint y: 408, distance: 121.0
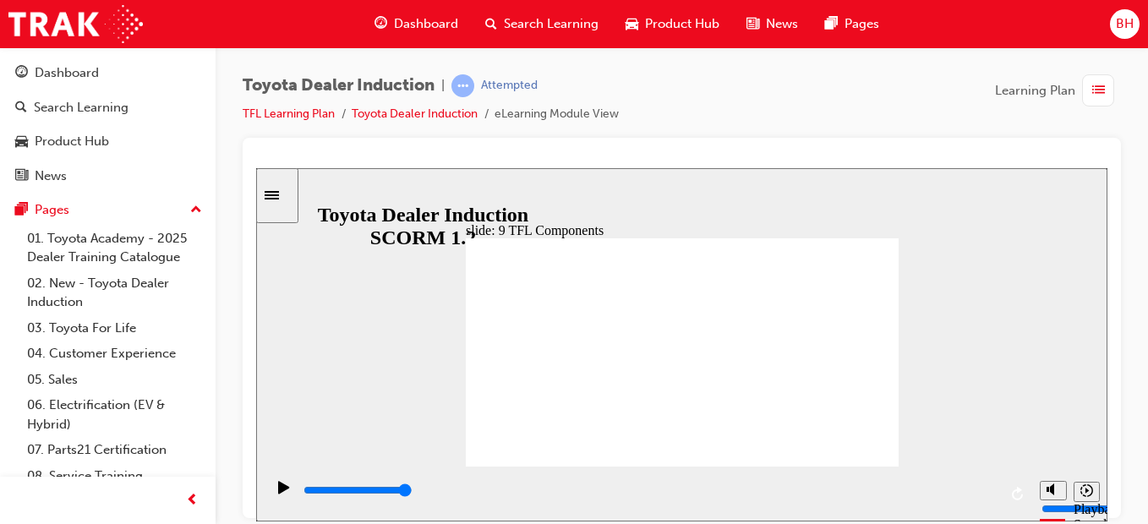
drag, startPoint x: 602, startPoint y: 417, endPoint x: 611, endPoint y: 417, distance: 9.3
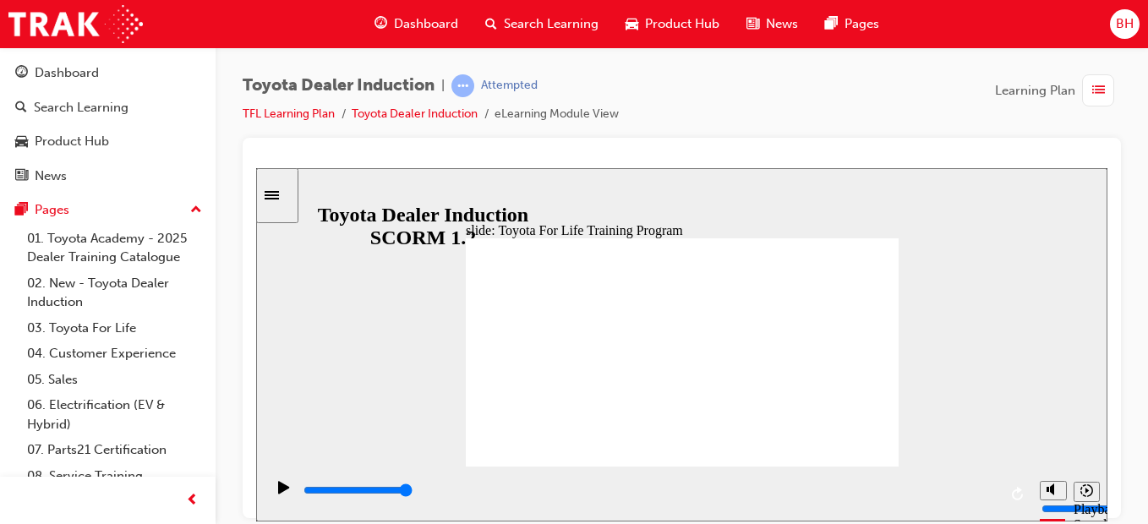
type input "10800"
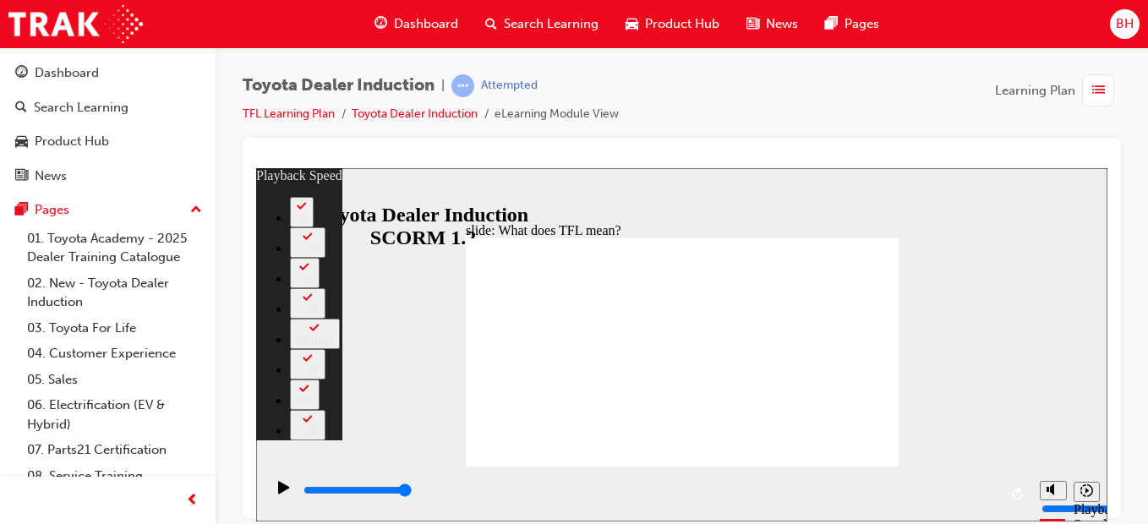
click at [923, 325] on div "slide: What does TFL mean? Rectangle 2 playback speed 2 1.75 1.5 1.25 Normal 0.…" at bounding box center [681, 343] width 851 height 353
type input "139"
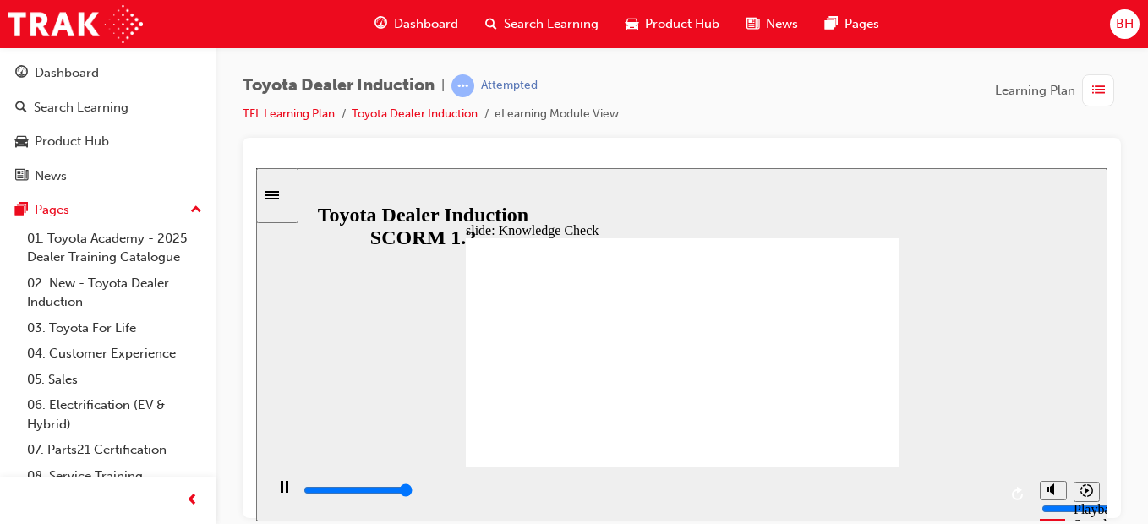
type input "5000"
radio input "true"
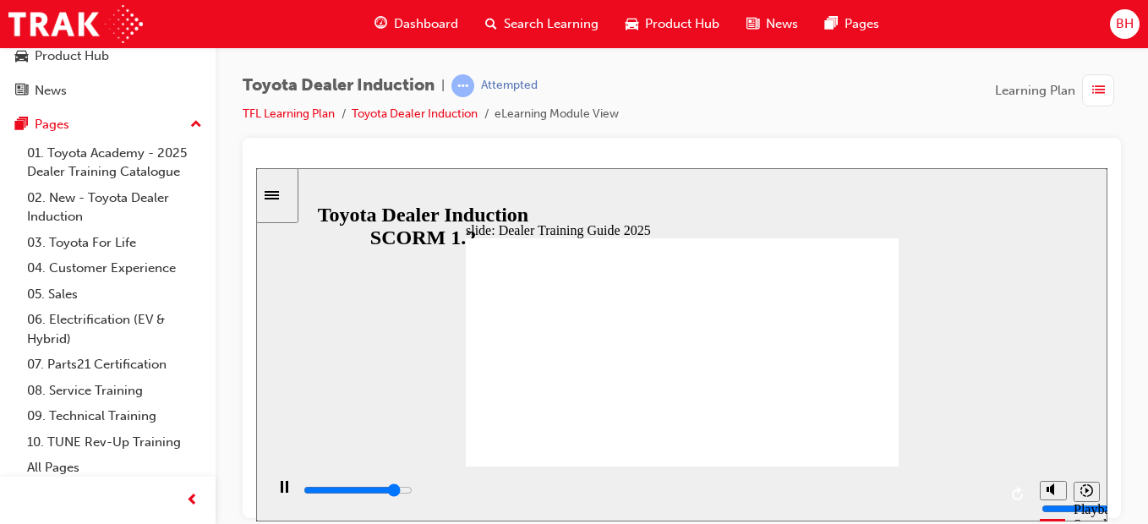
scroll to position [91, 0]
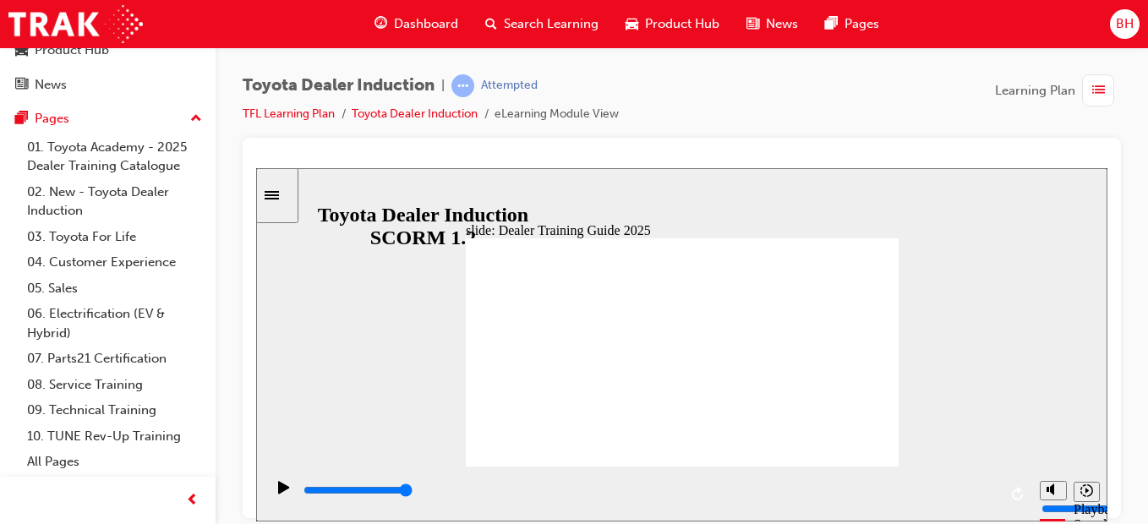
type input "5000"
radio input "true"
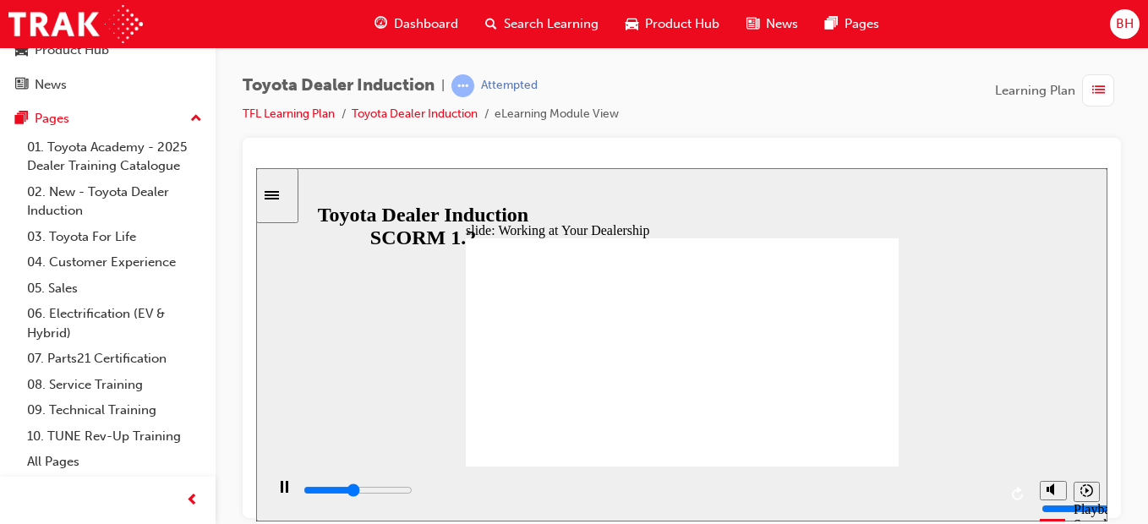
drag, startPoint x: 791, startPoint y: 365, endPoint x: 845, endPoint y: 445, distance: 96.8
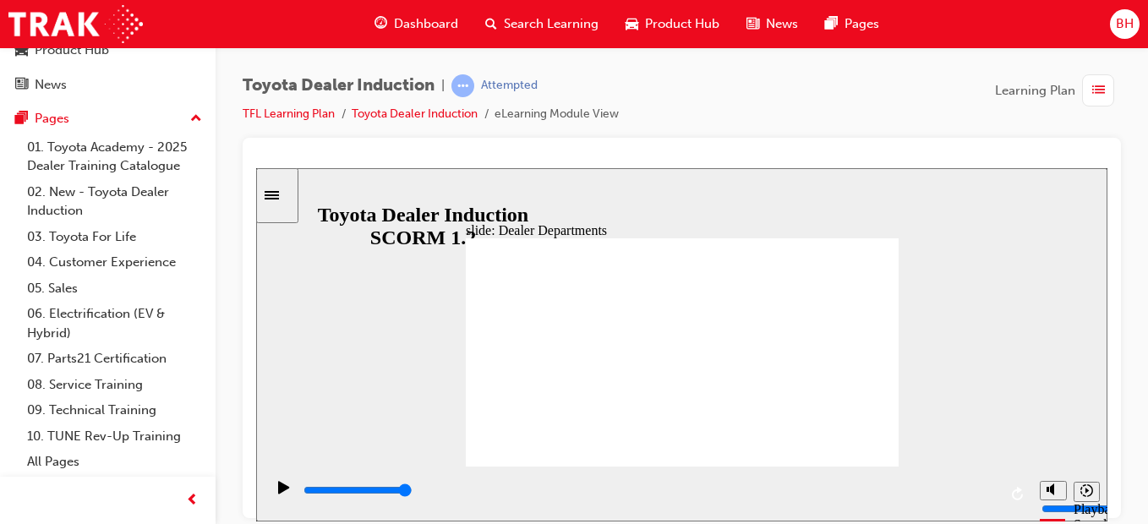
click at [607, 490] on div "playback controls" at bounding box center [650, 490] width 696 height 19
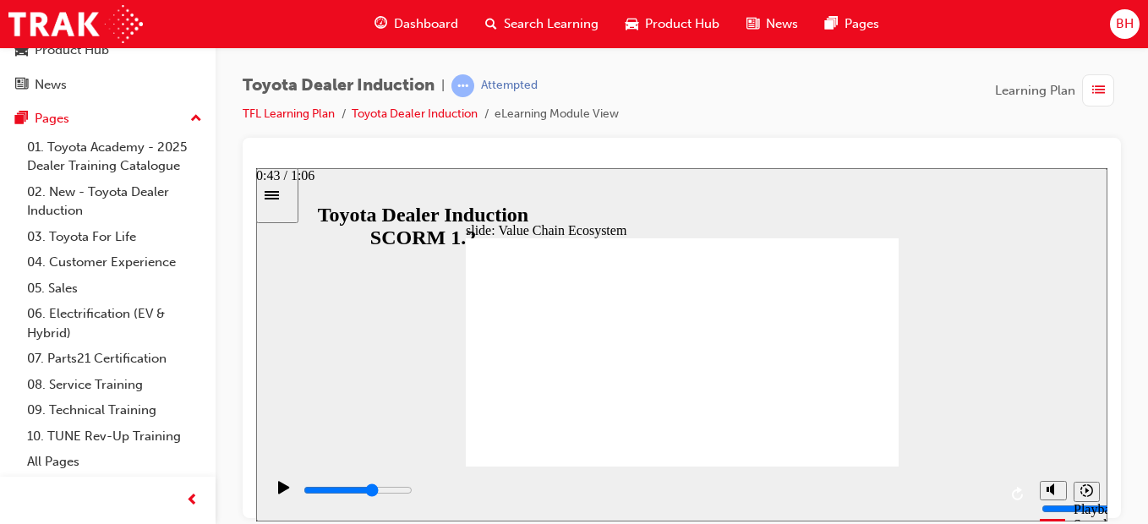
click at [753, 488] on div "playback controls" at bounding box center [650, 490] width 696 height 19
click at [857, 239] on div "slide: Value Chain Ecosystem BACK BACK NEXT NEXT Value Chain Ecosystem TCPO and…" at bounding box center [681, 343] width 851 height 353
click at [412, 494] on input "slide progress" at bounding box center [357, 490] width 109 height 14
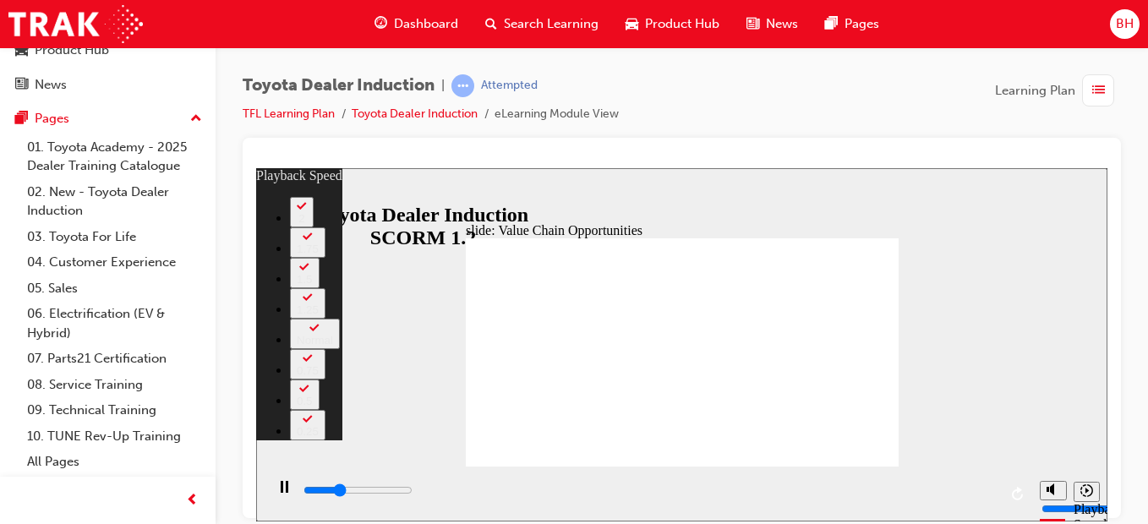
type input "3500"
type input "0"
type input "3700"
type input "0"
type input "4000"
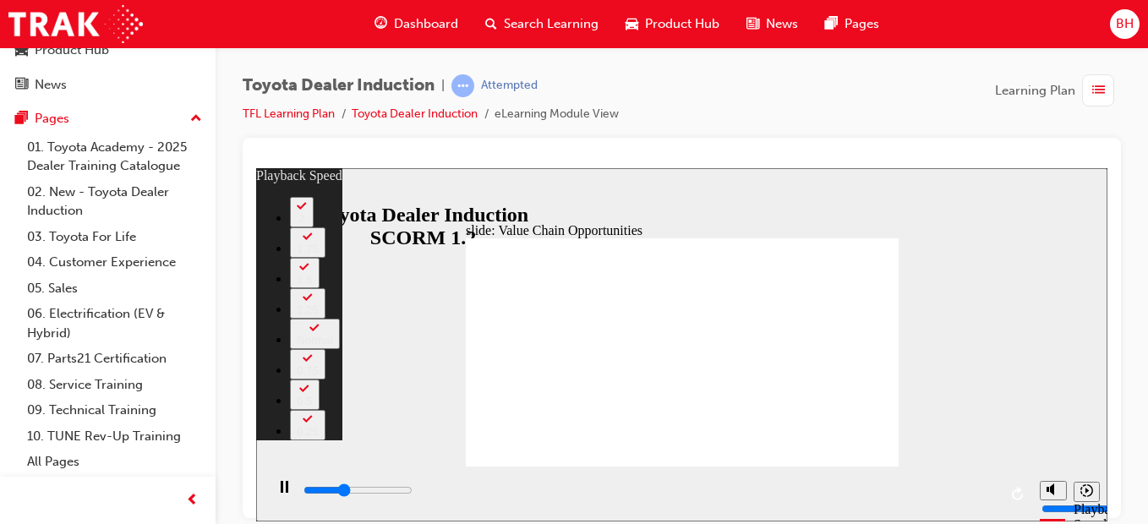
type input "1"
type input "4200"
type input "1"
type input "4500"
type input "1"
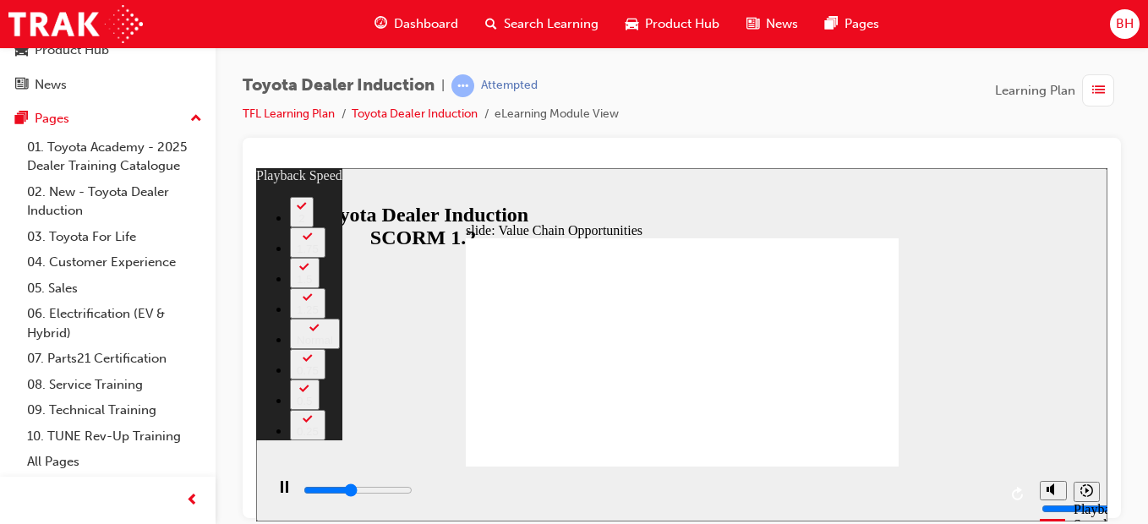
type input "4800"
type input "18"
type input "4800"
type input "18"
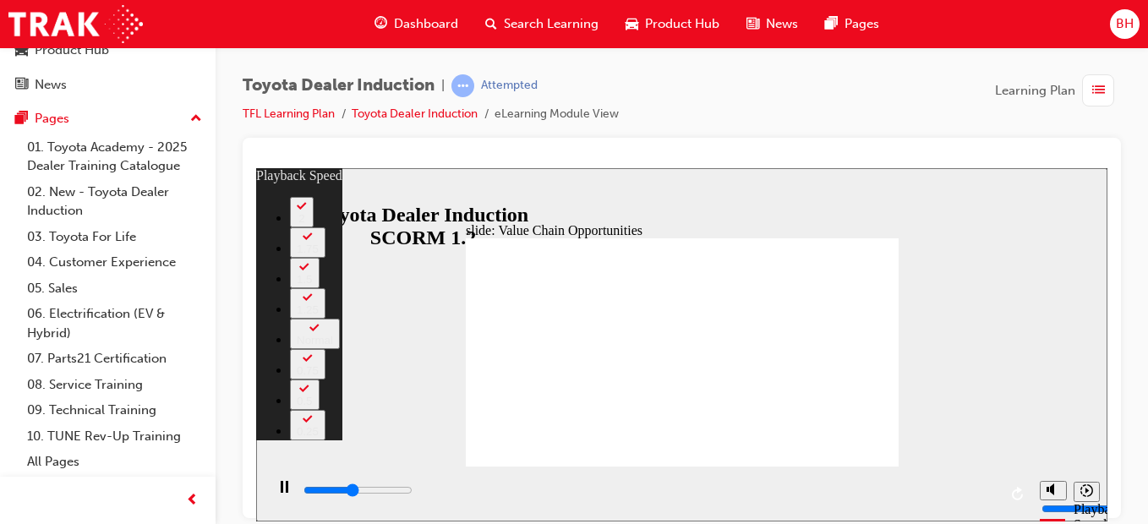
type input "5000"
type input "18"
type input "5300"
type input "18"
type input "5500"
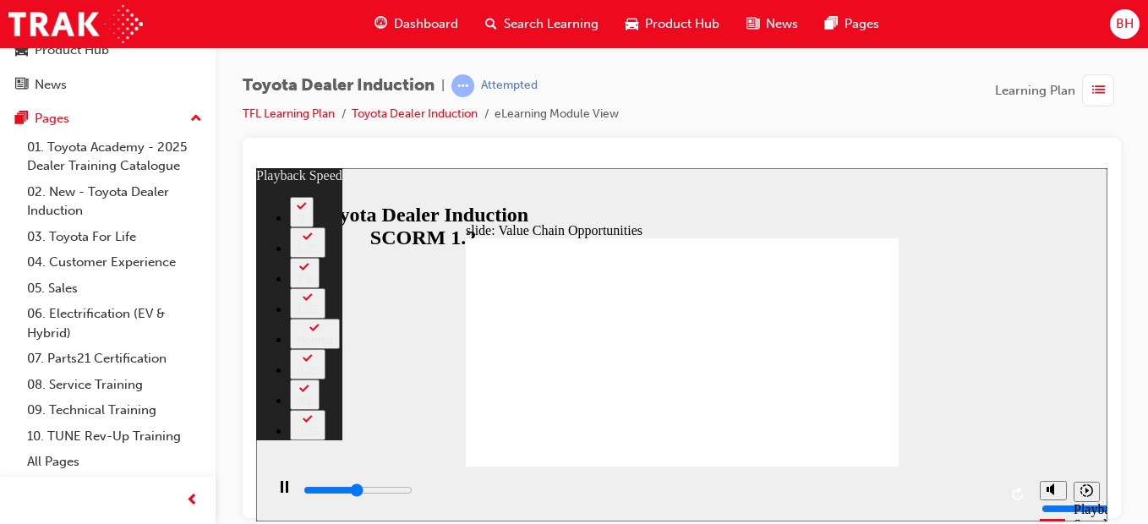
type input "25"
type input "5500"
type input "25"
type input "5800"
type input "37"
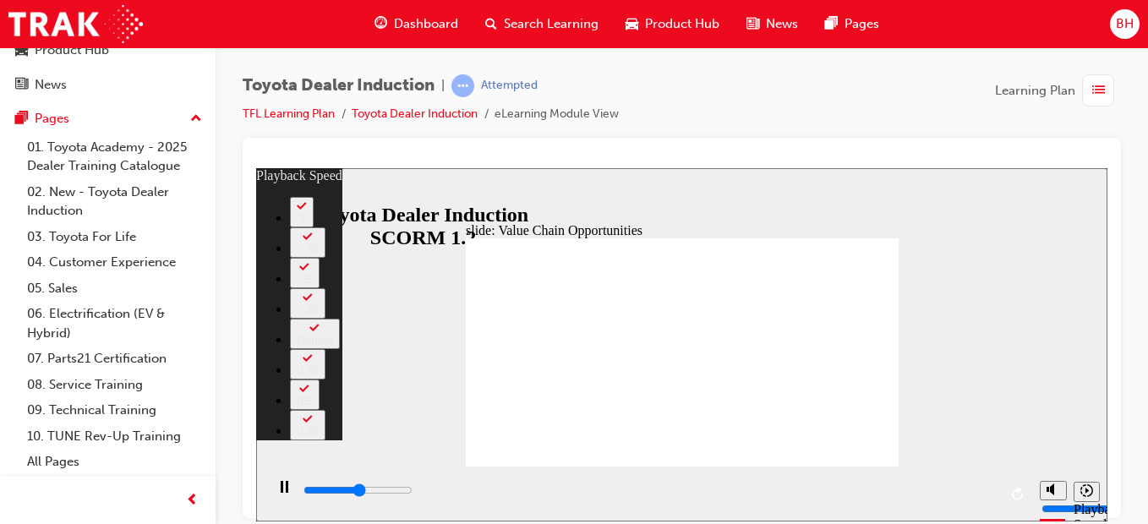
type input "5800"
type input "37"
drag, startPoint x: 632, startPoint y: 431, endPoint x: 732, endPoint y: 426, distance: 99.9
type input "5800"
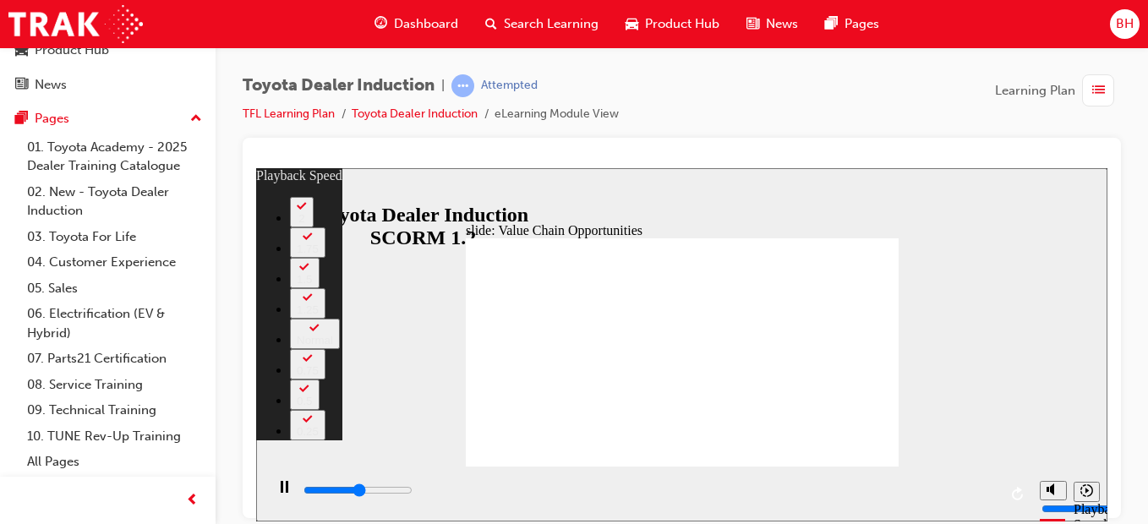
type input "40"
type input "5800"
type input "40"
type input "6100"
type input "40"
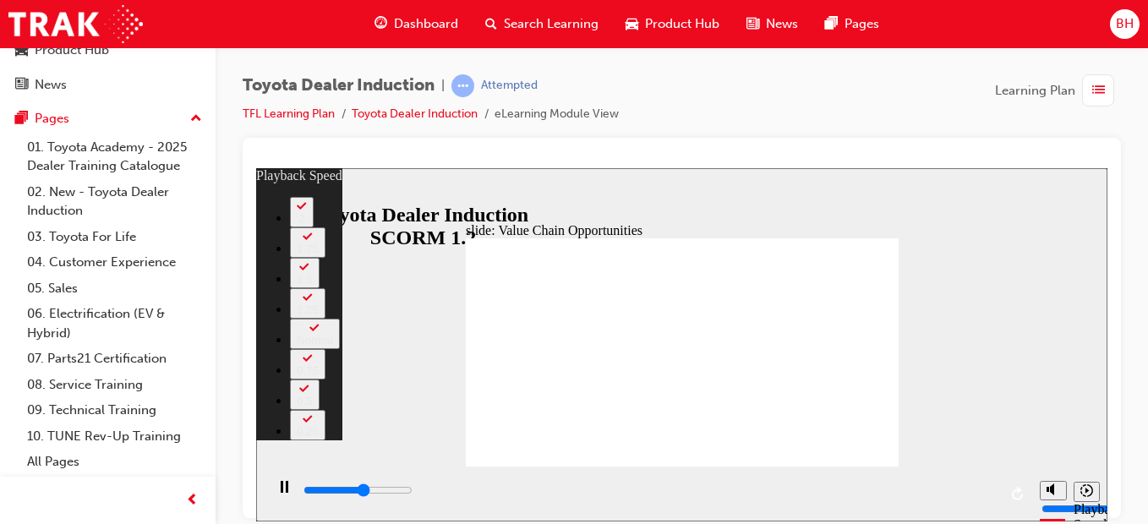
type input "6400"
type input "40"
type input "6600"
type input "40"
type input "6900"
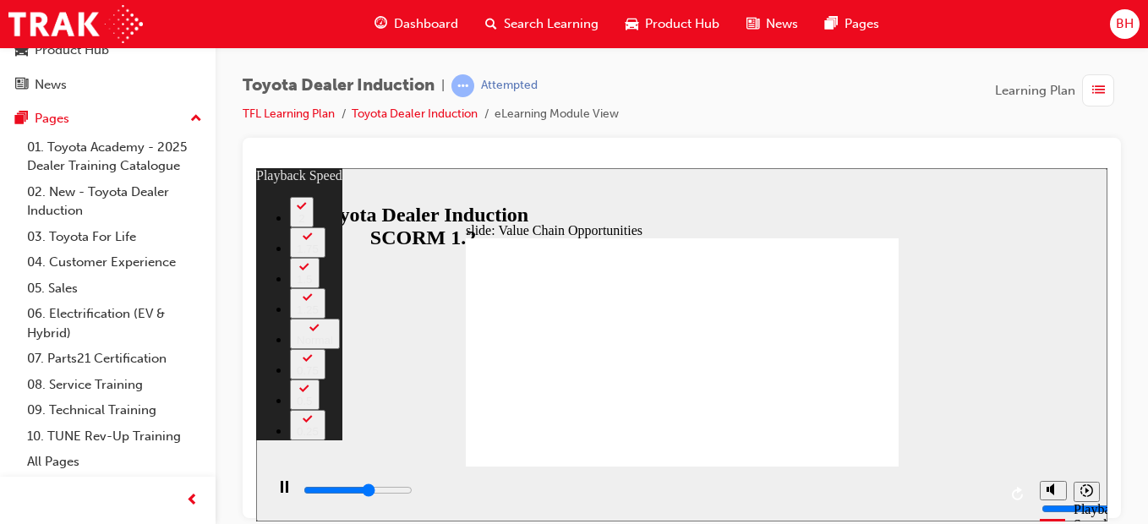
type input "41"
type input "7100"
type input "54"
type input "7100"
type input "54"
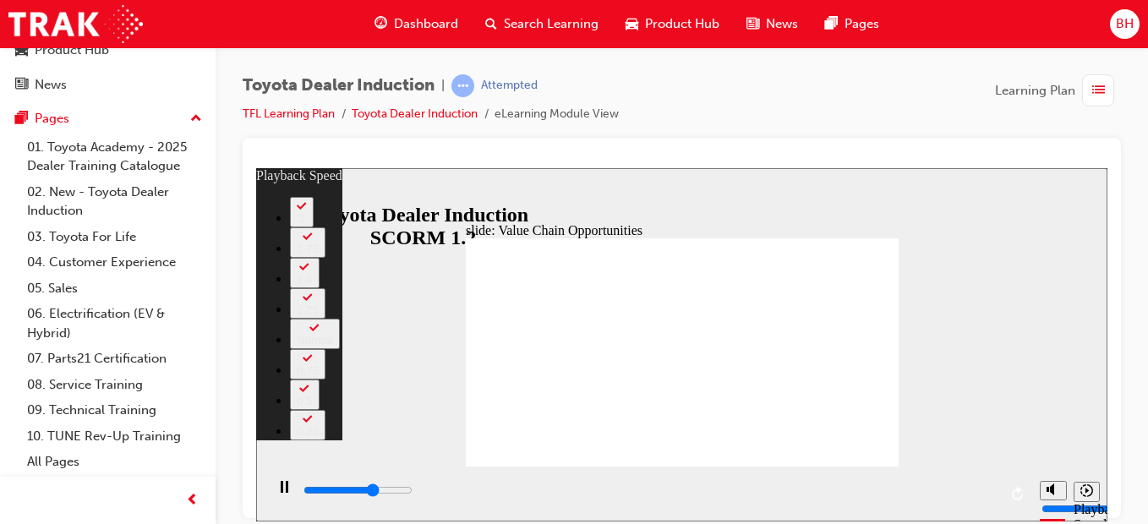
type input "7400"
type input "54"
type input "7500"
type input "54"
type input "7500"
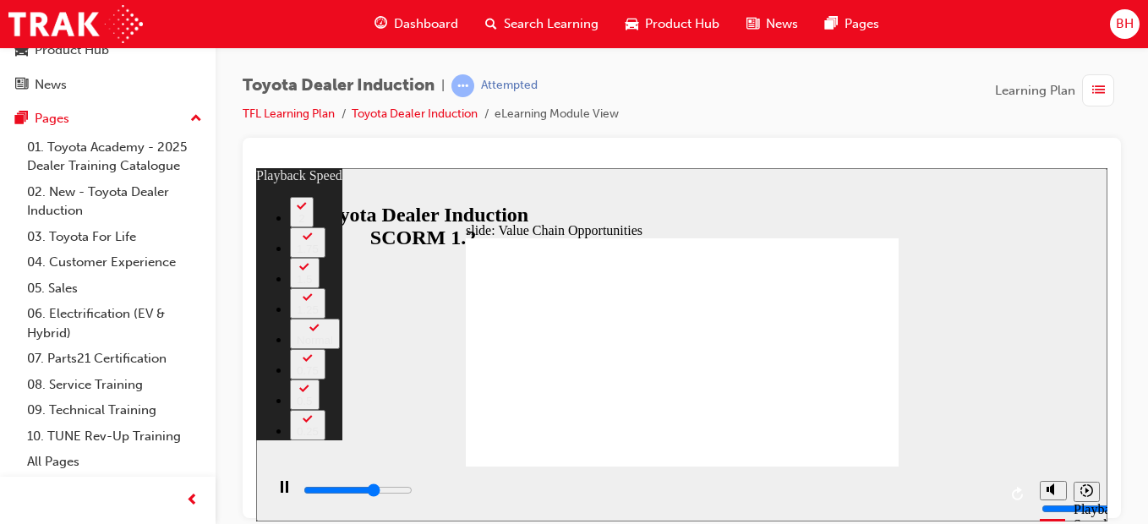
type input "54"
type input "7600"
type input "60"
type input "7600"
type input "64"
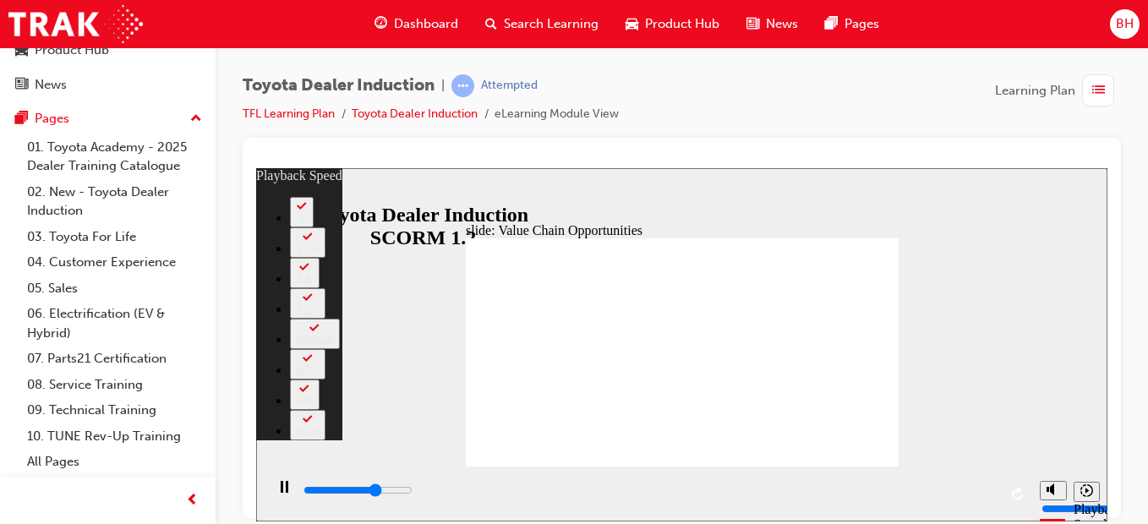
drag, startPoint x: 832, startPoint y: 425, endPoint x: 969, endPoint y: 349, distance: 157.4
click at [969, 349] on div "slide: Value Chain Opportunities Rectangle 1 playback speed 2 1.75 1.5 1.25 Nor…" at bounding box center [681, 343] width 851 height 353
type input "7700"
type input "64"
type input "7700"
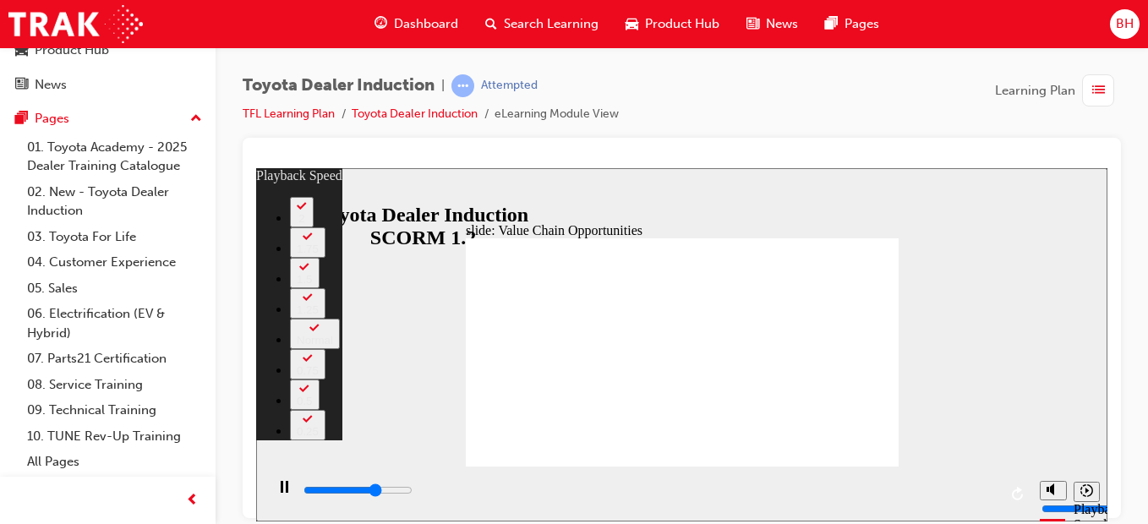
type input "64"
type input "8200"
type input "64"
type input "9100"
type input "64"
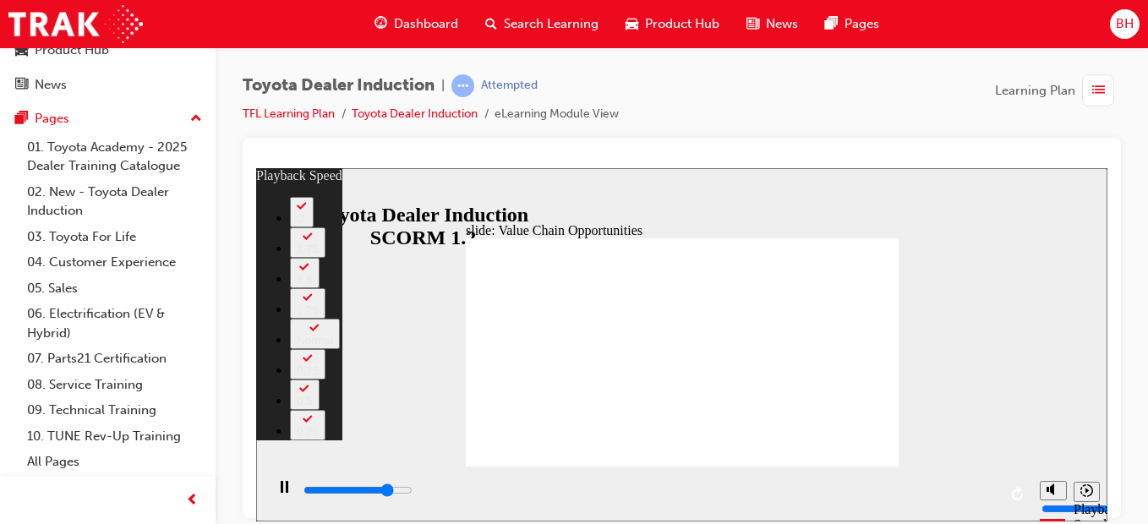
type input "9100"
type input "53"
type input "9300"
type input "53"
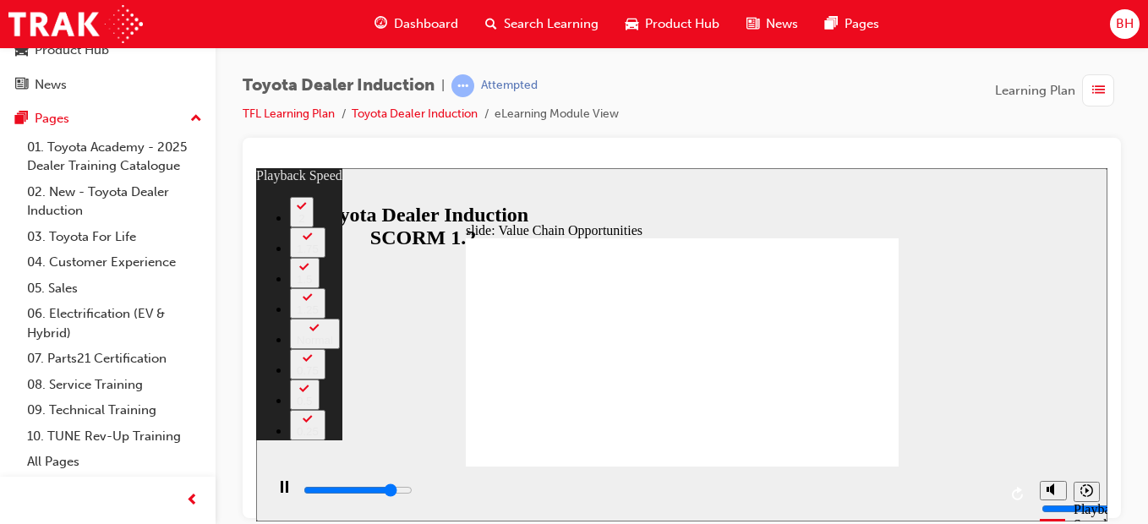
type input "9600"
type input "53"
type input "9800"
type input "53"
type input "9900"
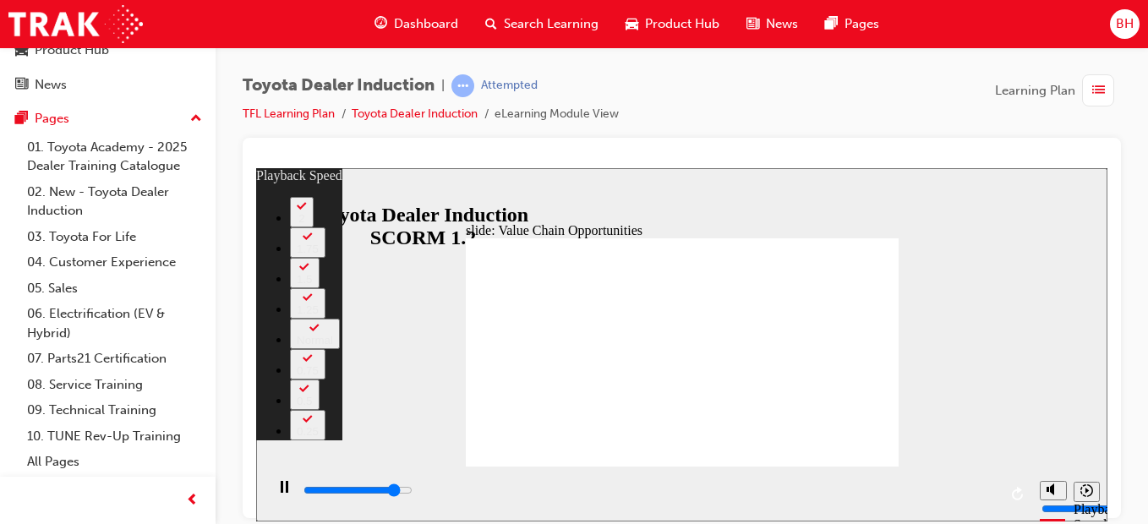
type input "53"
type input "10100"
type input "53"
type input "10400"
type input "54"
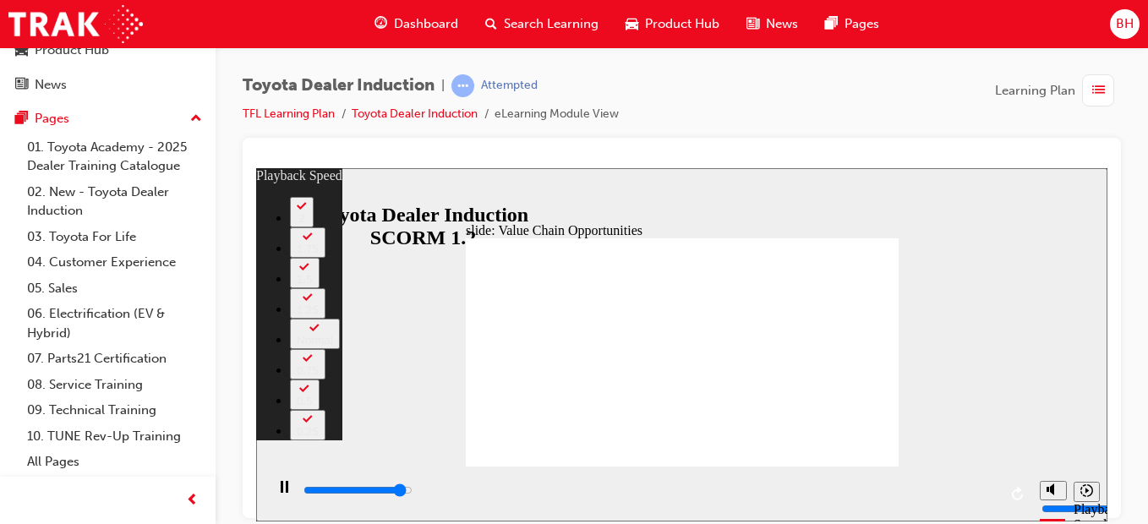
type input "10600"
type input "54"
type input "10800"
type input "54"
type input "10900"
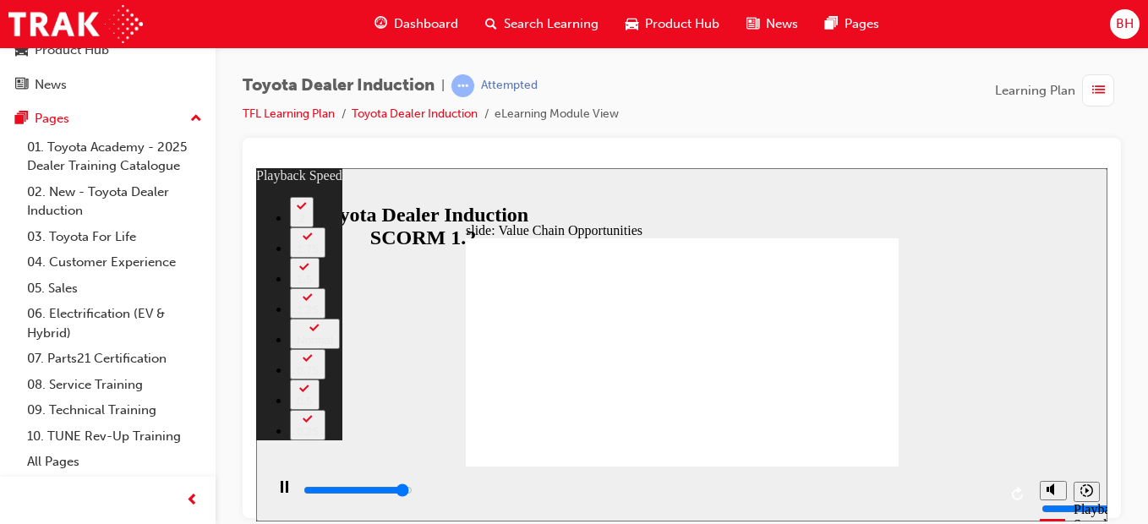
type input "54"
type input "11200"
type input "54"
type input "11300"
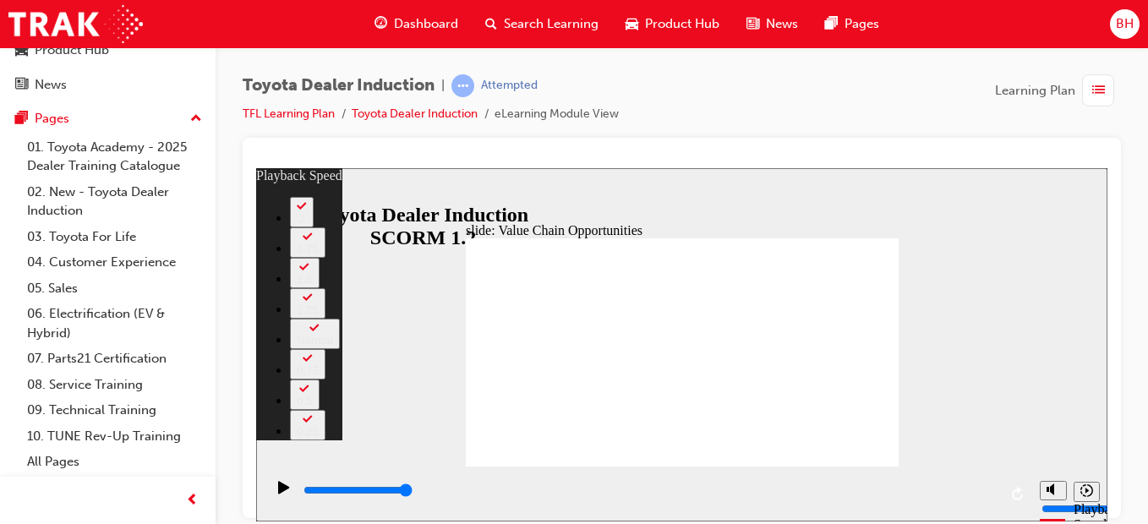
type input "64"
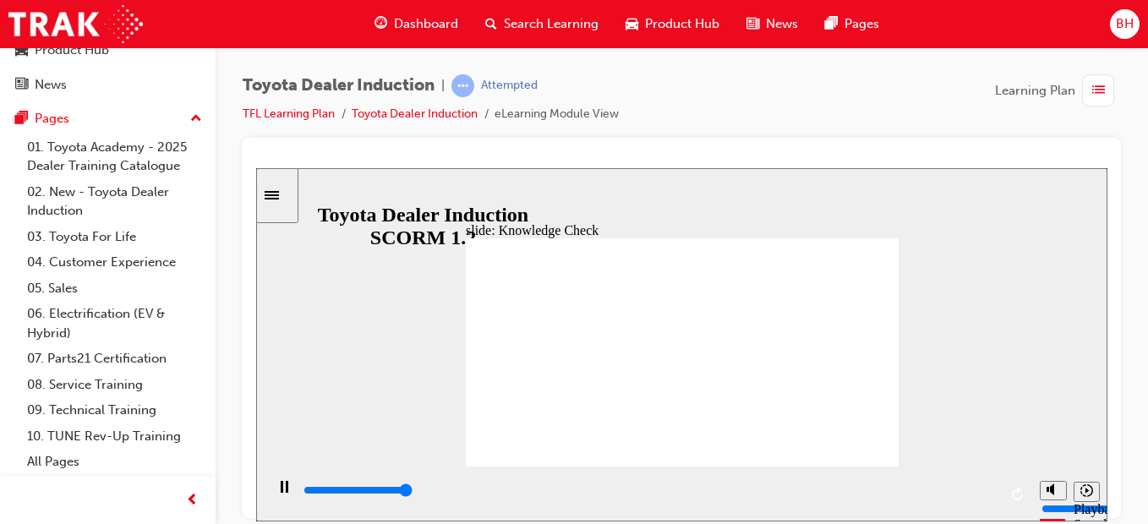
type input "5000"
drag, startPoint x: 599, startPoint y: 350, endPoint x: 598, endPoint y: 365, distance: 15.2
radio input "true"
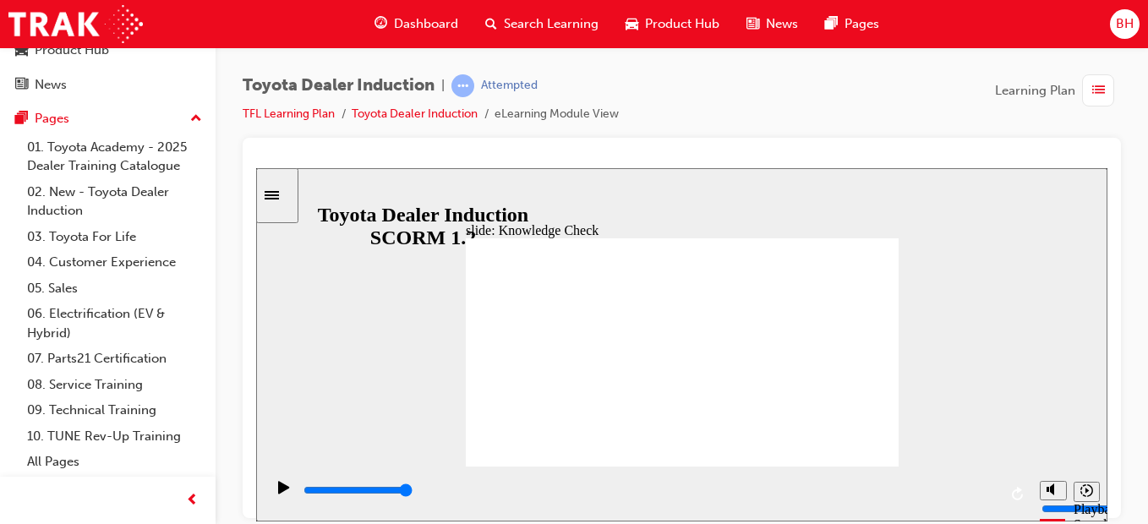
type input "5000"
radio input "true"
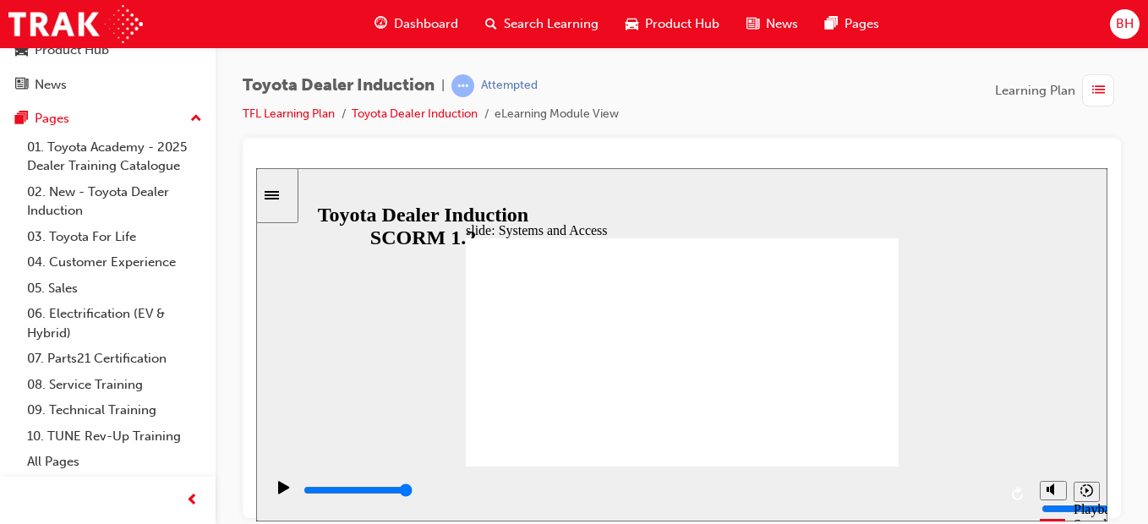
type input "1500"
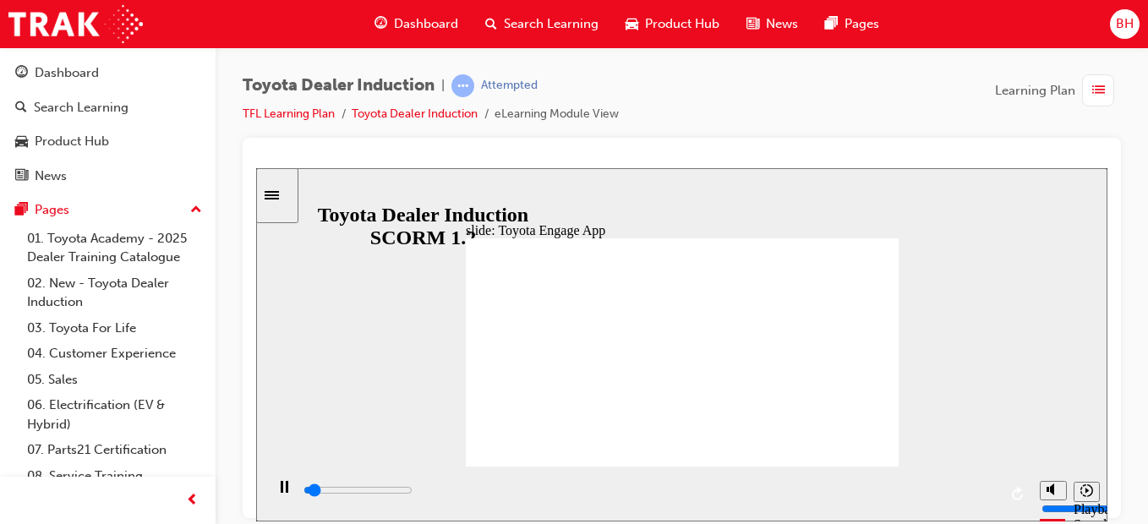
scroll to position [91, 0]
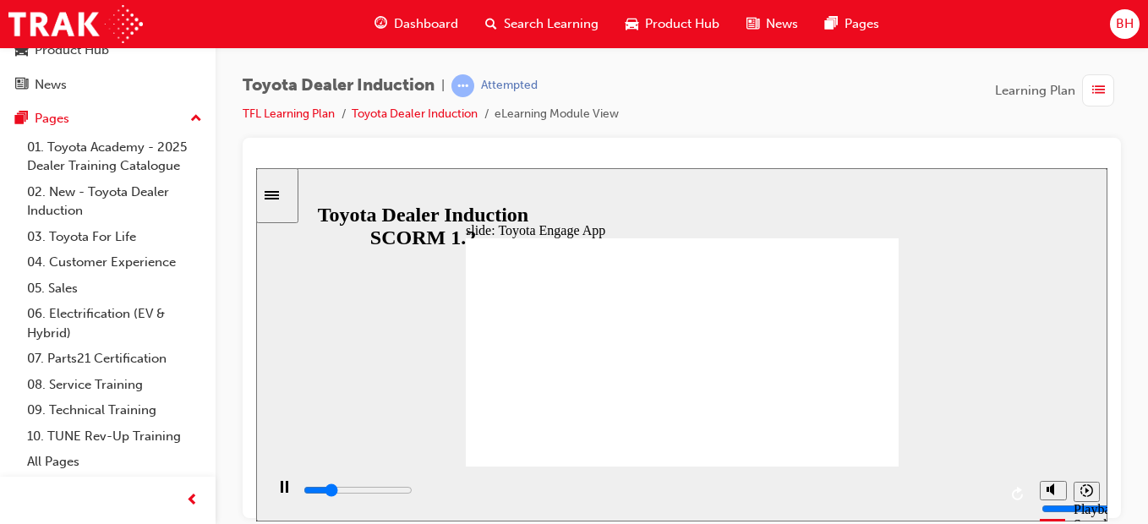
drag, startPoint x: 805, startPoint y: 352, endPoint x: 530, endPoint y: 516, distance: 319.5
click at [530, 516] on div "slide: Toyota Engage App Rectangle 1 Toyota Engage It’s time to connect & engag…" at bounding box center [681, 343] width 851 height 353
click at [412, 493] on input "slide progress" at bounding box center [357, 490] width 109 height 14
click at [907, 488] on div "playback controls" at bounding box center [650, 490] width 696 height 19
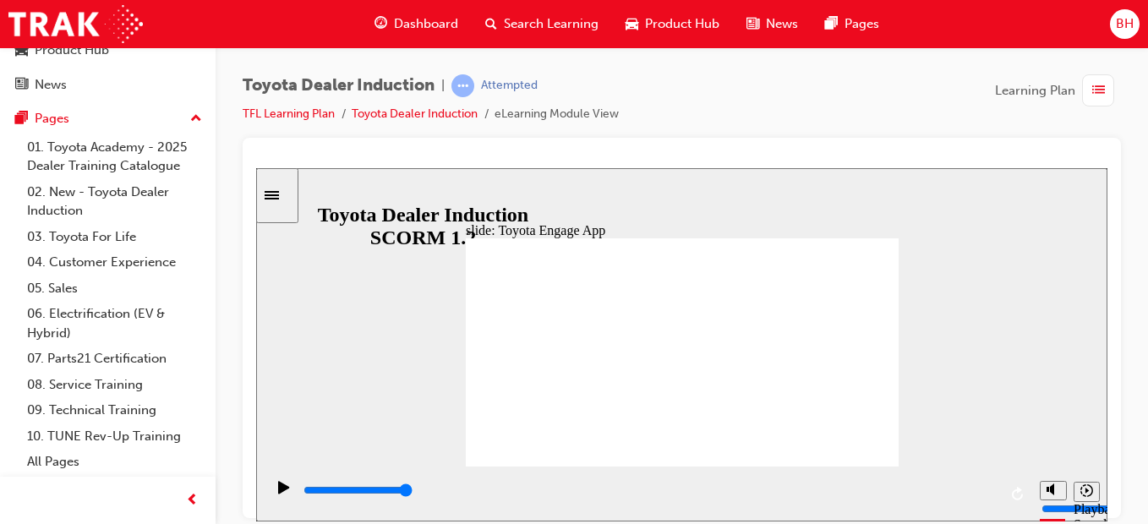
click at [412, 493] on input "slide progress" at bounding box center [357, 490] width 109 height 14
drag, startPoint x: 555, startPoint y: 290, endPoint x: 539, endPoint y: 309, distance: 25.2
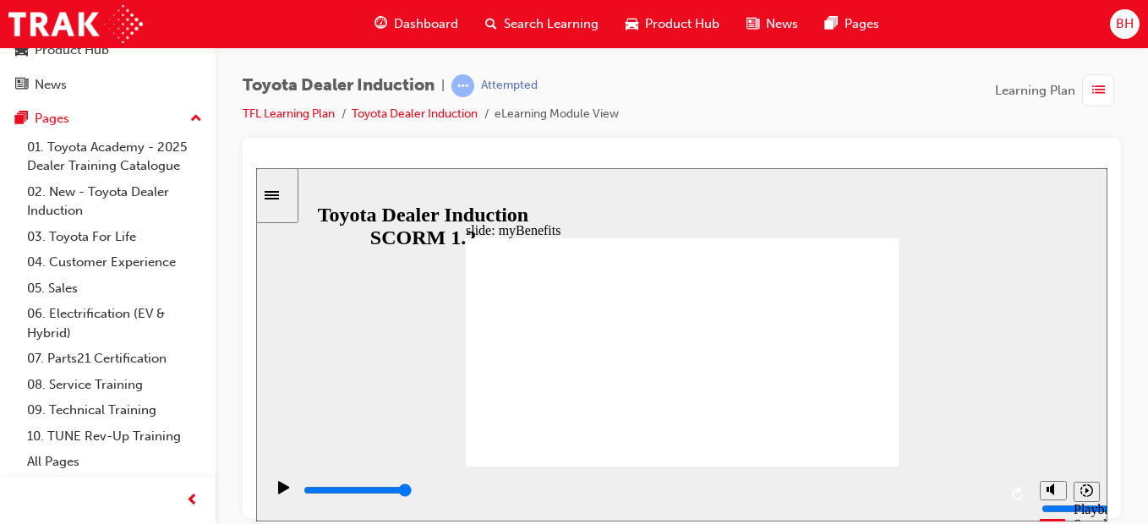
drag, startPoint x: 747, startPoint y: 360, endPoint x: 756, endPoint y: 357, distance: 8.8
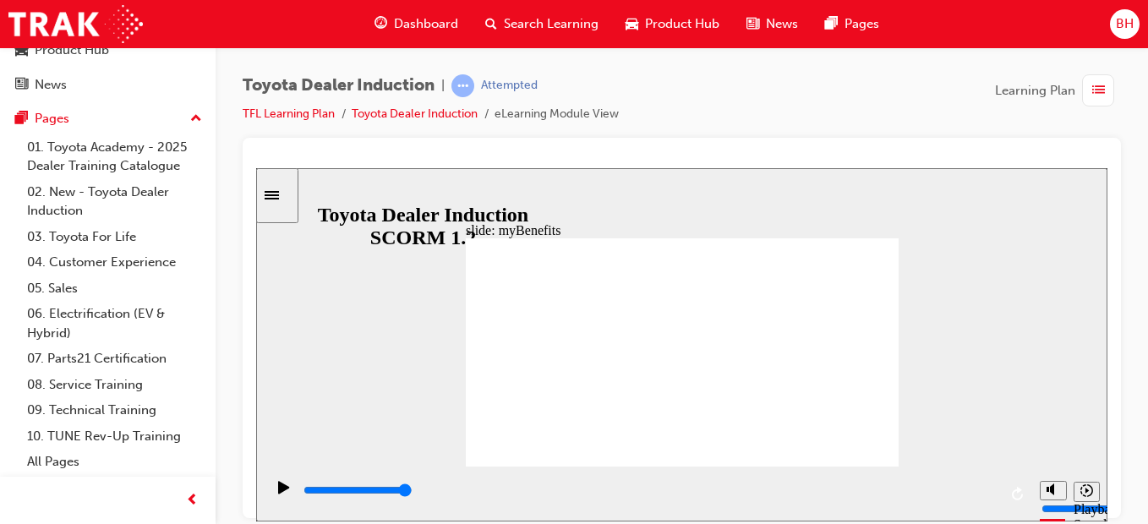
click at [812, 490] on div "playback controls" at bounding box center [650, 490] width 696 height 19
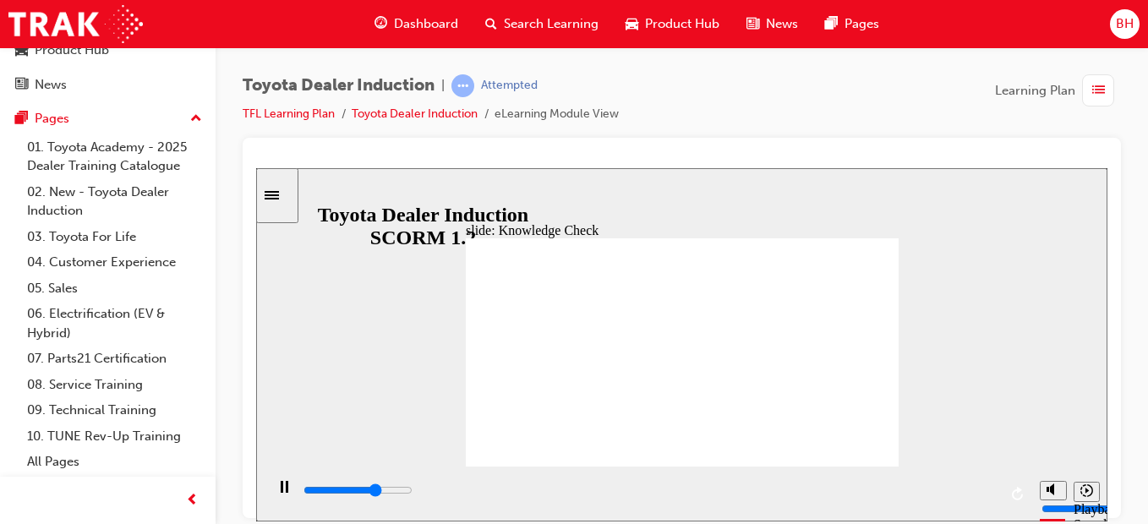
type input "4100"
type input "t"
type input "4400"
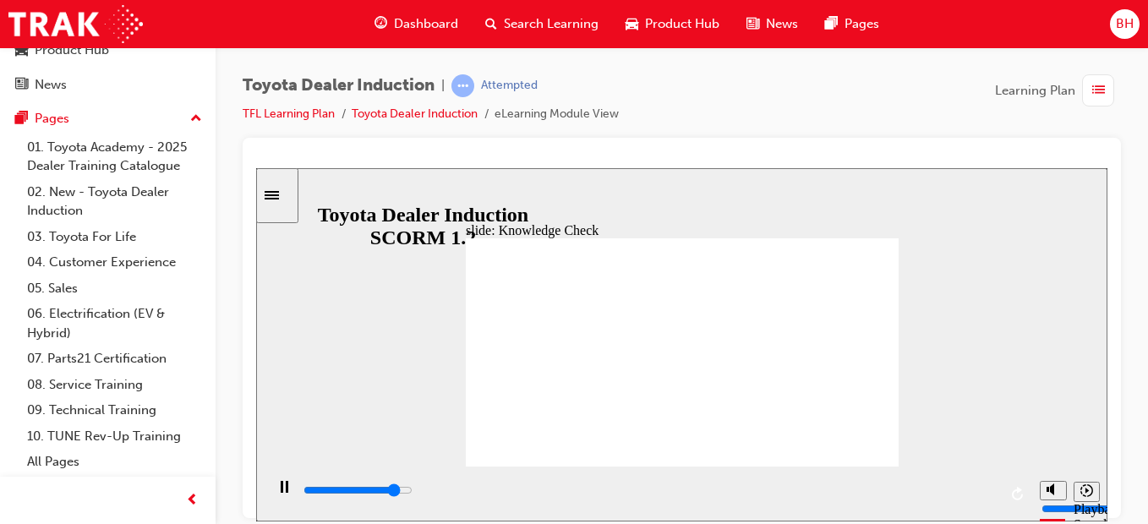
type input "to"
type input "4700"
type input "toy"
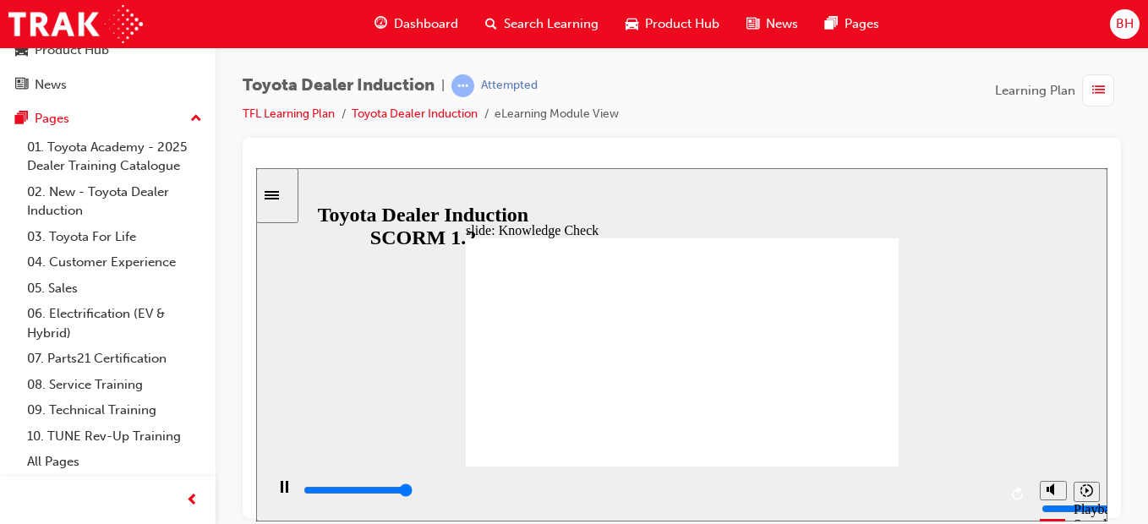
type input "5000"
type input "toyo"
type input "5000"
type input "toyot"
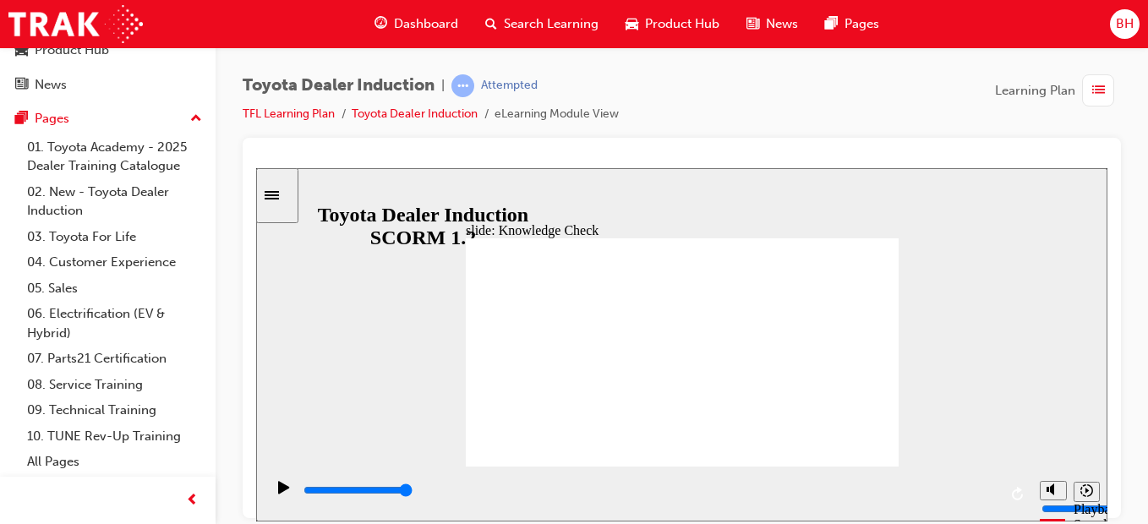
type input "toyot"
type input "toyota"
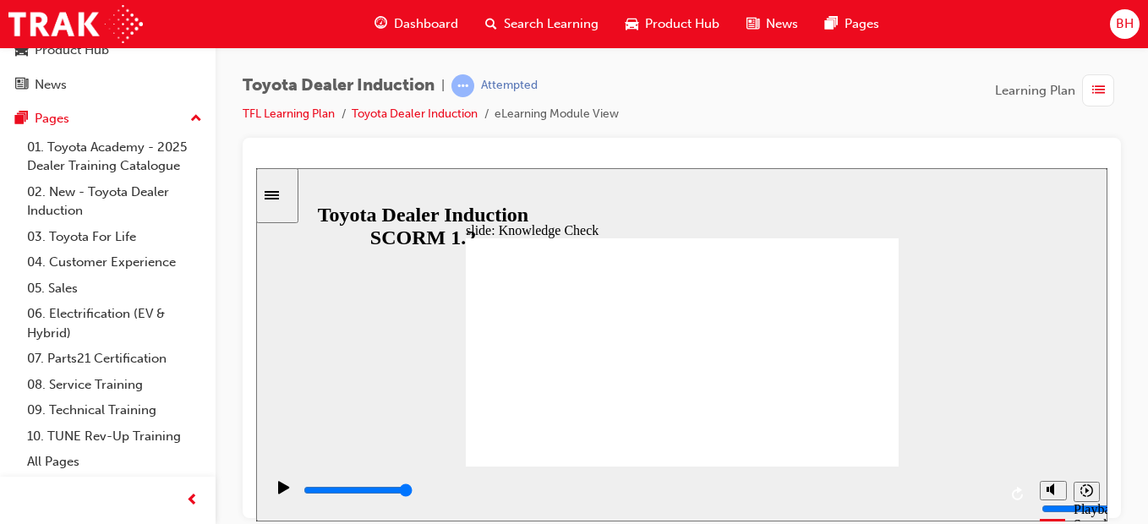
type input "toyota c"
type input "toyota ce"
type input "toyota cen"
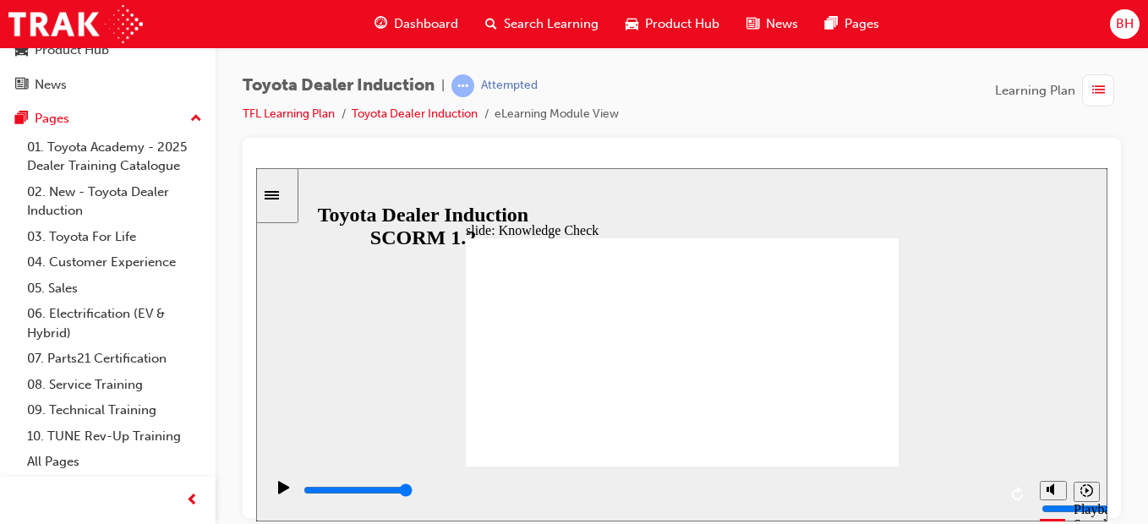
type input "toyota cen"
type input "toyota cent"
type input "toyota centr"
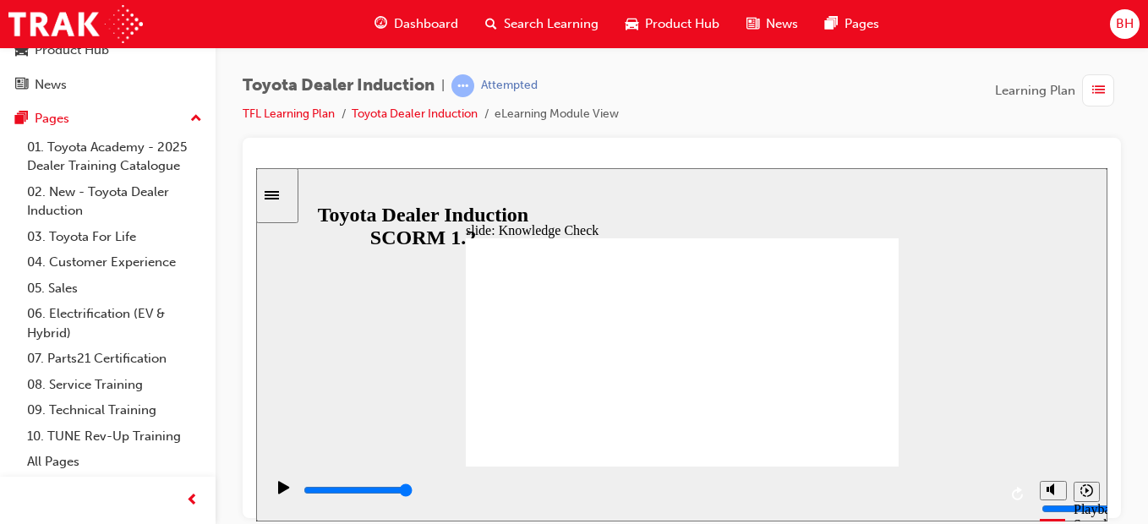
type input "toyota centra"
type input "toyota central"
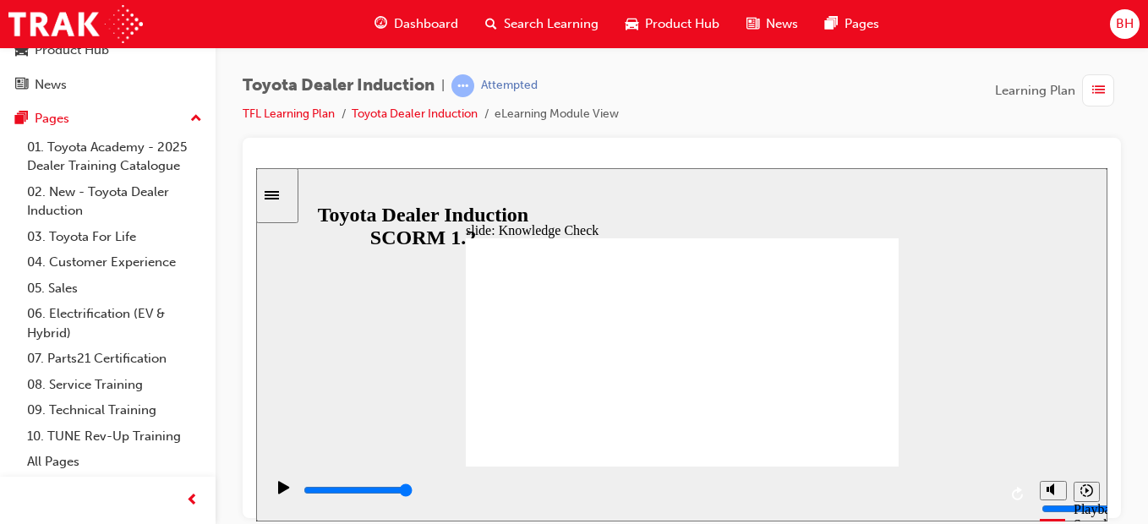
type input "toyota central"
click at [412, 494] on input "slide progress" at bounding box center [357, 490] width 109 height 14
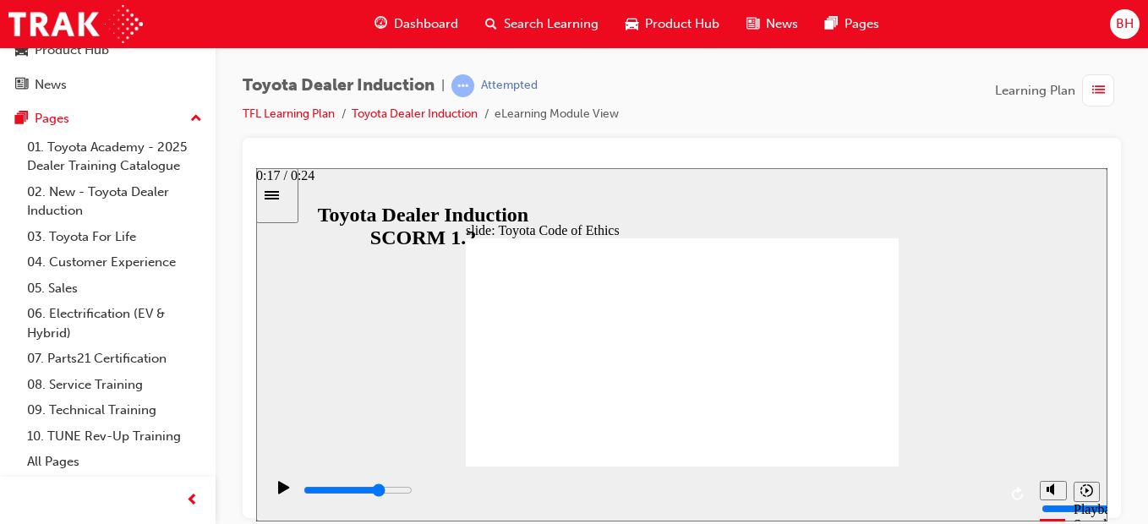
drag, startPoint x: 737, startPoint y: 483, endPoint x: 807, endPoint y: 485, distance: 70.2
click at [807, 485] on div "playback controls" at bounding box center [650, 493] width 696 height 25
drag, startPoint x: 885, startPoint y: 492, endPoint x: 969, endPoint y: 490, distance: 83.7
click at [969, 490] on div "playback controls" at bounding box center [650, 490] width 696 height 19
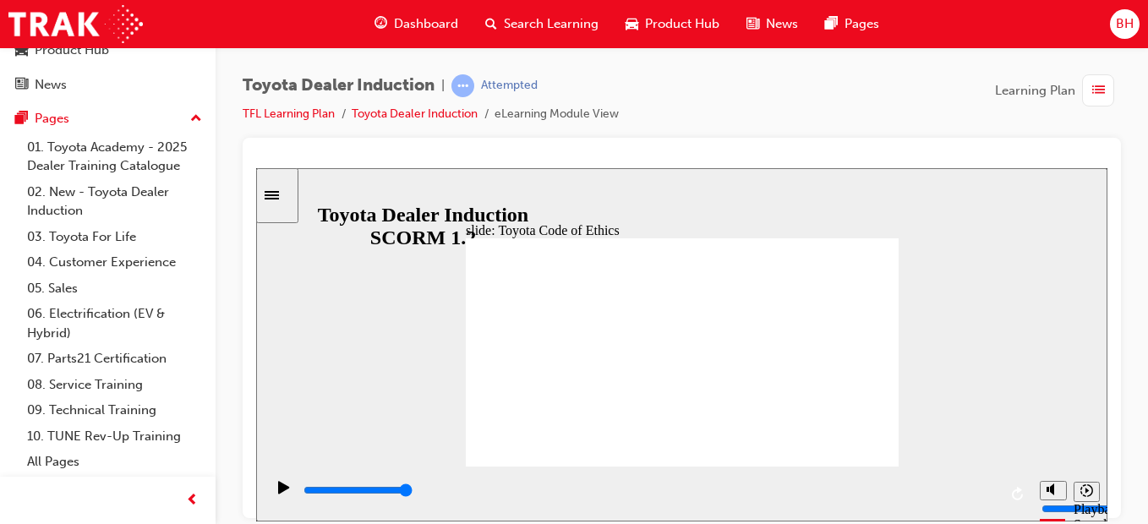
click at [543, 499] on div "playback controls" at bounding box center [650, 490] width 696 height 19
drag, startPoint x: 655, startPoint y: 495, endPoint x: 721, endPoint y: 499, distance: 66.0
click at [721, 499] on div "playback controls" at bounding box center [650, 490] width 696 height 19
drag, startPoint x: 721, startPoint y: 499, endPoint x: 789, endPoint y: 494, distance: 68.6
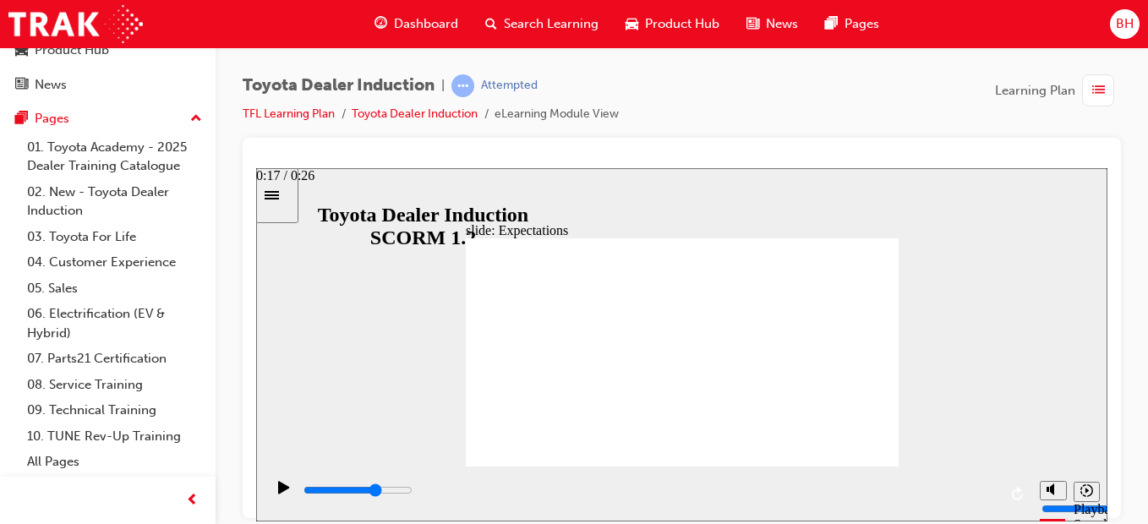
click at [789, 494] on div "playback controls" at bounding box center [650, 490] width 696 height 19
drag, startPoint x: 789, startPoint y: 494, endPoint x: 974, endPoint y: 490, distance: 184.3
click at [974, 490] on div "playback controls" at bounding box center [650, 490] width 696 height 19
drag, startPoint x: 493, startPoint y: 316, endPoint x: 711, endPoint y: 390, distance: 230.4
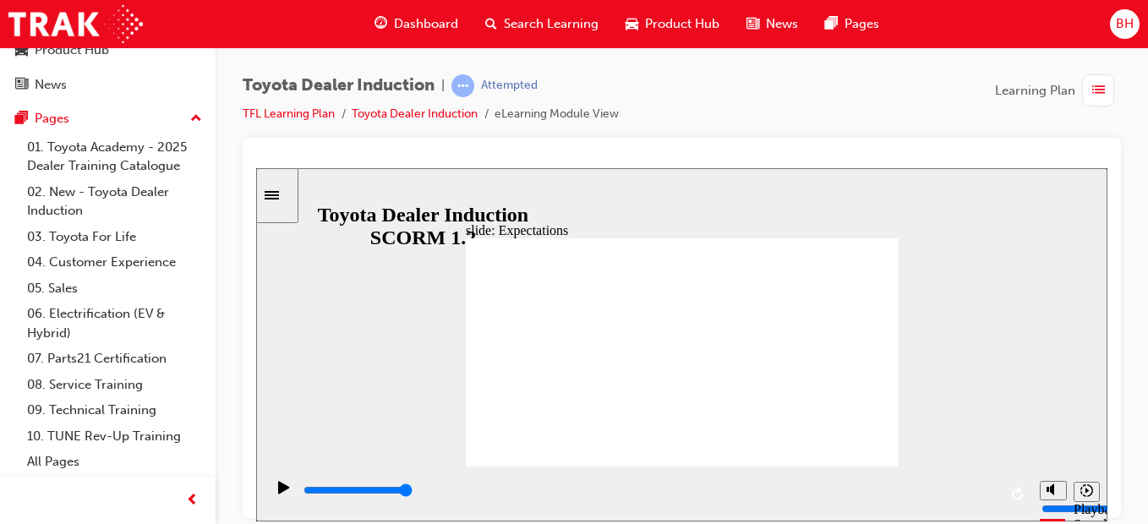
click at [412, 492] on input "slide progress" at bounding box center [357, 490] width 109 height 14
click at [772, 488] on div "playback controls" at bounding box center [650, 490] width 696 height 19
click at [412, 492] on input "slide progress" at bounding box center [357, 490] width 109 height 14
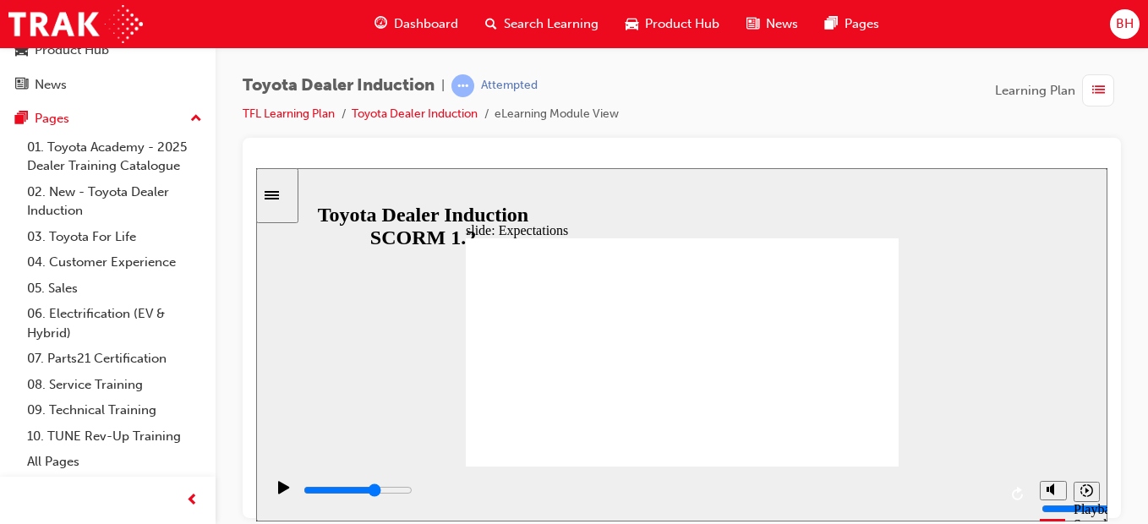
drag, startPoint x: 842, startPoint y: 376, endPoint x: 840, endPoint y: 337, distance: 38.9
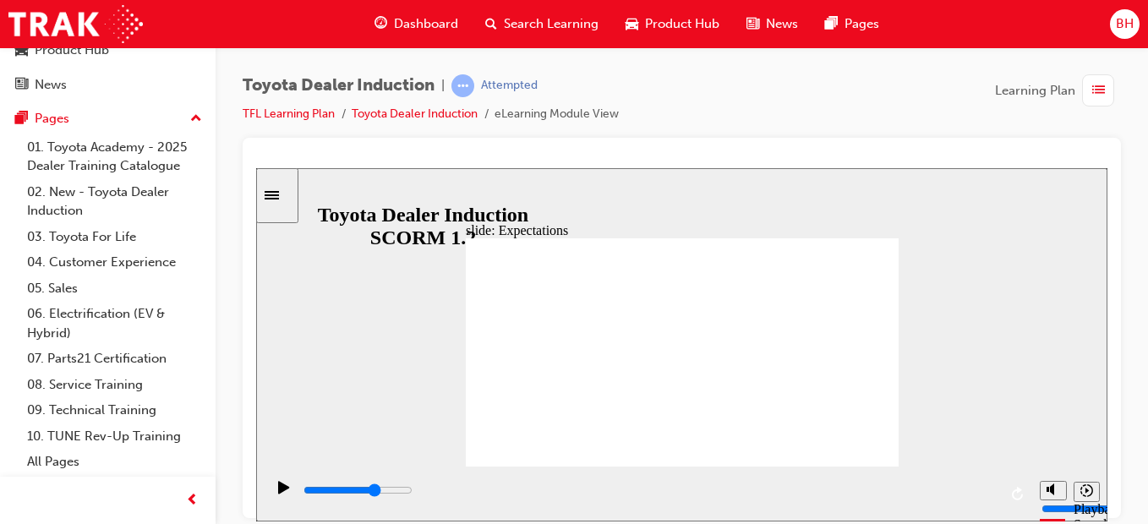
drag, startPoint x: 839, startPoint y: 272, endPoint x: 827, endPoint y: 250, distance: 25.0
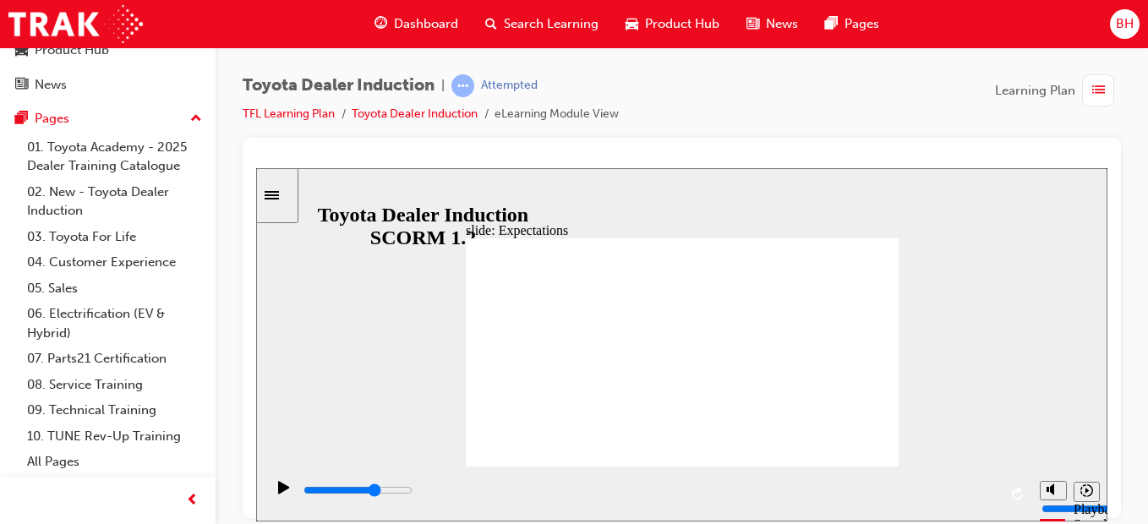
click at [792, 494] on div "playback controls" at bounding box center [650, 490] width 696 height 19
click at [892, 488] on div "playback controls" at bounding box center [650, 490] width 696 height 19
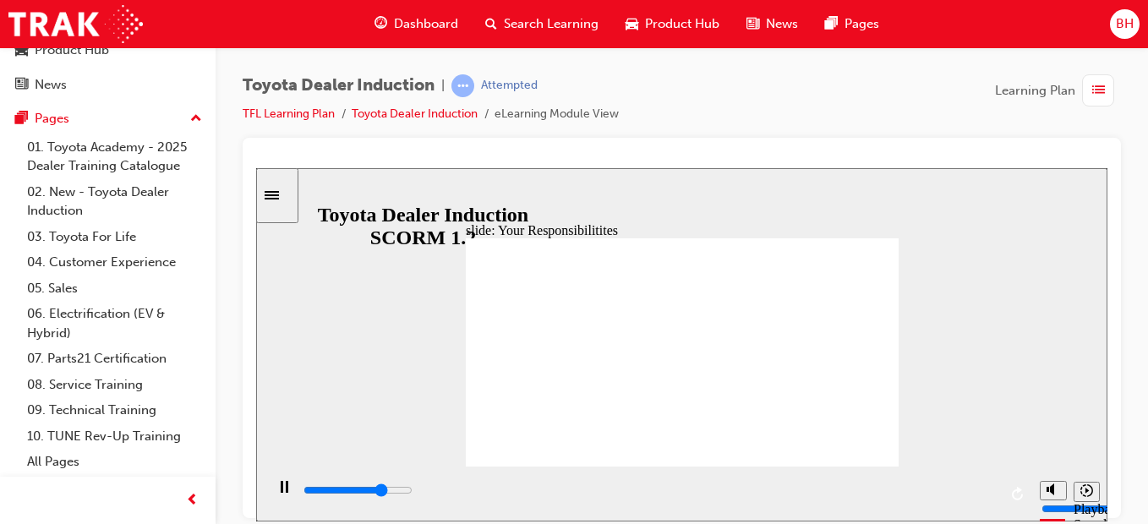
type input "6300"
checkbox input "true"
type input "8400"
checkbox input "false"
checkbox input "true"
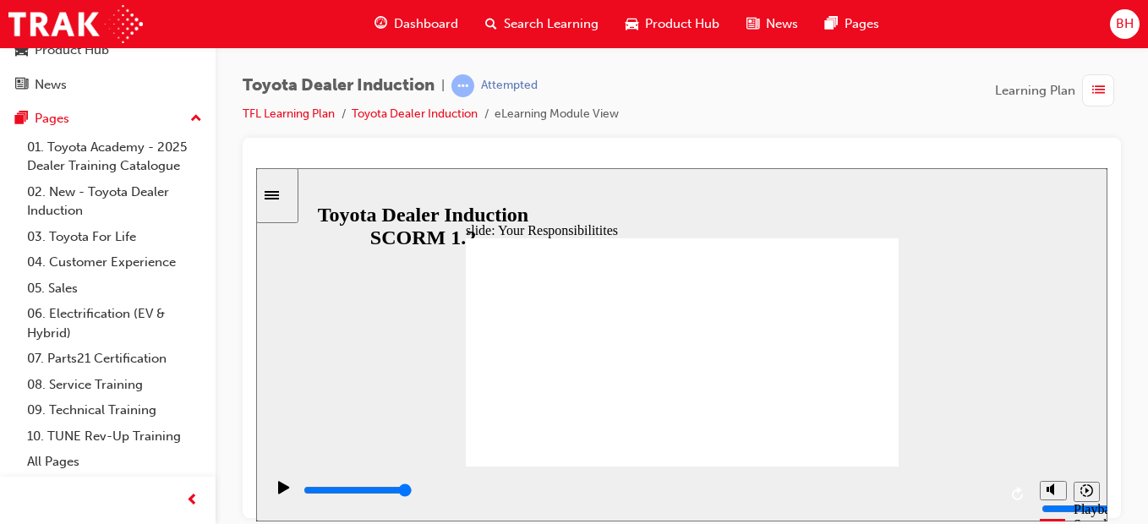
checkbox input "true"
checkbox input "false"
checkbox input "true"
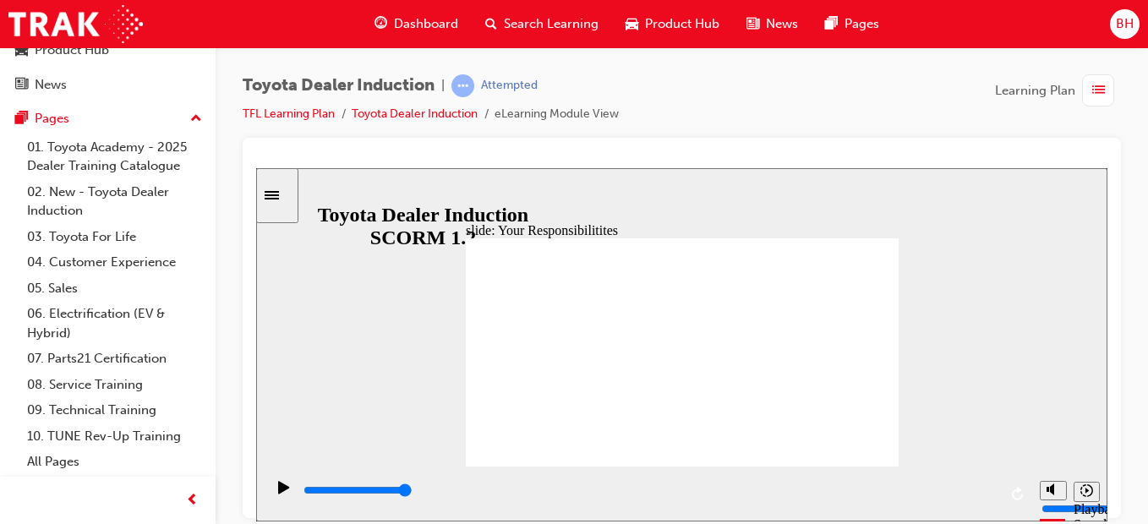
checkbox input "true"
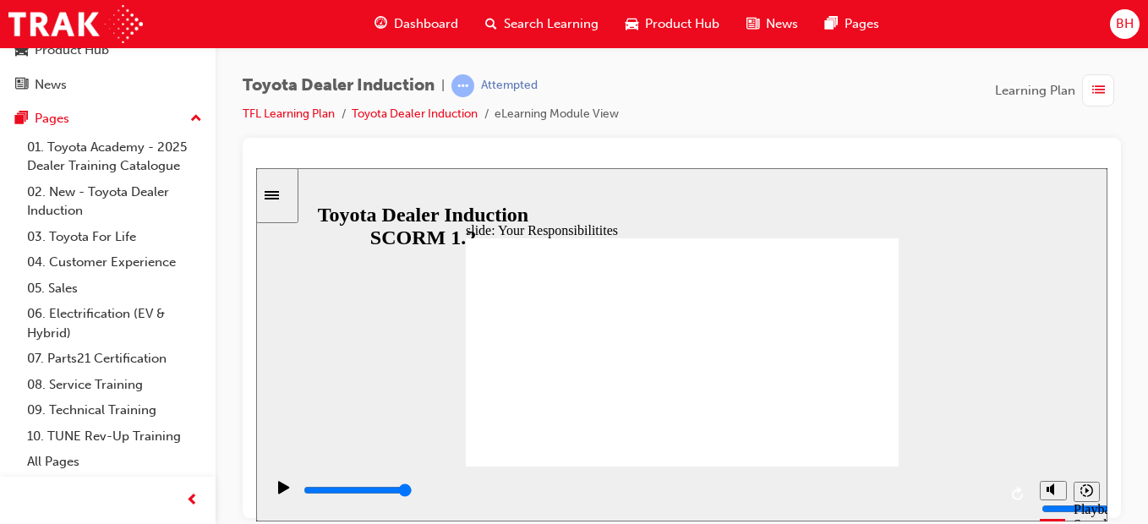
click at [412, 492] on input "slide progress" at bounding box center [357, 490] width 109 height 14
drag, startPoint x: 626, startPoint y: 292, endPoint x: 628, endPoint y: 308, distance: 17.0
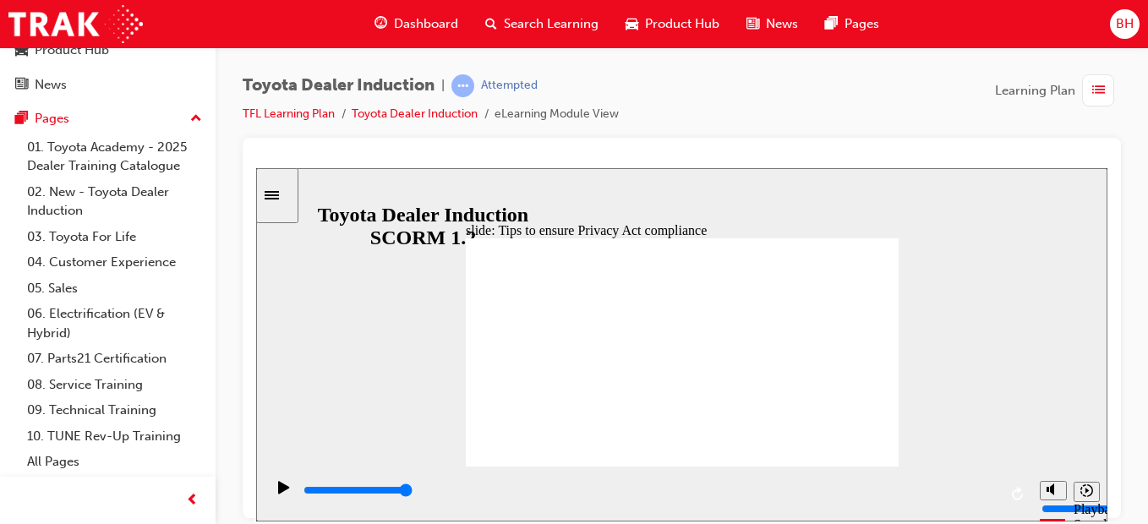
click at [412, 492] on input "slide progress" at bounding box center [357, 490] width 109 height 14
click at [743, 485] on div "playback controls" at bounding box center [650, 490] width 696 height 19
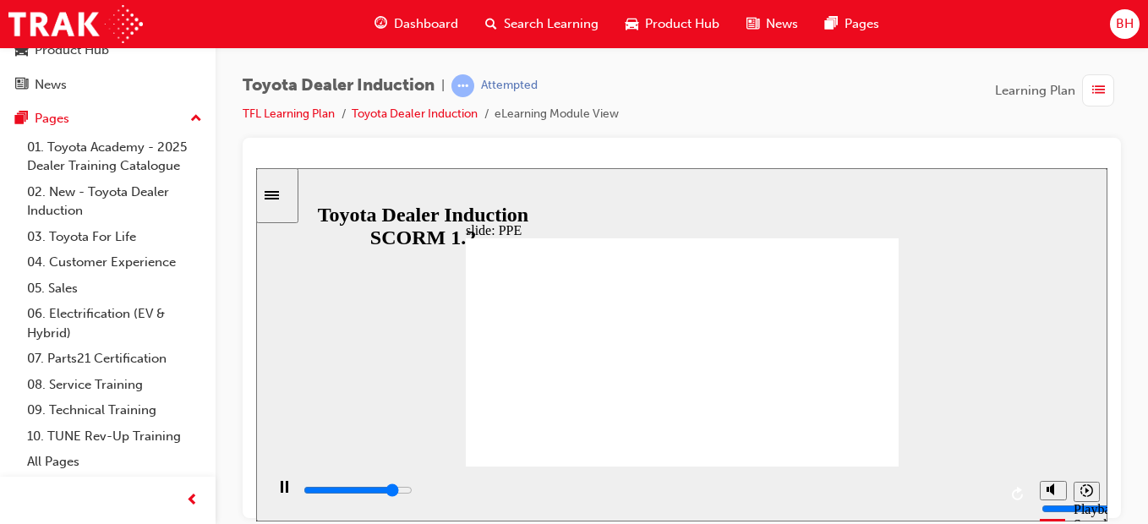
drag, startPoint x: 835, startPoint y: 330, endPoint x: 860, endPoint y: 446, distance: 118.5
click at [412, 491] on input "slide progress" at bounding box center [357, 490] width 109 height 14
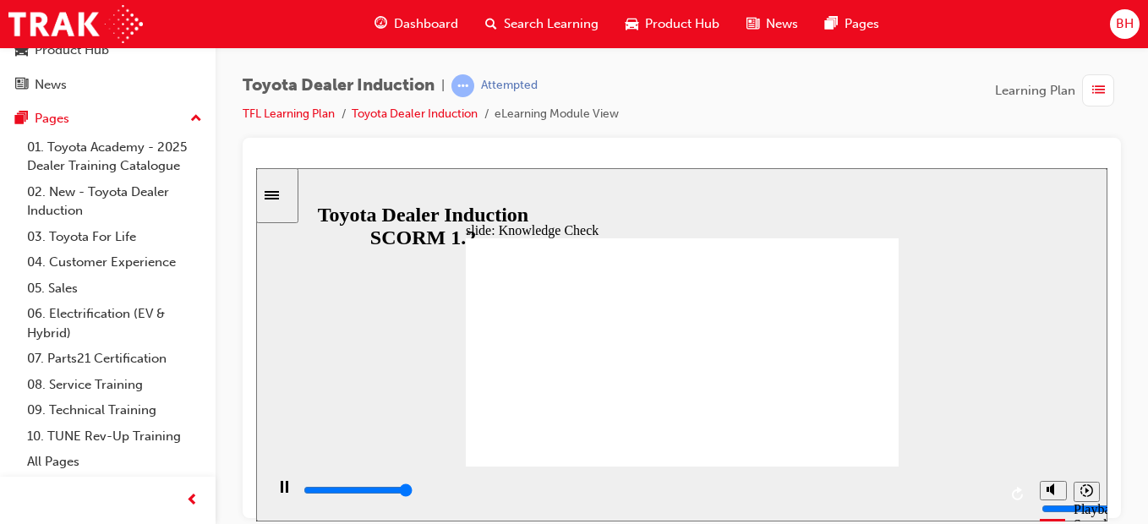
type input "5000"
checkbox input "true"
drag, startPoint x: 575, startPoint y: 397, endPoint x: 576, endPoint y: 358, distance: 38.9
drag, startPoint x: 576, startPoint y: 358, endPoint x: 578, endPoint y: 333, distance: 25.4
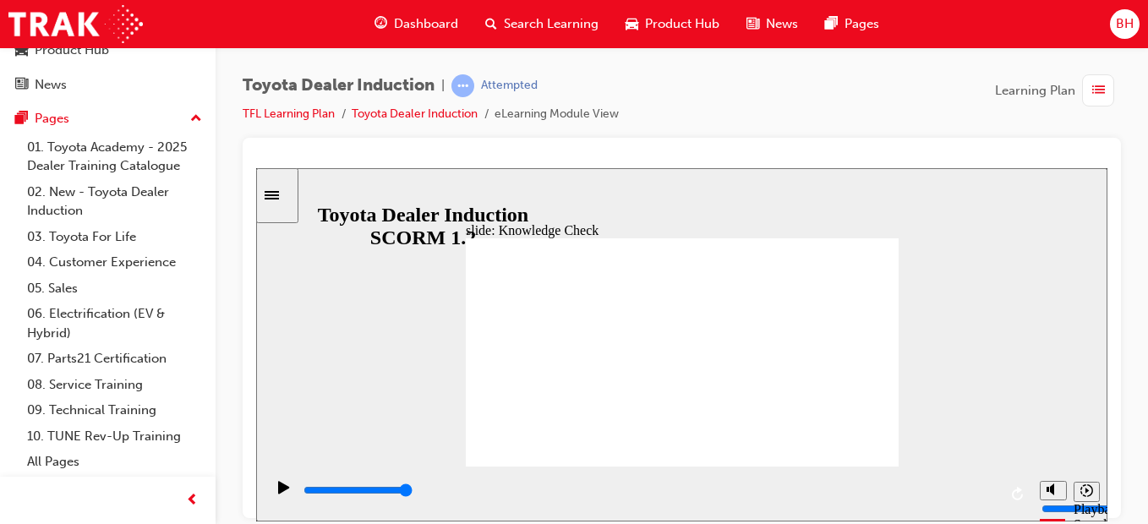
checkbox input "true"
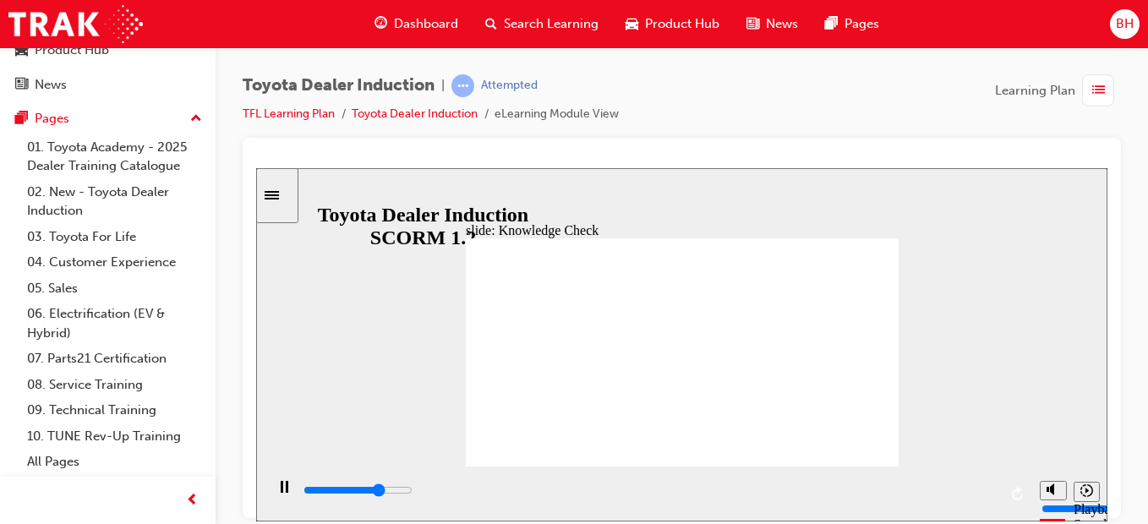
type input "3700"
radio input "true"
click at [727, 499] on div "playback controls" at bounding box center [650, 490] width 696 height 19
type input "5000"
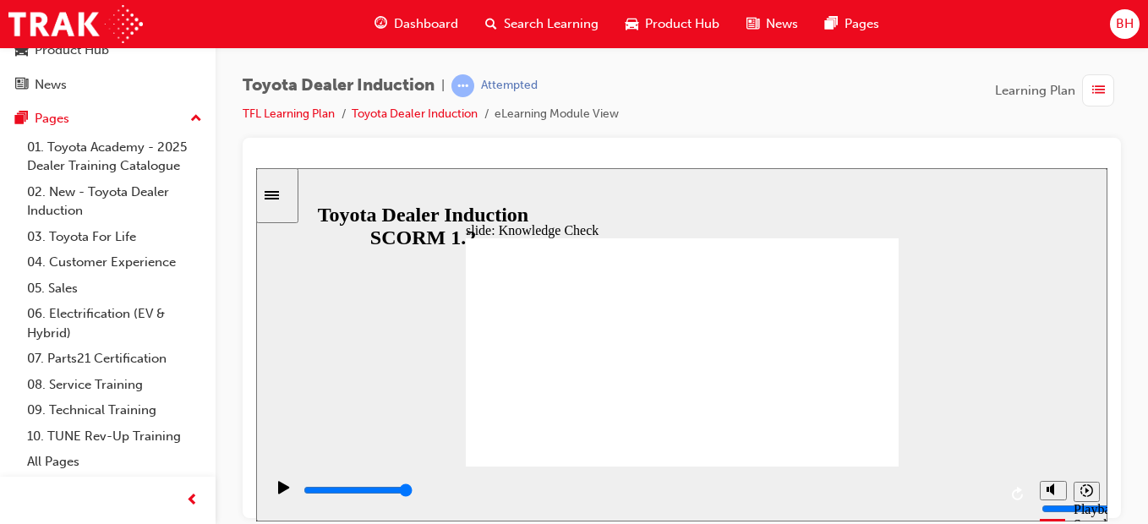
checkbox input "true"
drag, startPoint x: 876, startPoint y: 226, endPoint x: 866, endPoint y: 234, distance: 12.6
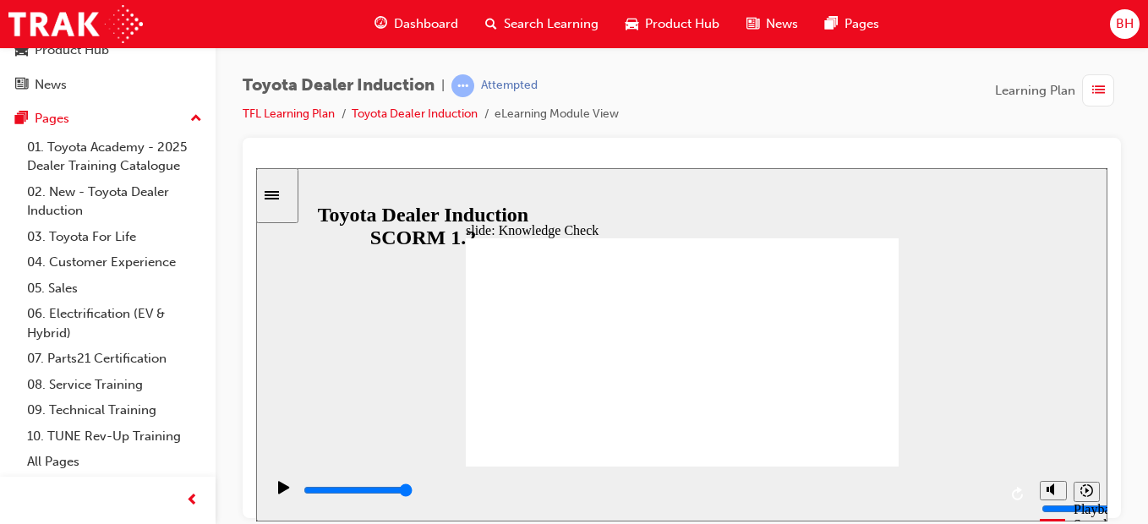
type input "5000"
checkbox input "true"
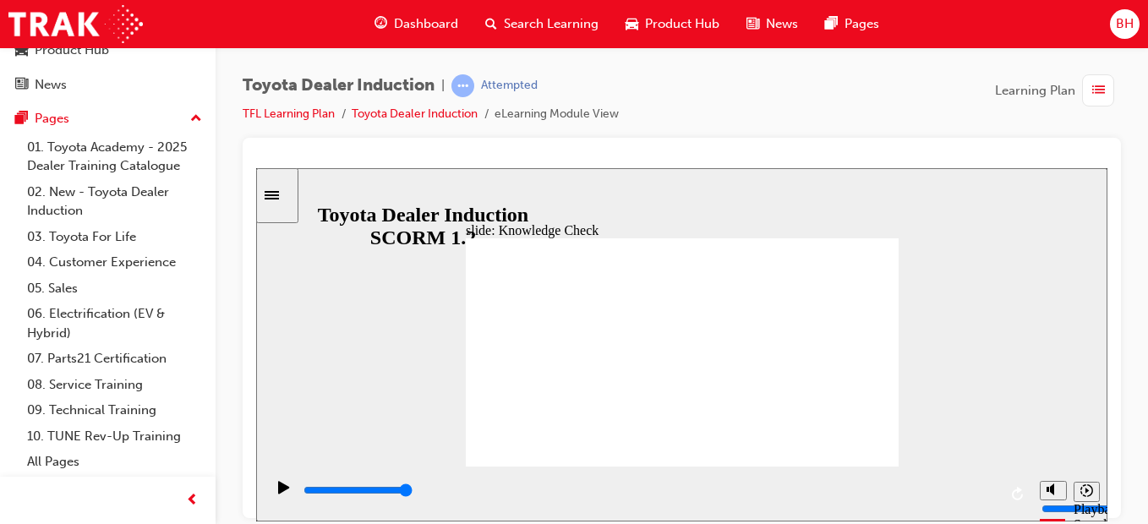
checkbox input "true"
click at [919, 486] on div "playback controls" at bounding box center [650, 490] width 696 height 19
click at [794, 487] on div "playback controls" at bounding box center [650, 490] width 696 height 19
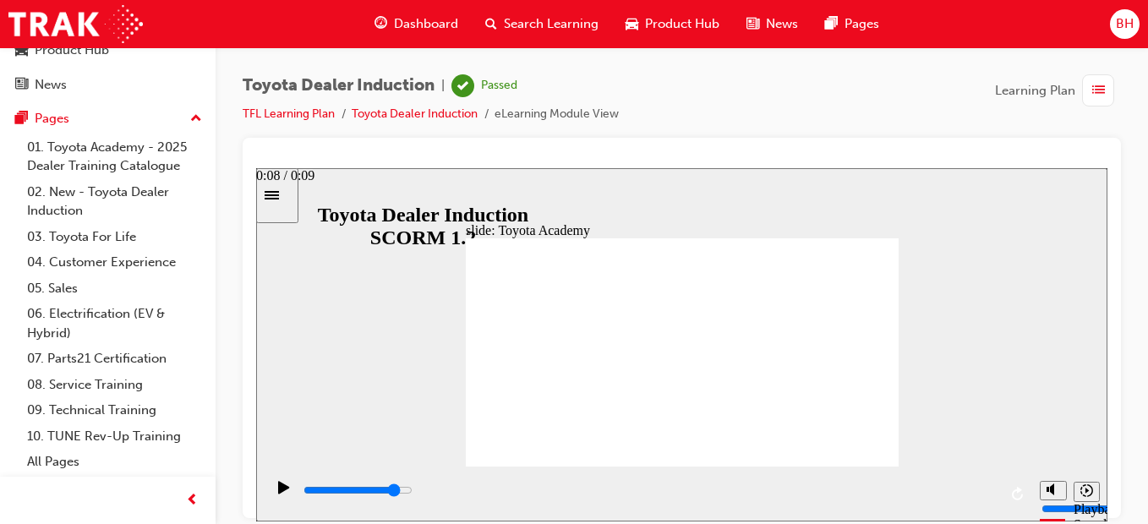
click at [909, 489] on div "playback controls" at bounding box center [650, 490] width 696 height 19
type input "9900"
click at [388, 115] on link "Toyota Dealer Induction" at bounding box center [415, 113] width 126 height 14
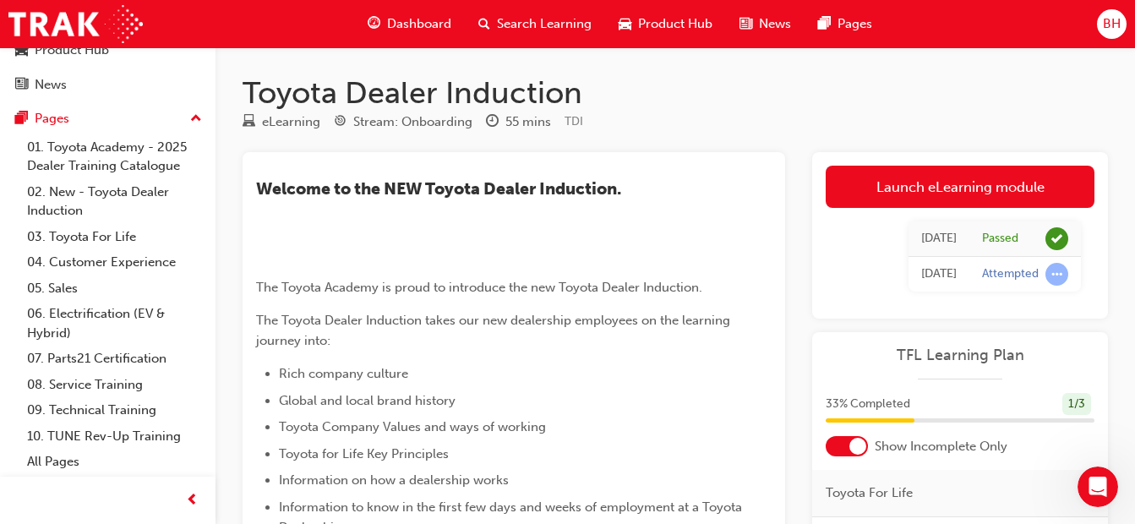
click at [728, 184] on h3 "​Welcome to the NEW Toyota Dealer Induction." at bounding box center [514, 188] width 516 height 19
click at [1109, 25] on span "BH" at bounding box center [1112, 23] width 18 height 19
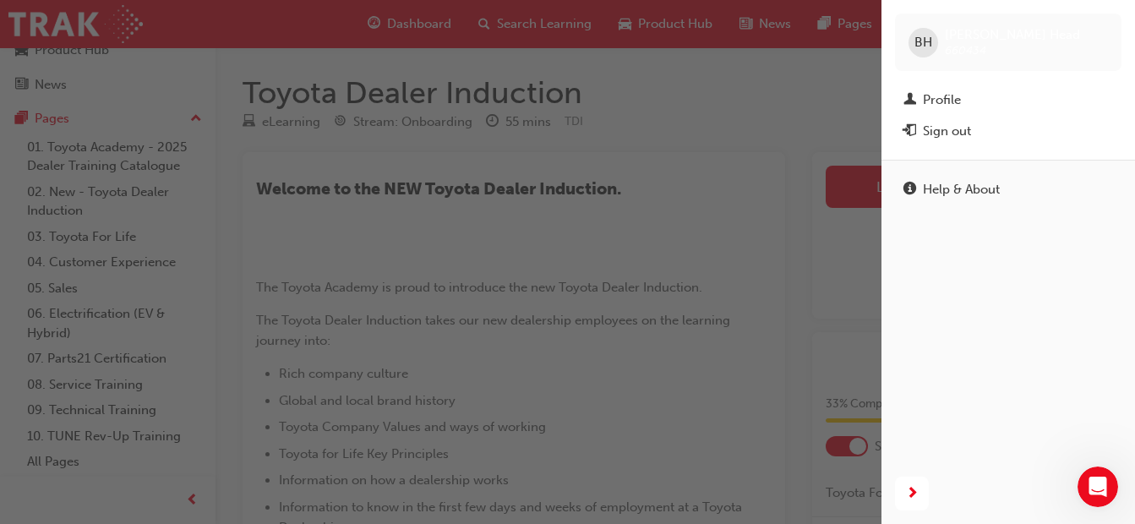
click at [847, 81] on div "button" at bounding box center [440, 262] width 881 height 524
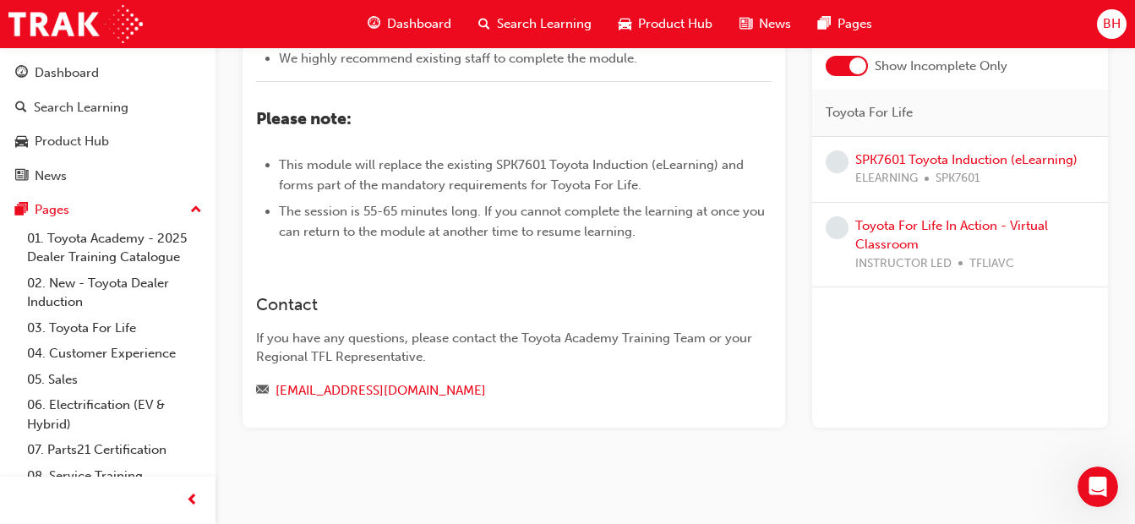
scroll to position [642, 0]
click at [952, 167] on link "SPK7601 Toyota Induction (eLearning)" at bounding box center [966, 159] width 222 height 15
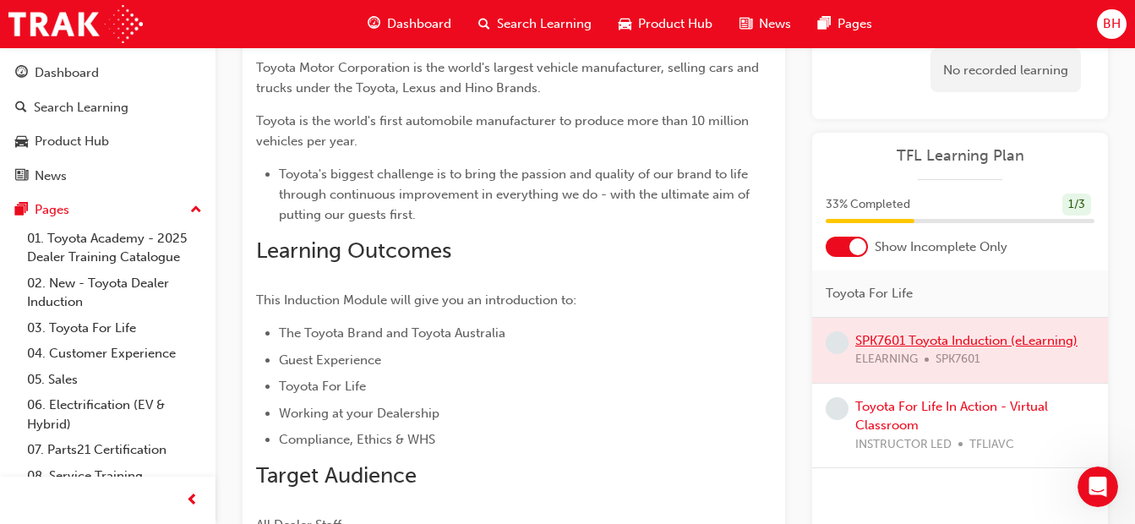
scroll to position [236, 0]
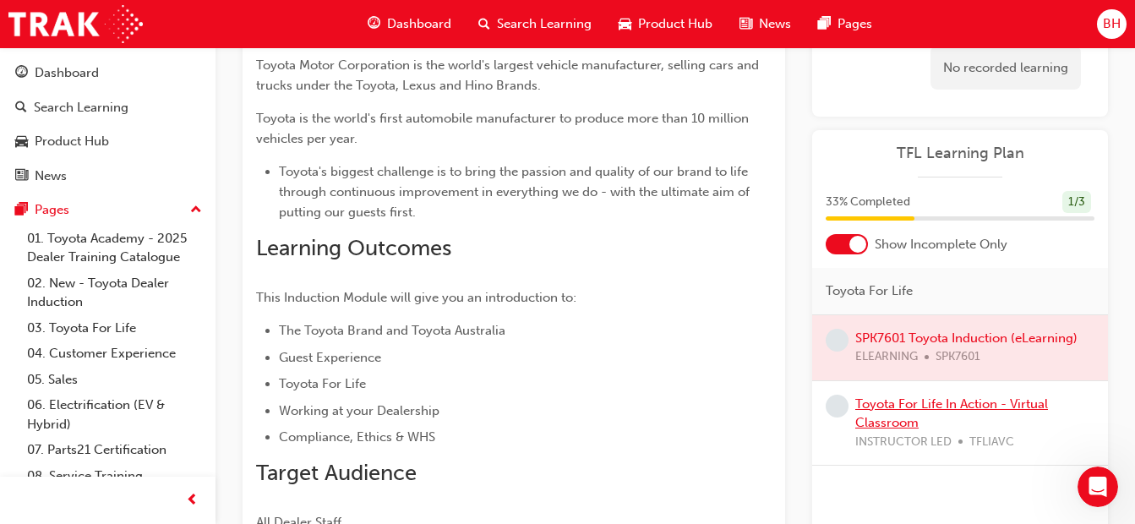
click at [907, 401] on link "Toyota For Life In Action - Virtual Classroom" at bounding box center [951, 413] width 193 height 35
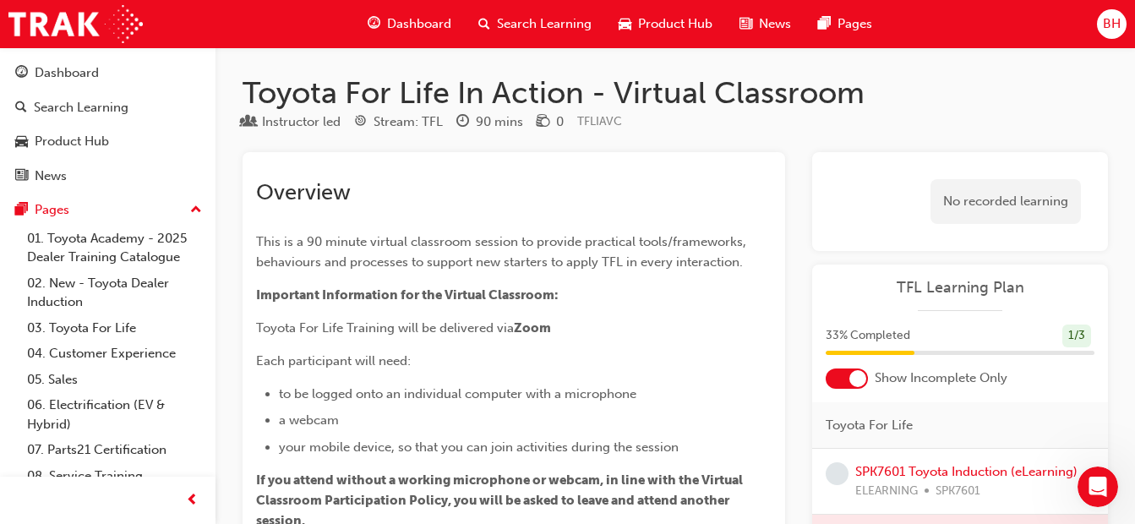
click at [629, 355] on p "Each participant will need:" at bounding box center [514, 361] width 516 height 20
